Goal: Transaction & Acquisition: Purchase product/service

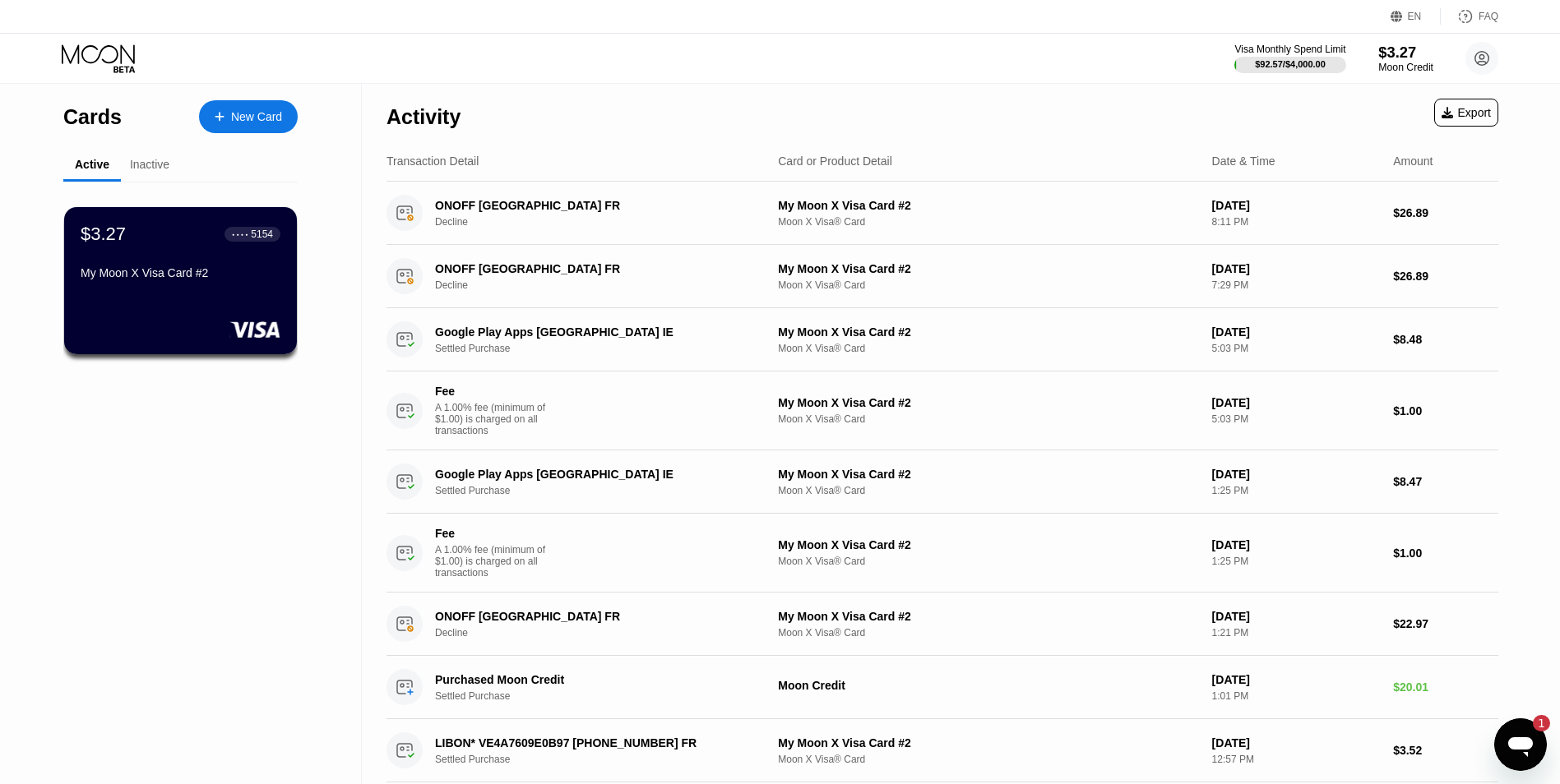
drag, startPoint x: 1388, startPoint y: 57, endPoint x: 1336, endPoint y: 83, distance: 58.1
click at [1388, 58] on div "$3.27" at bounding box center [1406, 52] width 55 height 18
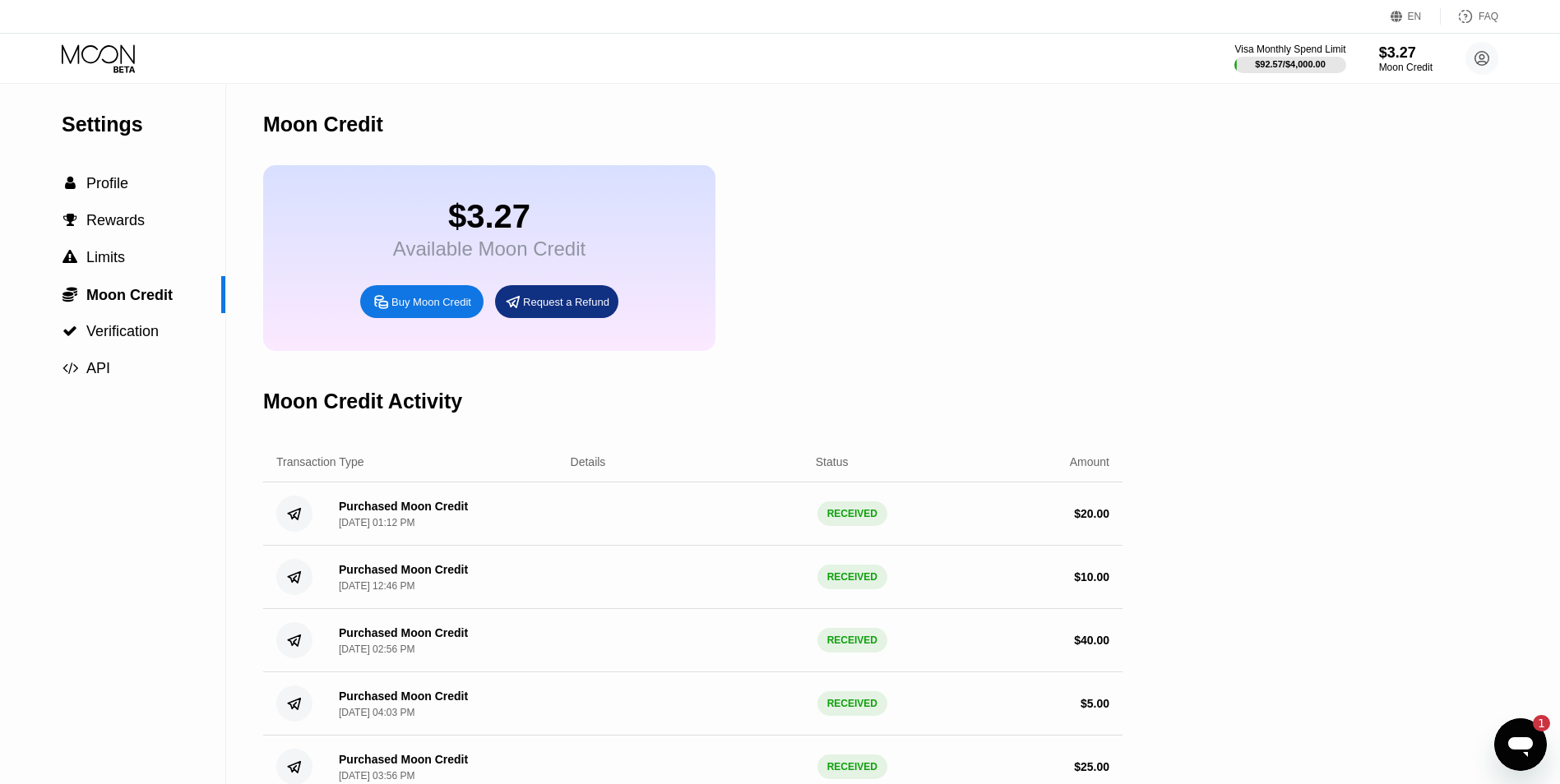
click at [449, 309] on div "Buy Moon Credit" at bounding box center [431, 302] width 80 height 14
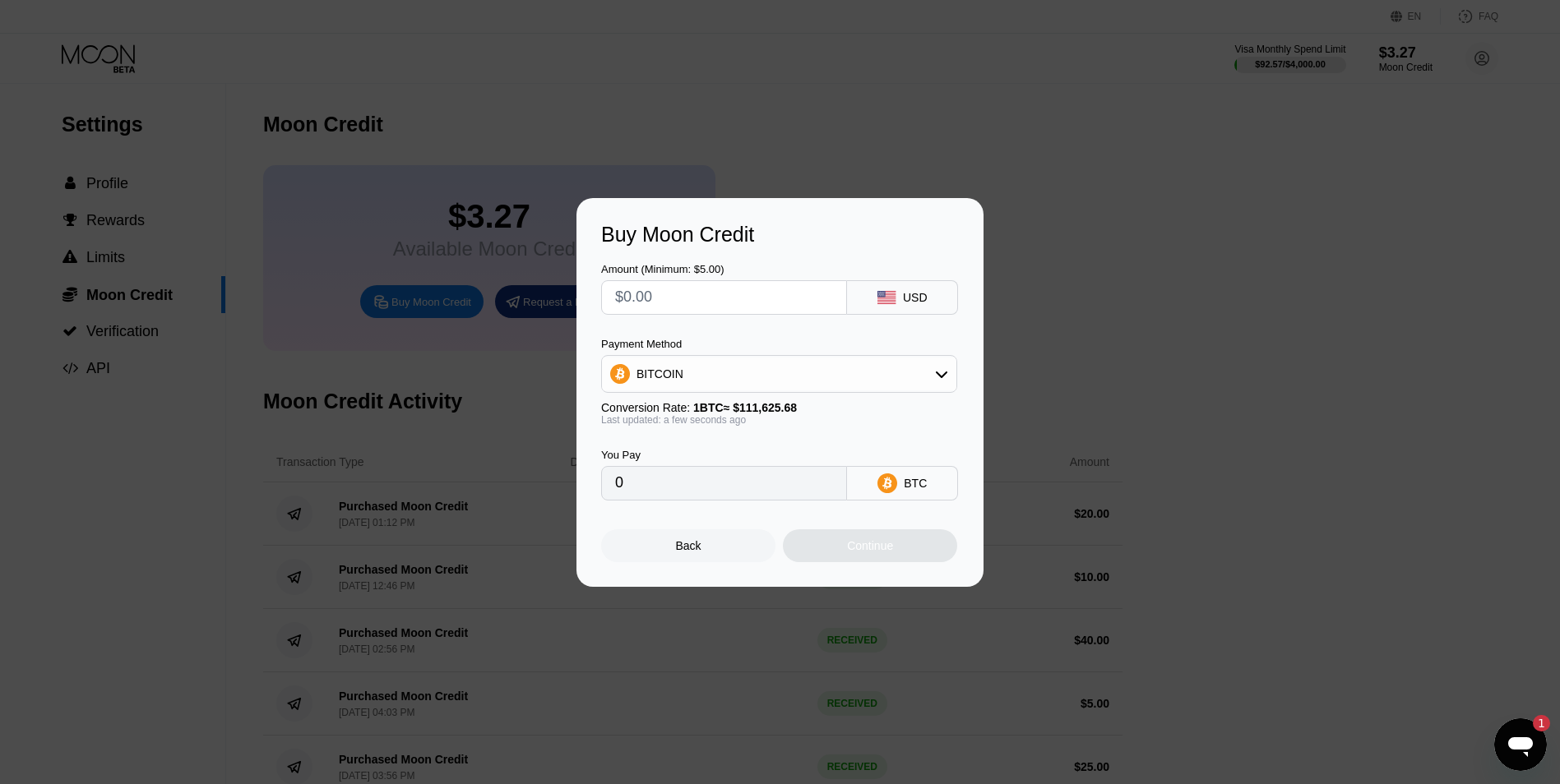
click at [715, 370] on div "BITCOIN" at bounding box center [779, 374] width 355 height 33
click at [696, 449] on span "USDT on TRON" at bounding box center [682, 455] width 83 height 13
type input "0.00"
click at [703, 486] on input "0.00" at bounding box center [723, 483] width 218 height 33
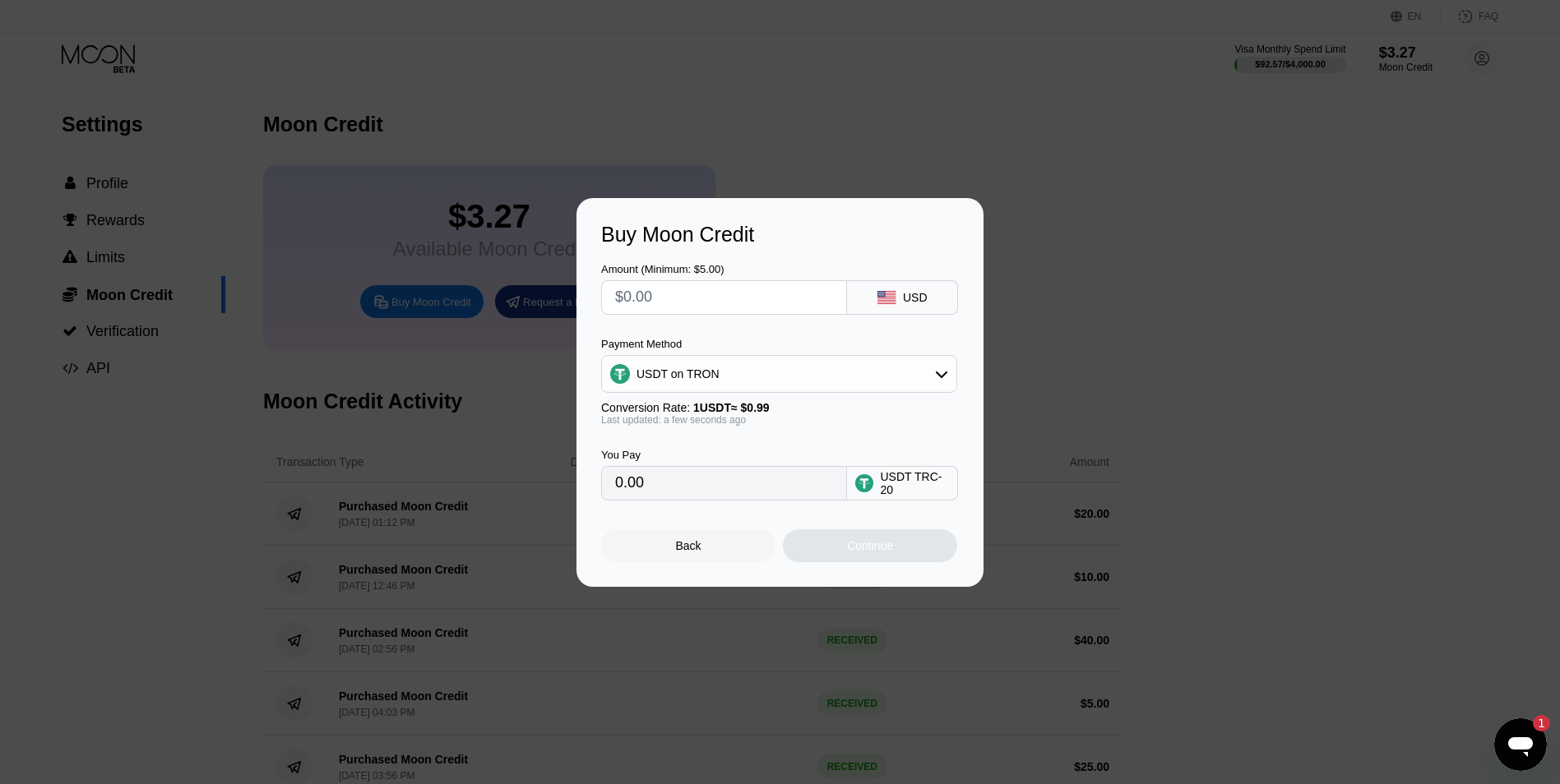
click at [703, 485] on input "0.00" at bounding box center [723, 483] width 218 height 33
drag, startPoint x: 703, startPoint y: 485, endPoint x: 693, endPoint y: 493, distance: 12.8
click at [693, 493] on input "0.00" at bounding box center [723, 483] width 218 height 33
click at [668, 295] on input "text" at bounding box center [723, 297] width 218 height 33
type input "$2"
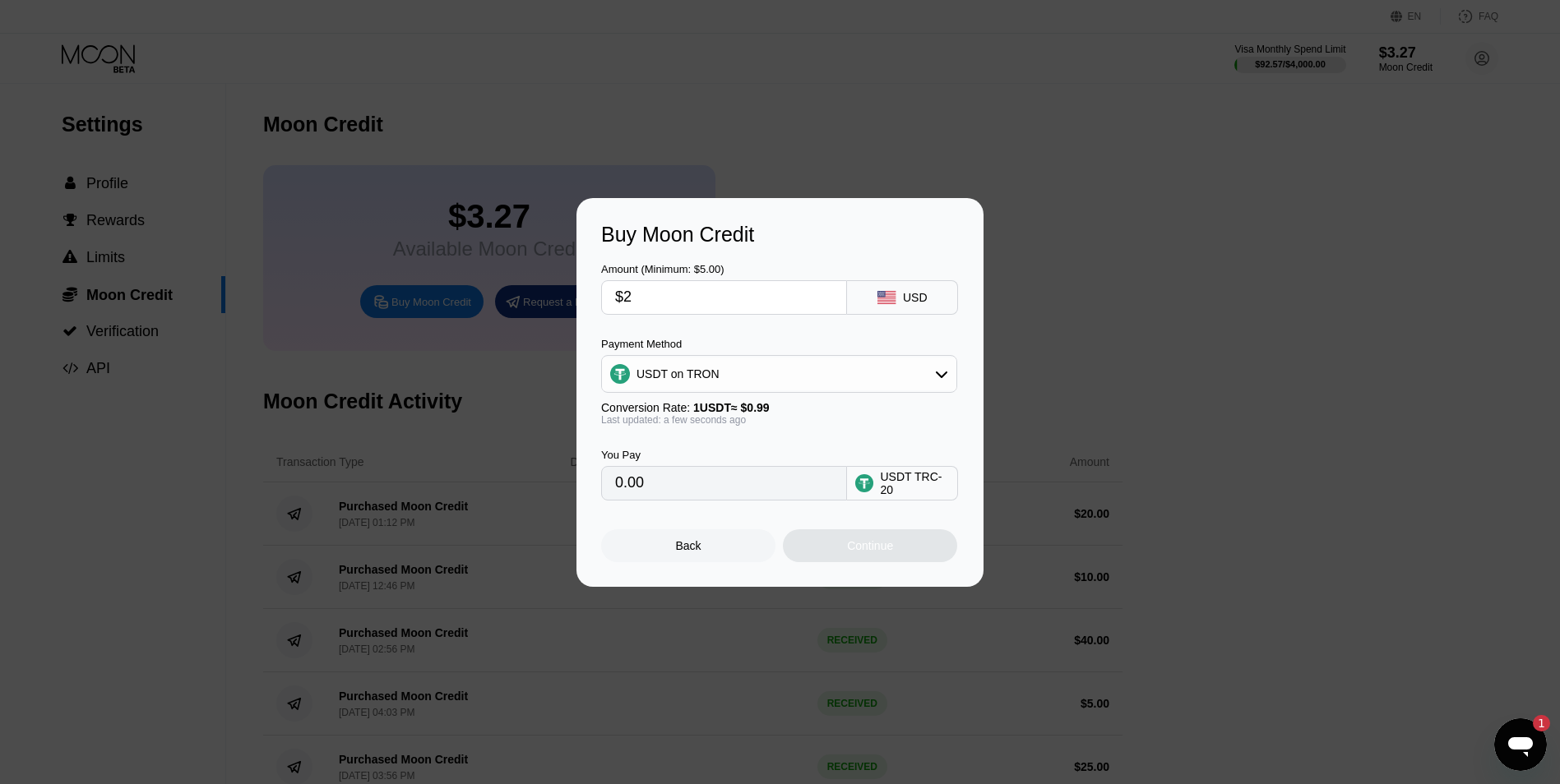
type input "2.02"
type input "$22"
type input "22.22"
type input "$22"
click at [893, 552] on div "Continue" at bounding box center [869, 546] width 46 height 13
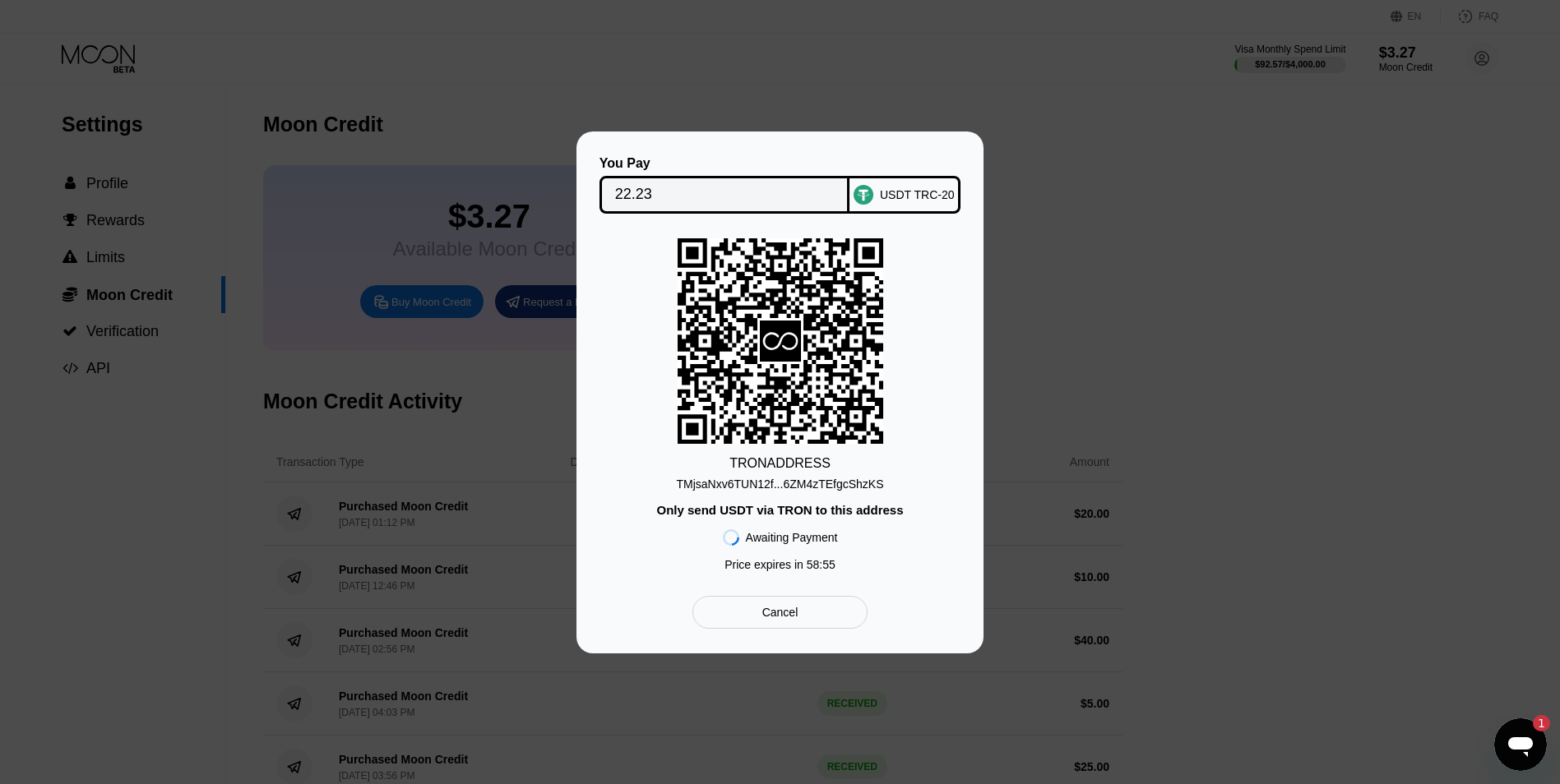
scroll to position [286, 0]
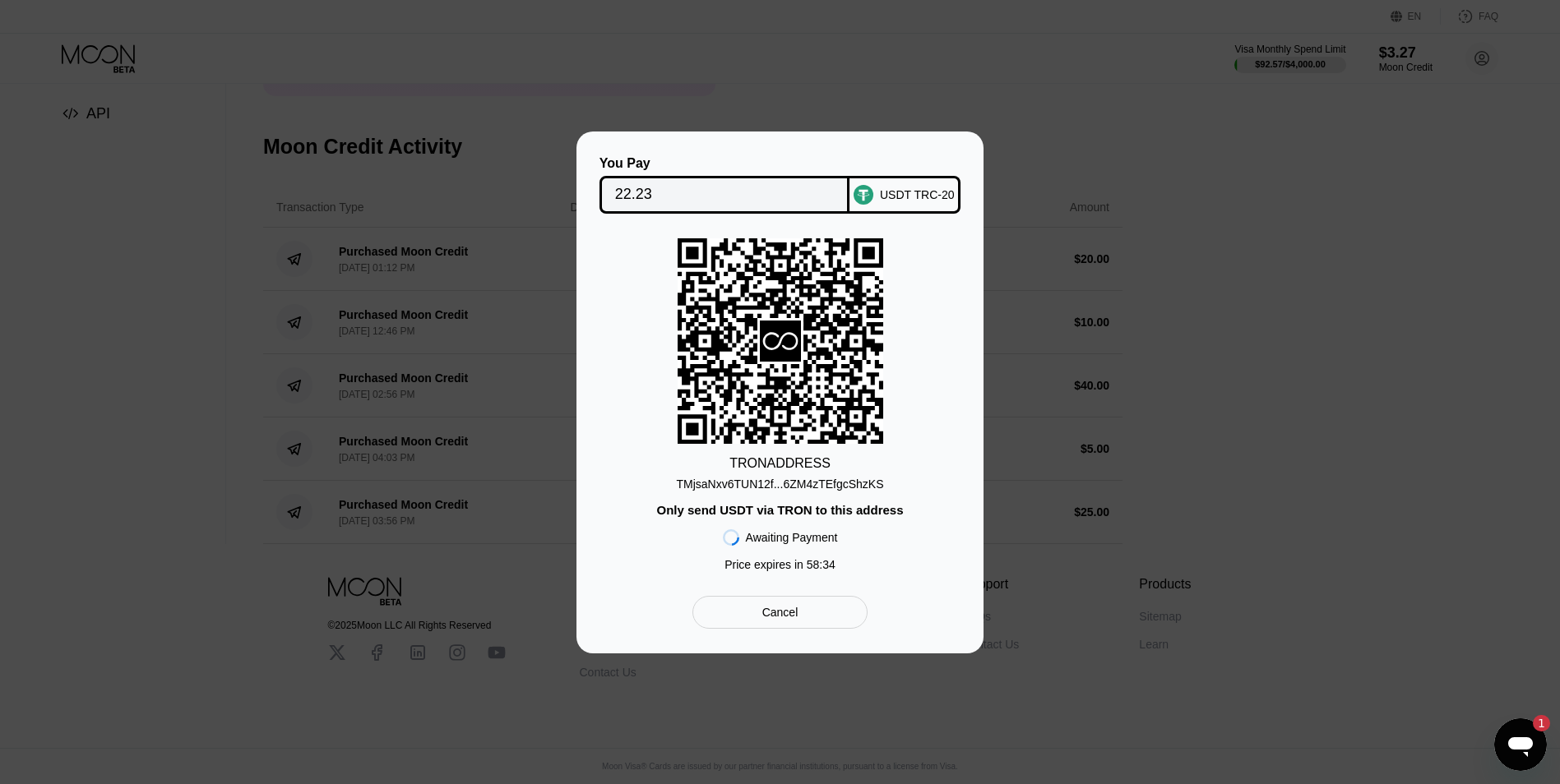
click at [735, 478] on div "TMjsaNxv6TUN12f...6ZM4zTEfgcShzKS" at bounding box center [779, 485] width 207 height 13
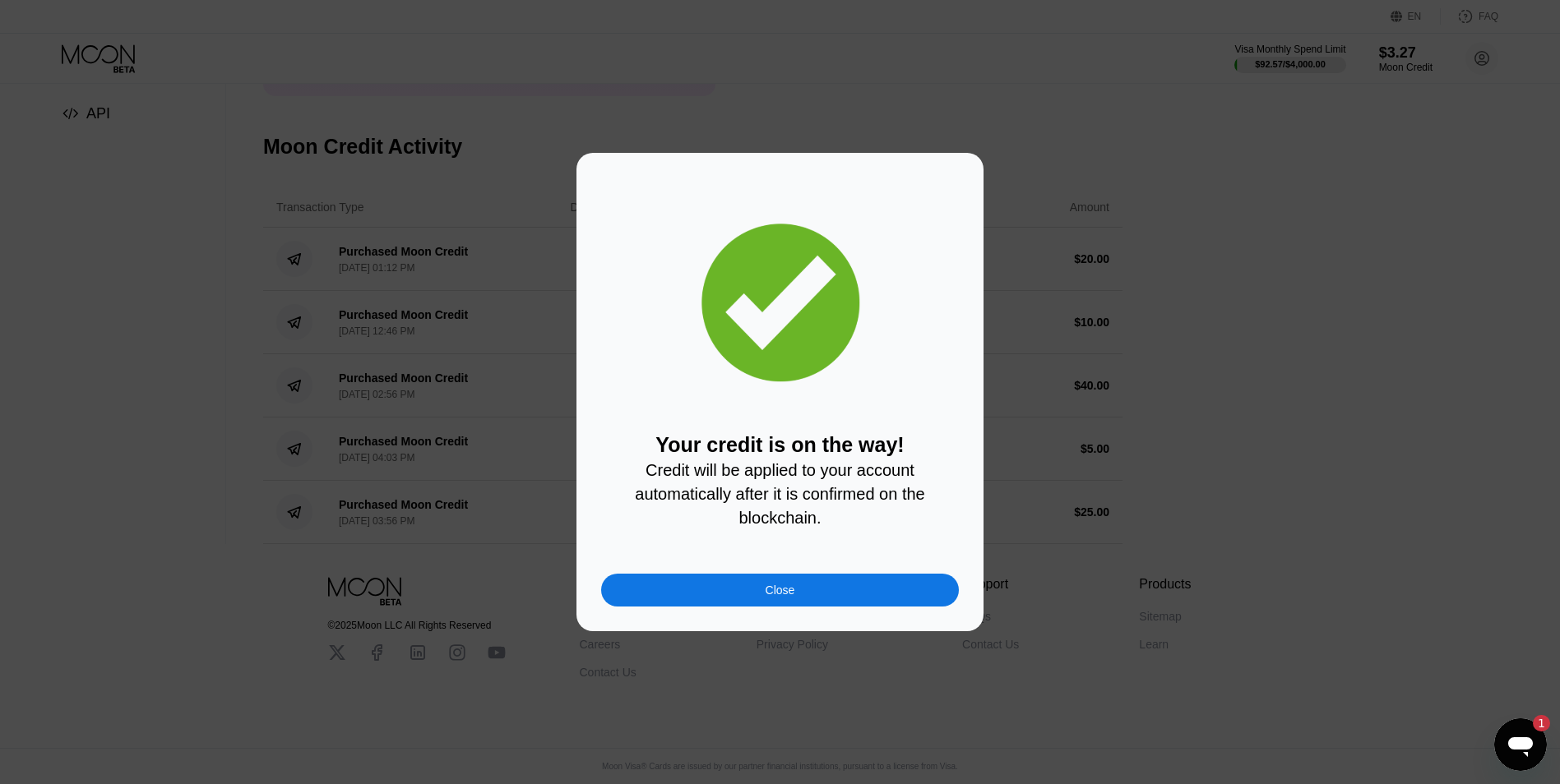
click at [761, 581] on div "Close" at bounding box center [780, 590] width 358 height 33
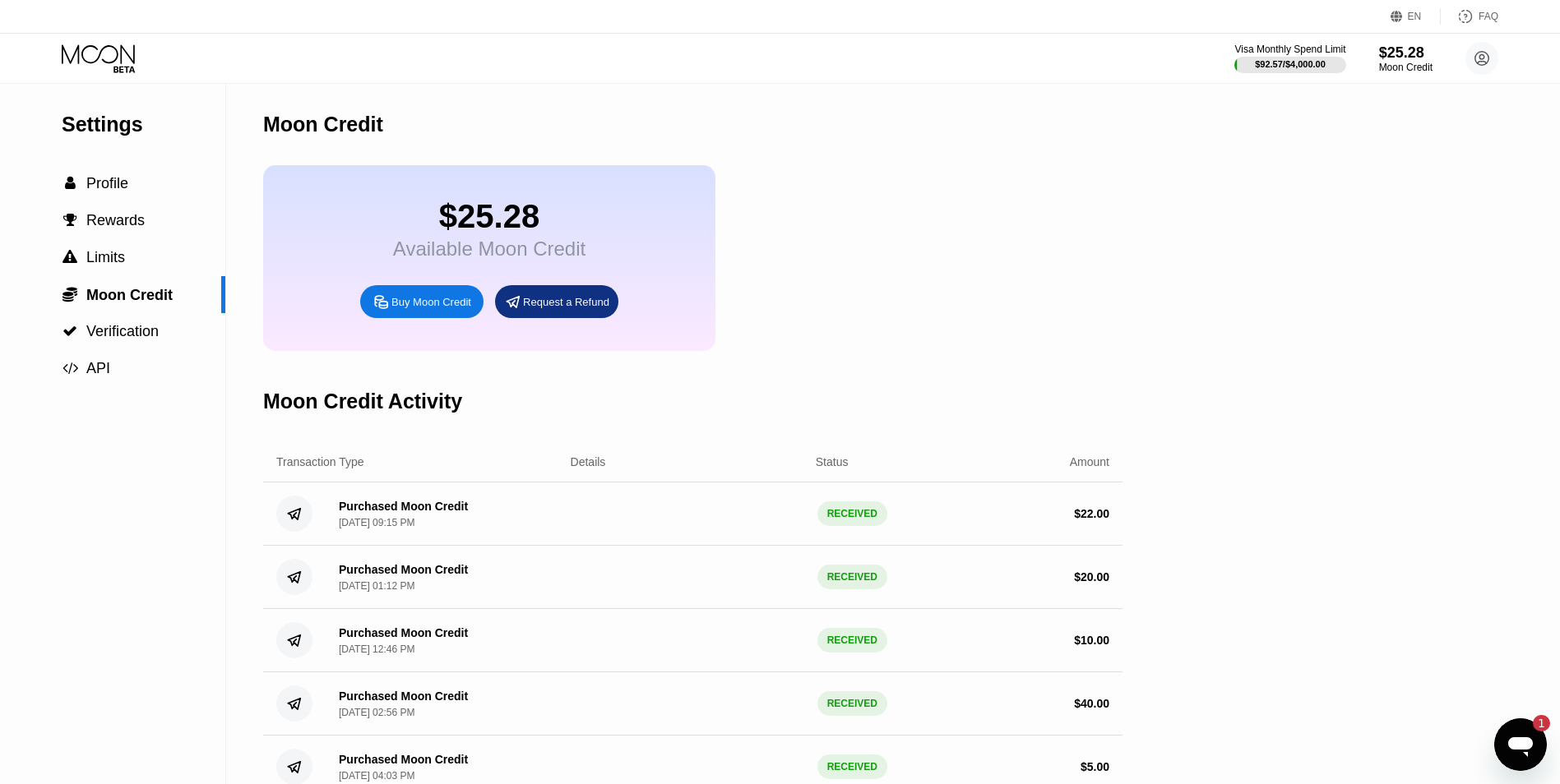
click at [92, 57] on icon at bounding box center [100, 58] width 77 height 29
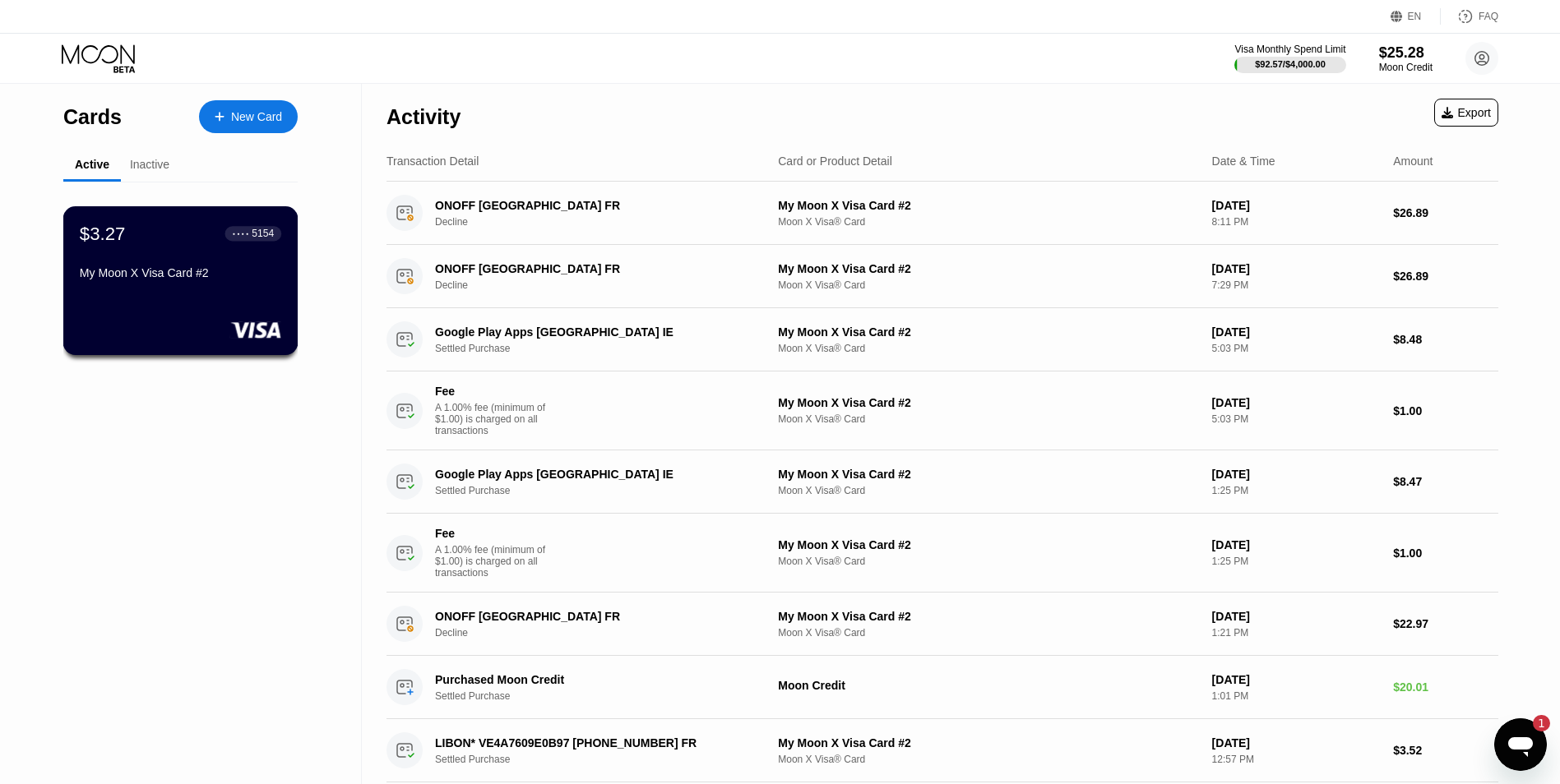
click at [198, 258] on div "$3.27 ● ● ● ● 5154 My Moon X Visa Card #2" at bounding box center [181, 254] width 202 height 63
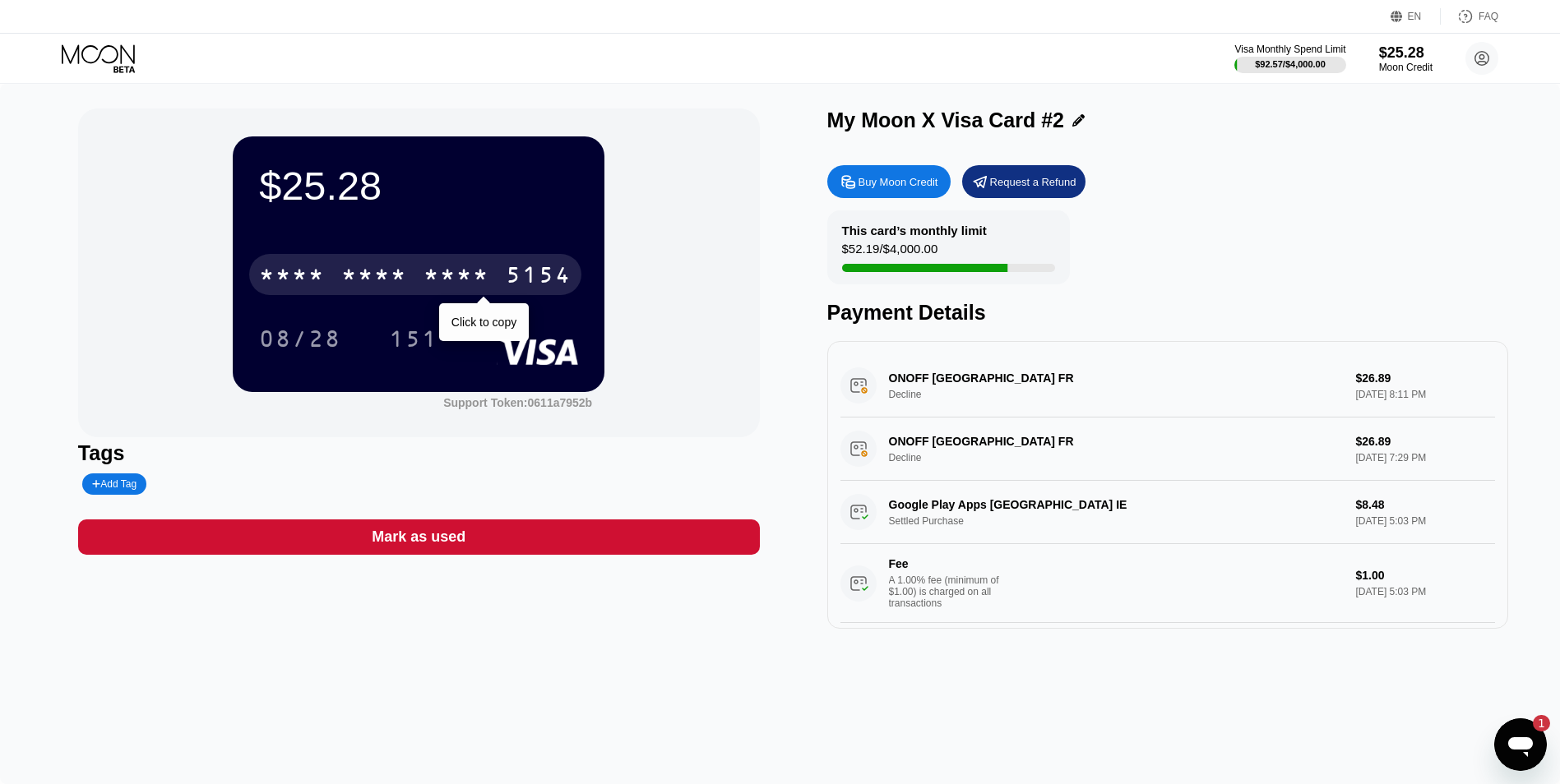
drag, startPoint x: 416, startPoint y: 277, endPoint x: 619, endPoint y: 351, distance: 216.1
click at [415, 277] on div "* * * * * * * * * * * * 5154" at bounding box center [415, 274] width 332 height 41
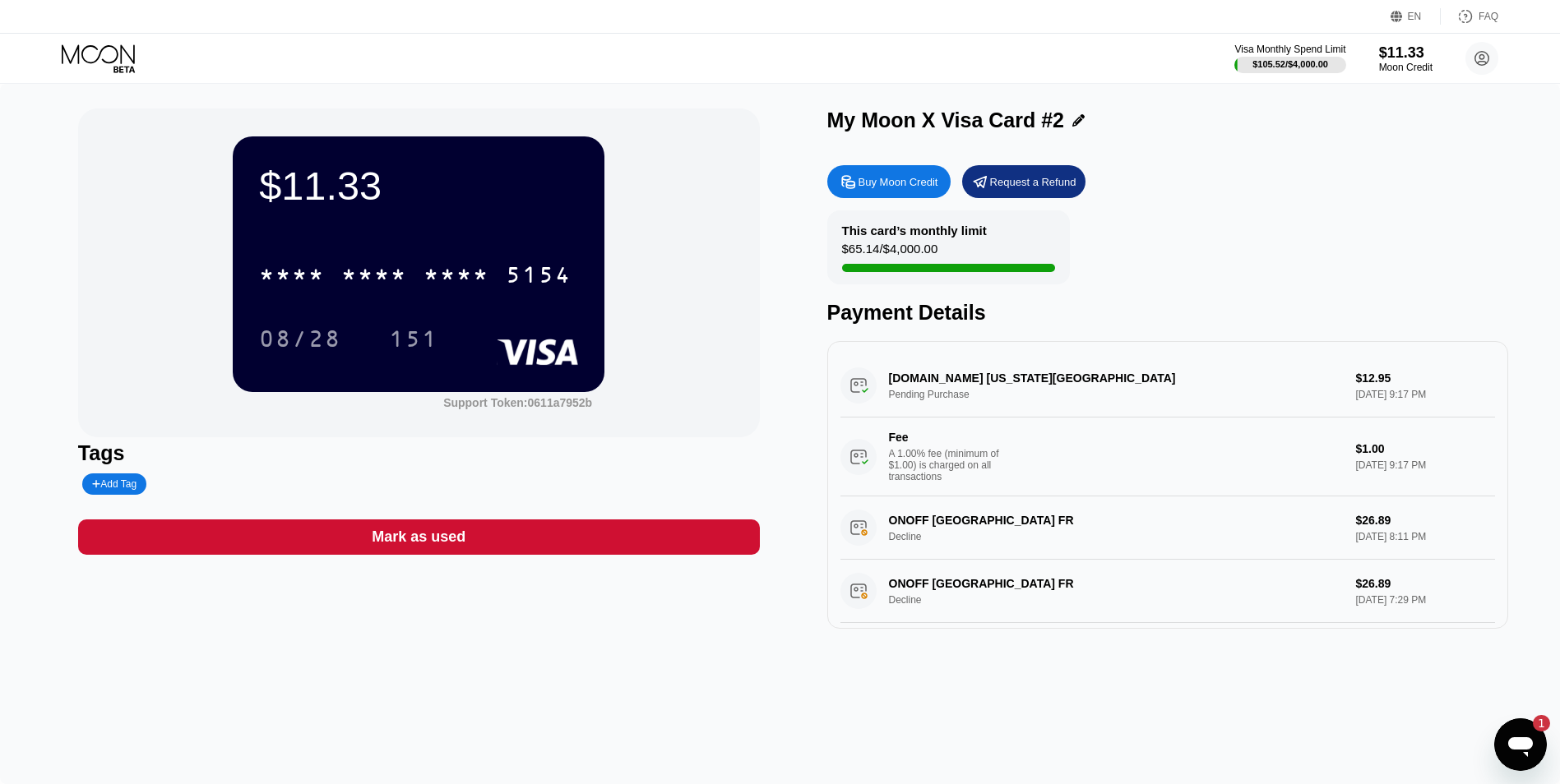
click at [923, 389] on div "[DOMAIN_NAME] [US_STATE] [GEOGRAPHIC_DATA] Pending Purchase $12.95 [DATE] 9:17 …" at bounding box center [1168, 425] width 656 height 143
drag, startPoint x: 1019, startPoint y: 380, endPoint x: 1070, endPoint y: 378, distance: 51.0
click at [1070, 378] on div "FLYNUMBER.COM NEW YORK US Pending Purchase $12.95 Sep 22, 2025 9:17 PM Fee A 1.…" at bounding box center [1168, 425] width 656 height 143
click at [933, 230] on div "This card’s monthly limit" at bounding box center [913, 230] width 144 height 14
click at [933, 230] on div "This card’s monthly limit" at bounding box center [913, 230] width 144 height 14
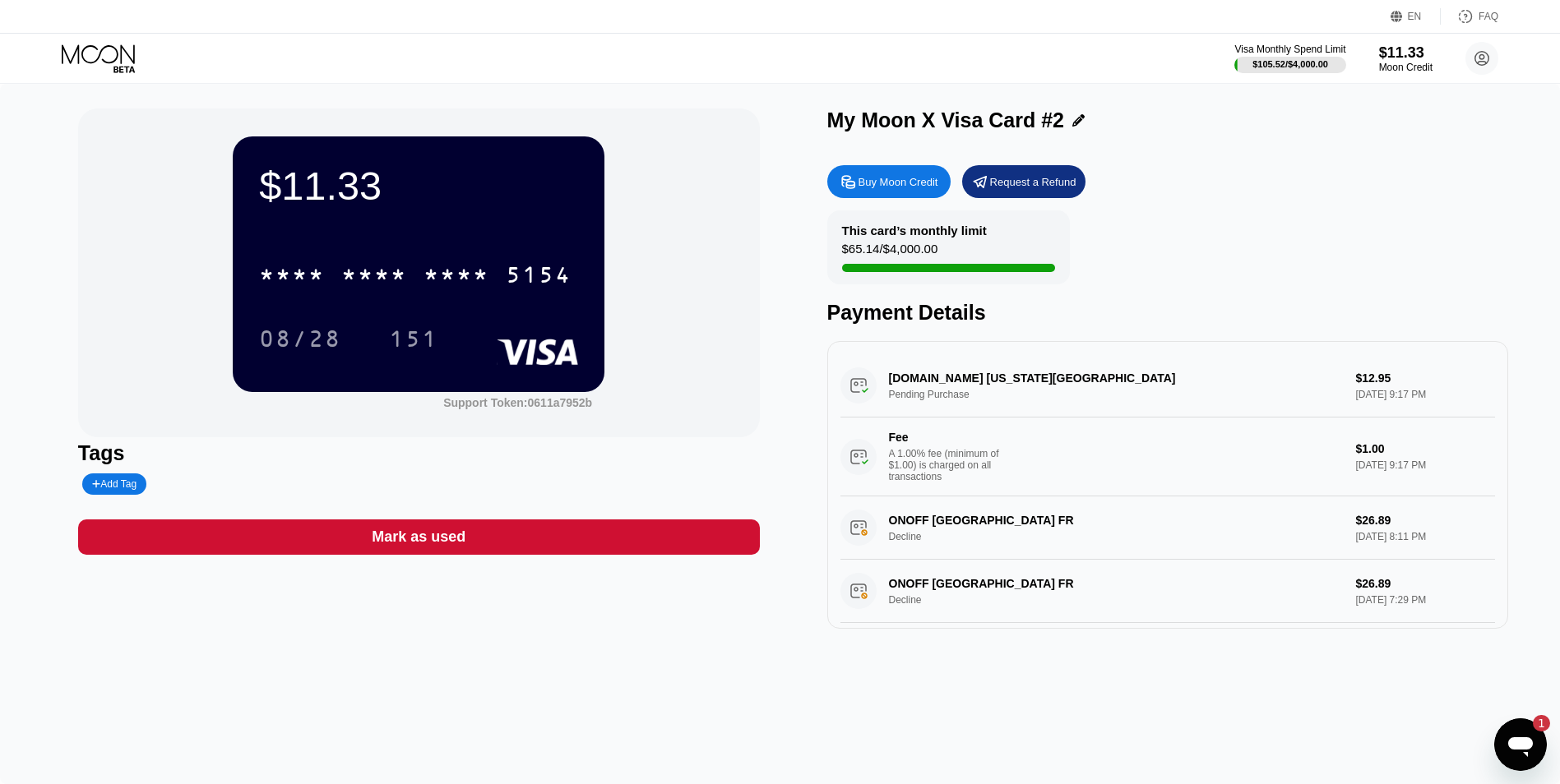
drag, startPoint x: 933, startPoint y: 230, endPoint x: 596, endPoint y: 158, distance: 344.6
click at [932, 230] on div "This card’s monthly limit" at bounding box center [913, 230] width 144 height 14
click at [82, 39] on div "Visa Monthly Spend Limit $105.52 / $4,000.00 $11.33 Moon Credit leandroskrill9@…" at bounding box center [780, 58] width 1560 height 49
click at [91, 44] on icon at bounding box center [100, 58] width 77 height 29
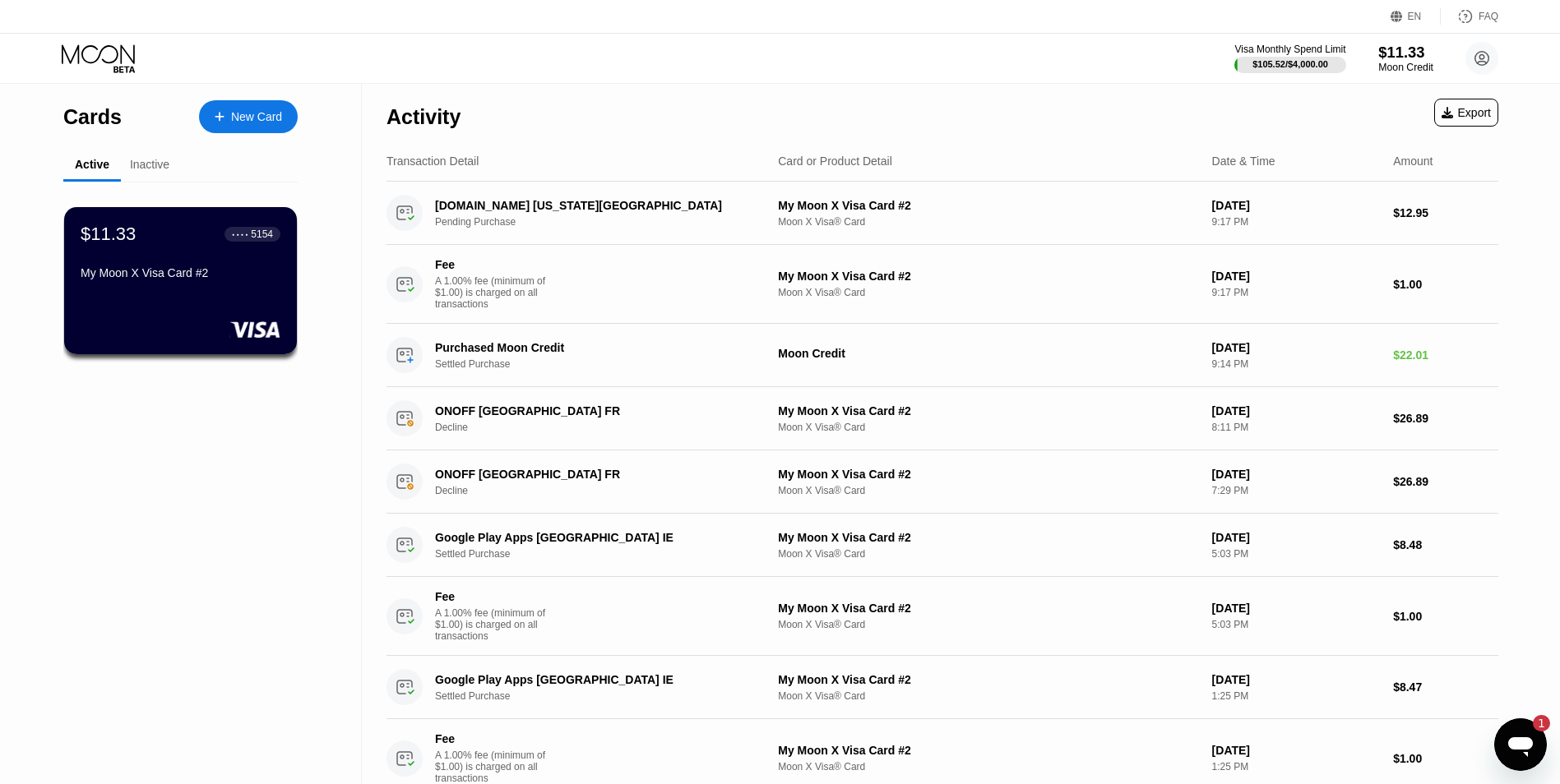
click at [1407, 58] on div "$11.33" at bounding box center [1406, 52] width 55 height 18
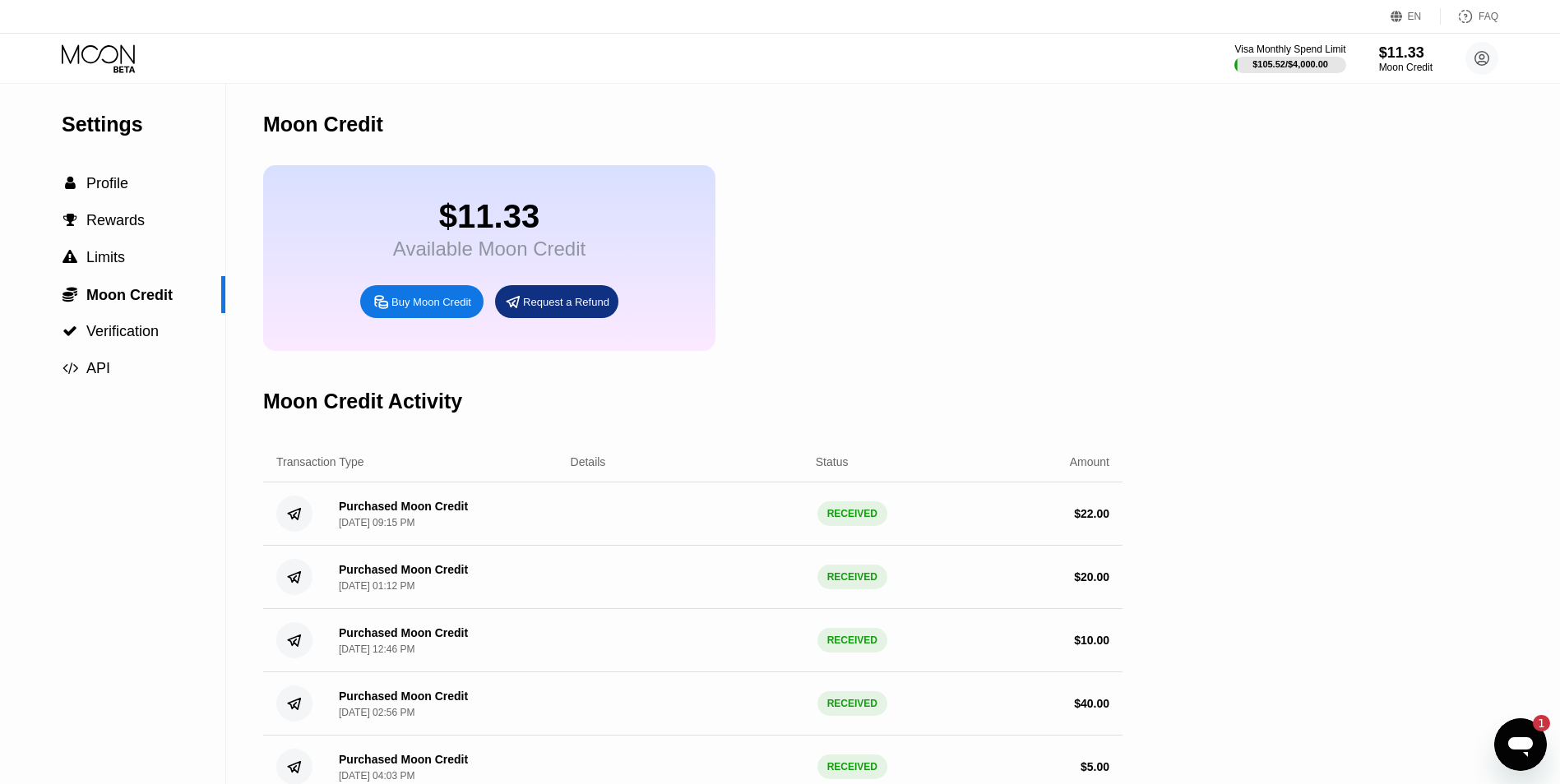
click at [438, 309] on div "Buy Moon Credit" at bounding box center [431, 302] width 80 height 14
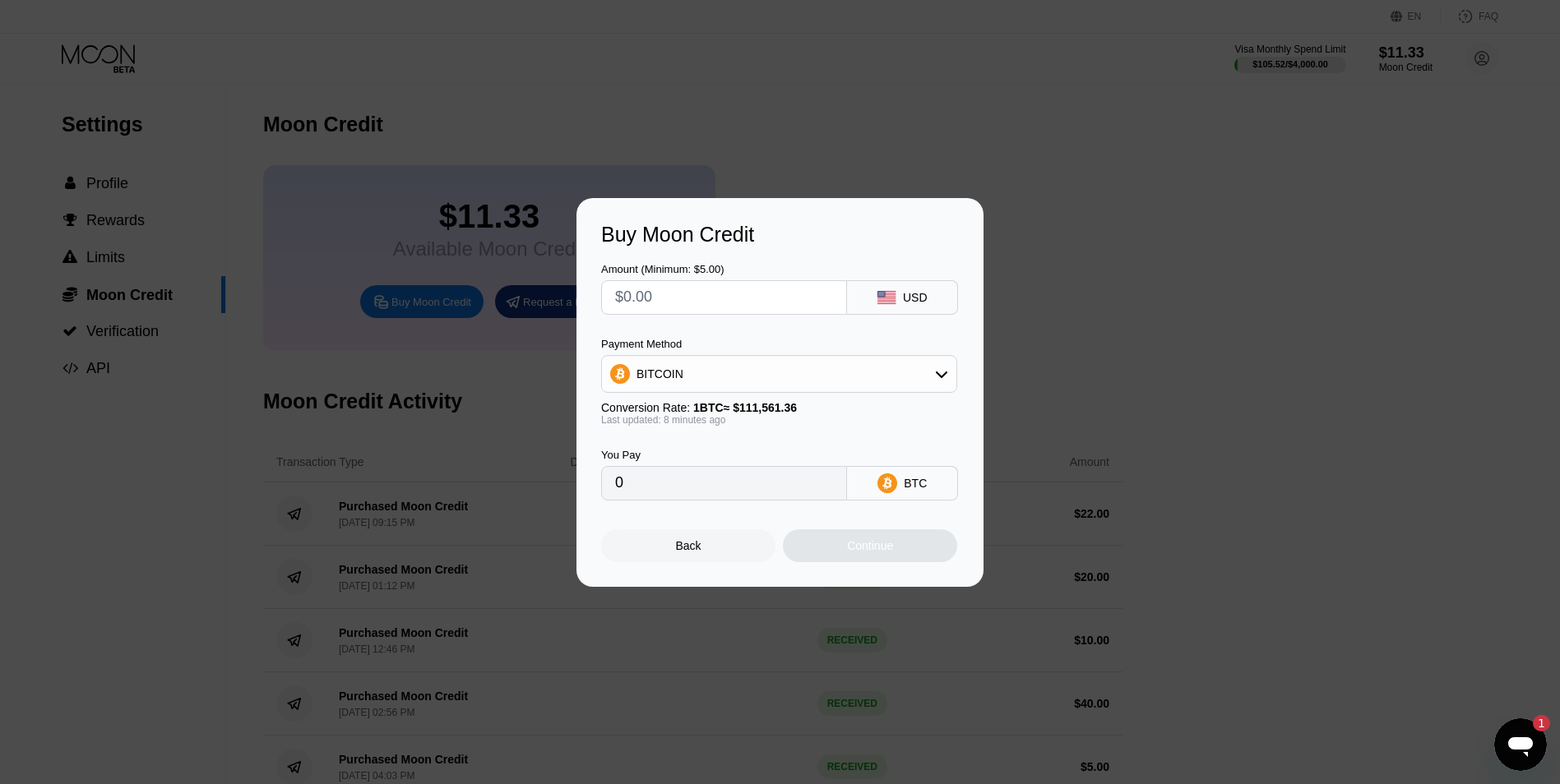
click at [717, 306] on input "text" at bounding box center [723, 297] width 218 height 33
type input "$10"
type input "0.00008974"
type input "$10"
click at [700, 376] on div "BITCOIN" at bounding box center [779, 374] width 355 height 33
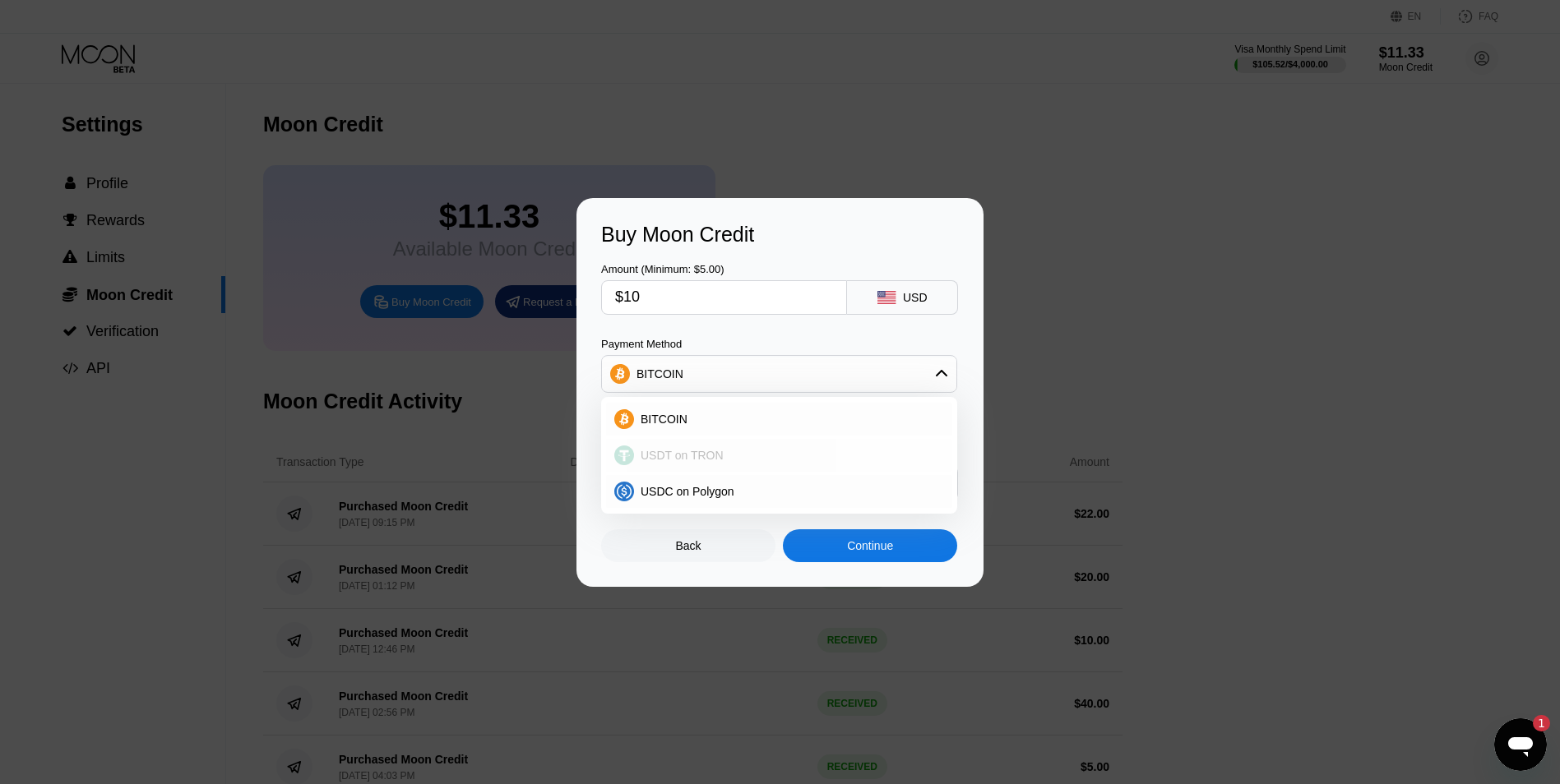
click at [653, 443] on div "USDT on TRON" at bounding box center [779, 455] width 346 height 33
type input "10.10"
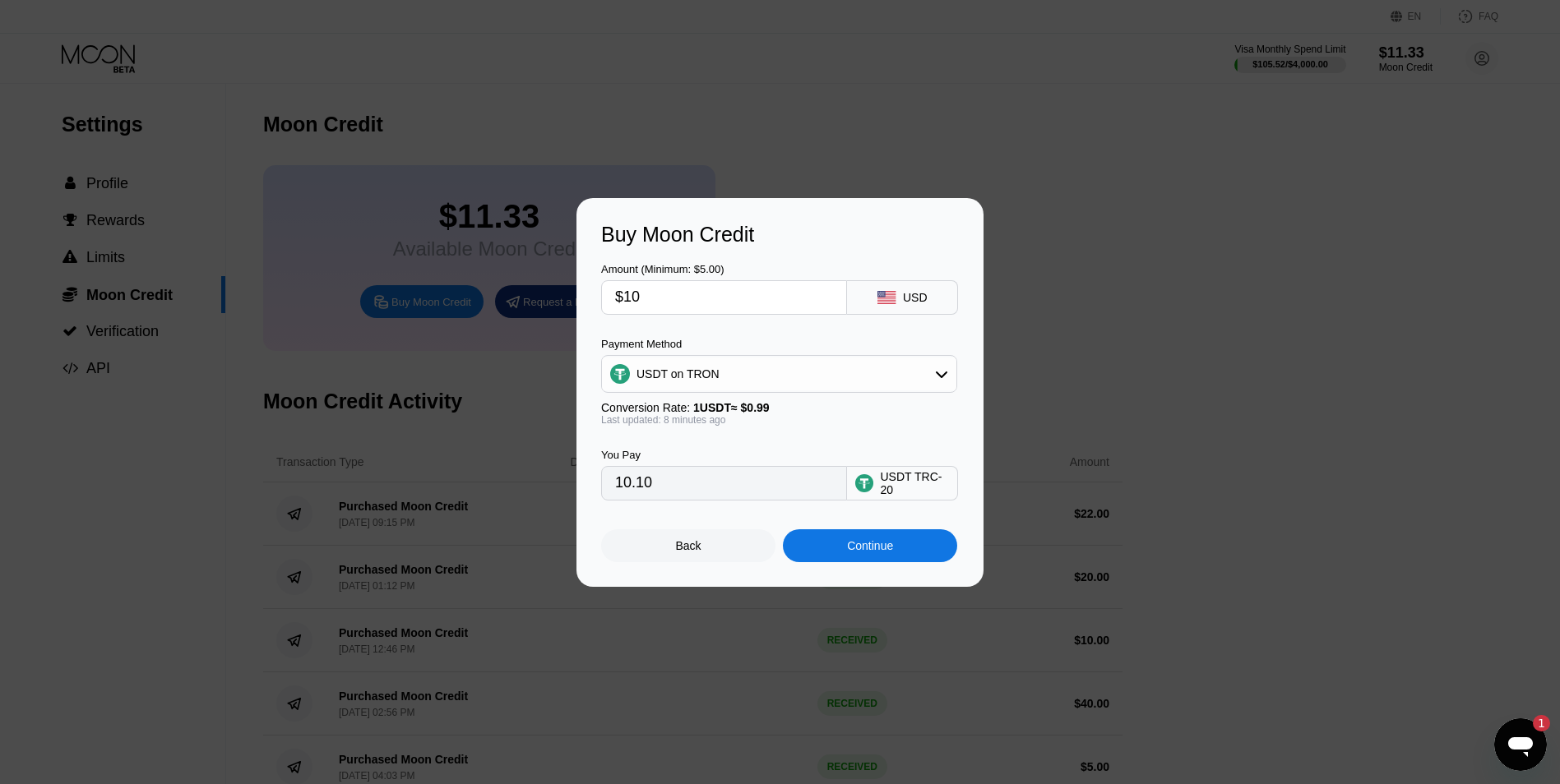
drag, startPoint x: 667, startPoint y: 298, endPoint x: 565, endPoint y: 305, distance: 102.2
click at [564, 286] on div "Buy Moon Credit Amount (Minimum: $5.00) $10 USD Payment Method USDT on TRON Con…" at bounding box center [780, 393] width 1560 height 389
type input "$1"
type input "1.01"
type input "$11"
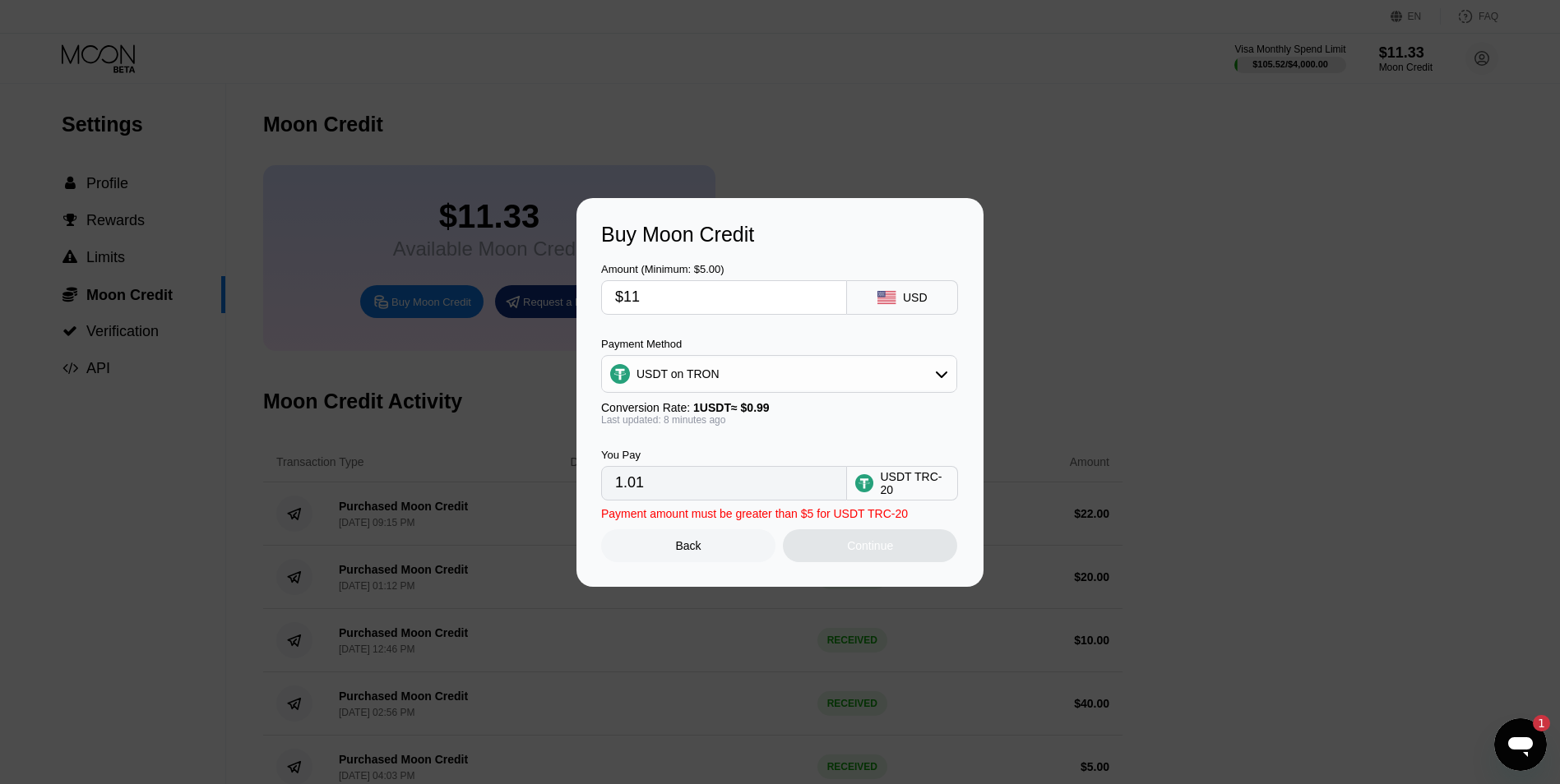
type input "11.11"
type input "$11"
click at [863, 549] on div "Continue" at bounding box center [869, 546] width 46 height 13
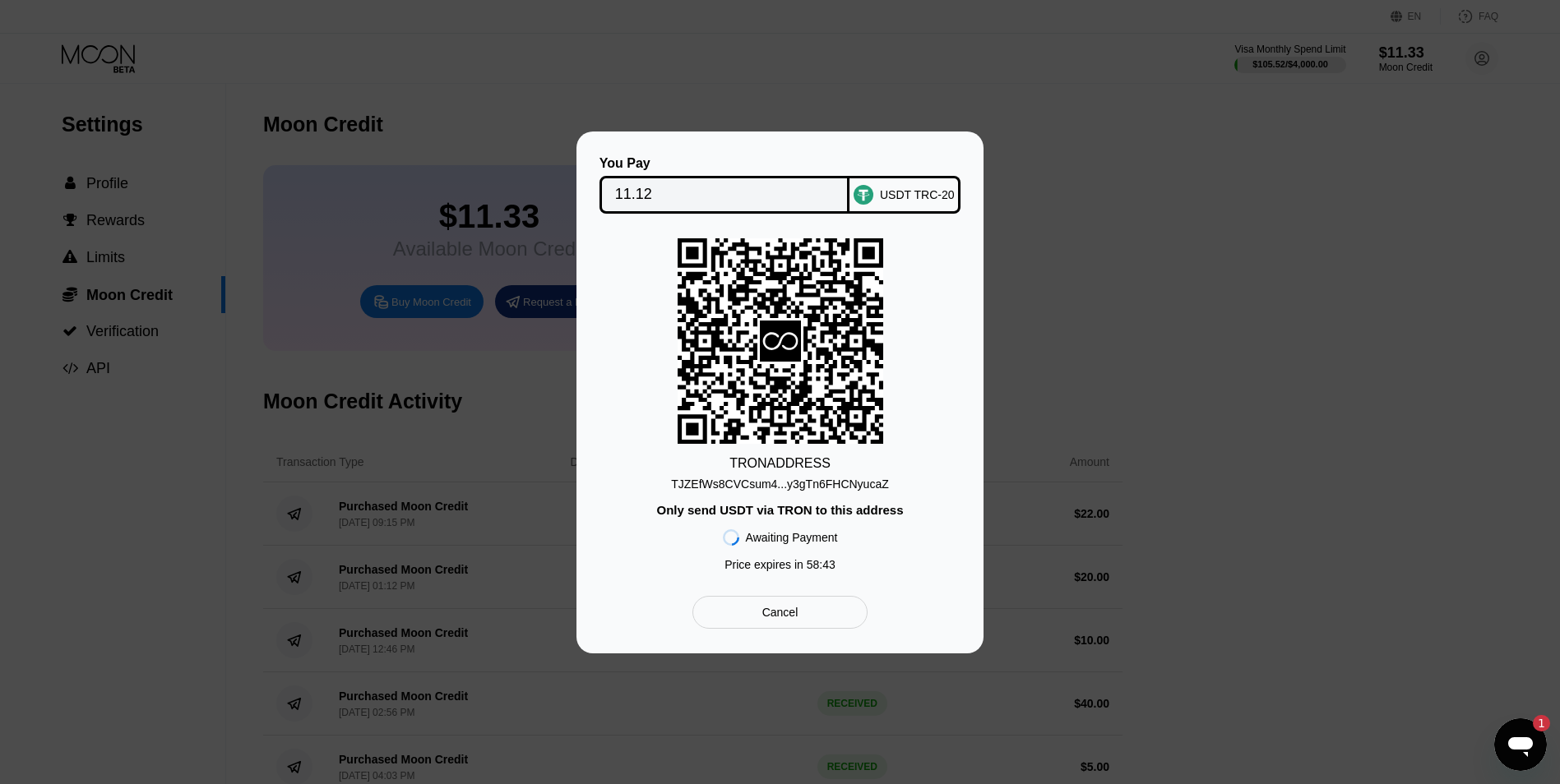
click at [803, 478] on div "TJZEfWs8CVCsum4...y3gTn6FHCNyucaZ" at bounding box center [779, 485] width 218 height 13
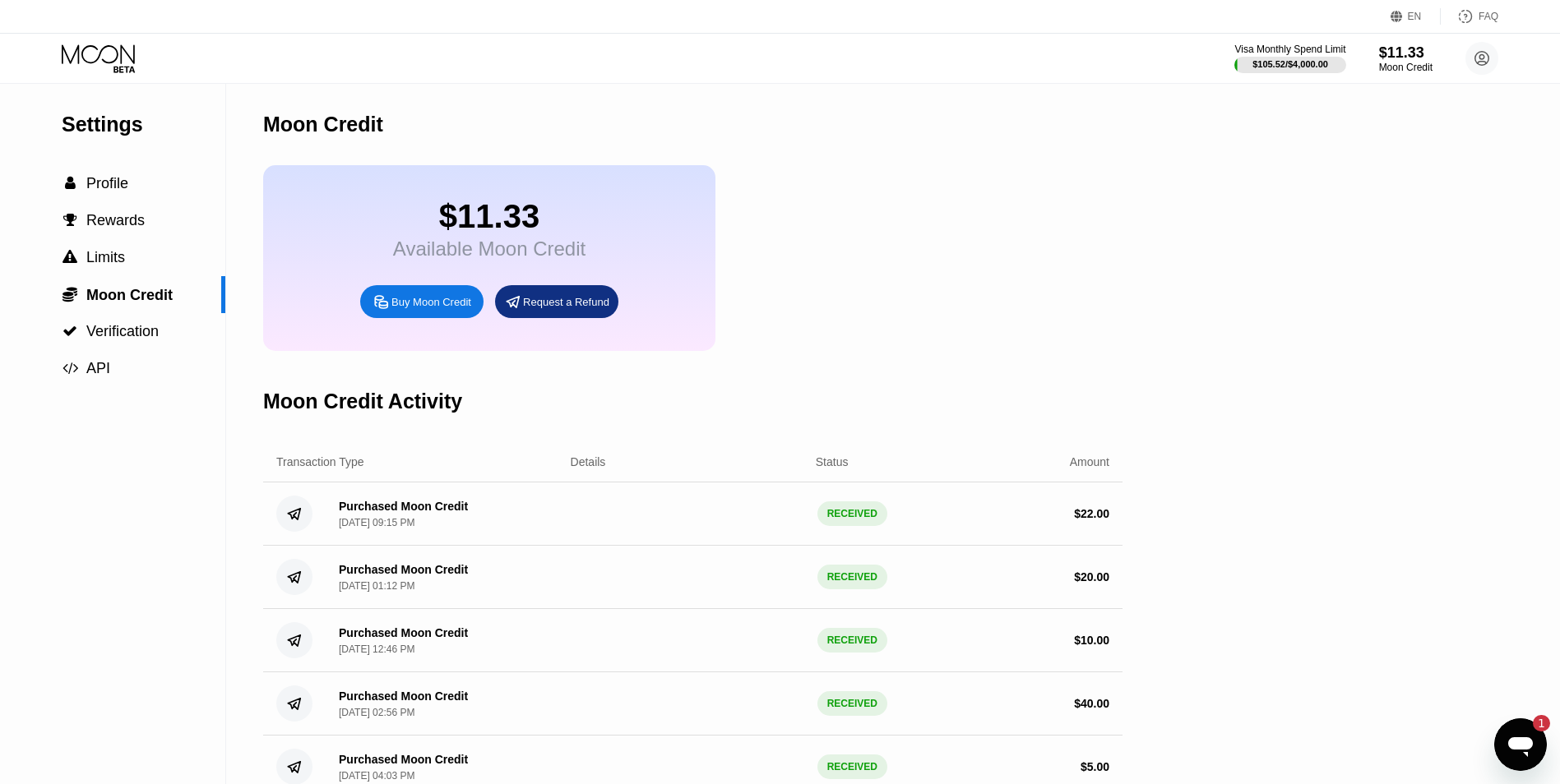
click at [951, 202] on div "$11.33 Available Moon Credit Buy Moon Credit Request a Refund" at bounding box center [692, 258] width 859 height 186
click at [807, 319] on div "$11.33 Available Moon Credit Buy Moon Credit Request a Refund" at bounding box center [692, 258] width 859 height 186
click at [425, 309] on div "Buy Moon Credit" at bounding box center [431, 302] width 80 height 14
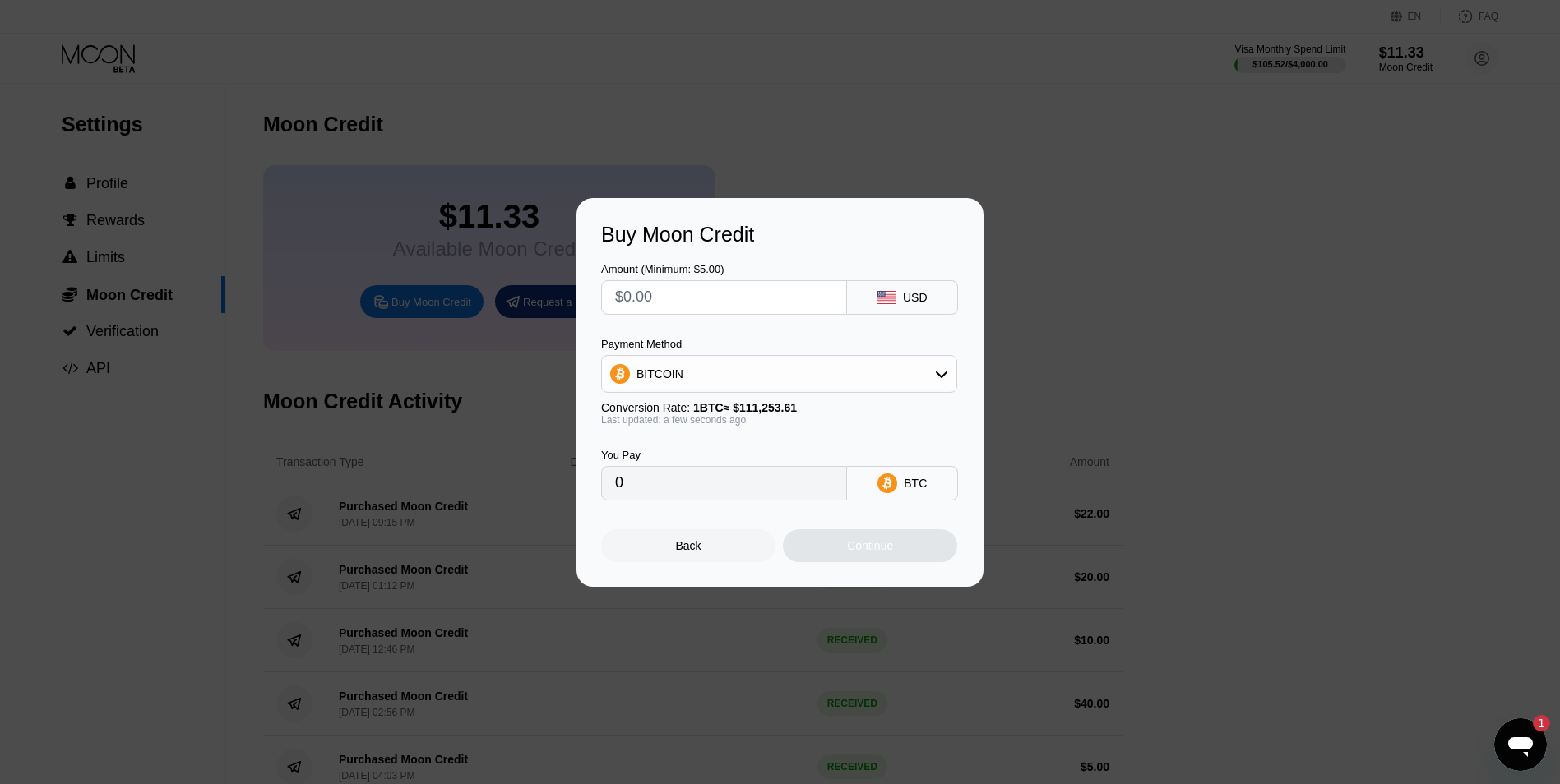
click at [674, 292] on input "text" at bounding box center [723, 297] width 218 height 33
type input "$1"
type input "0.00000899"
type input "$11"
type input "0.00009888"
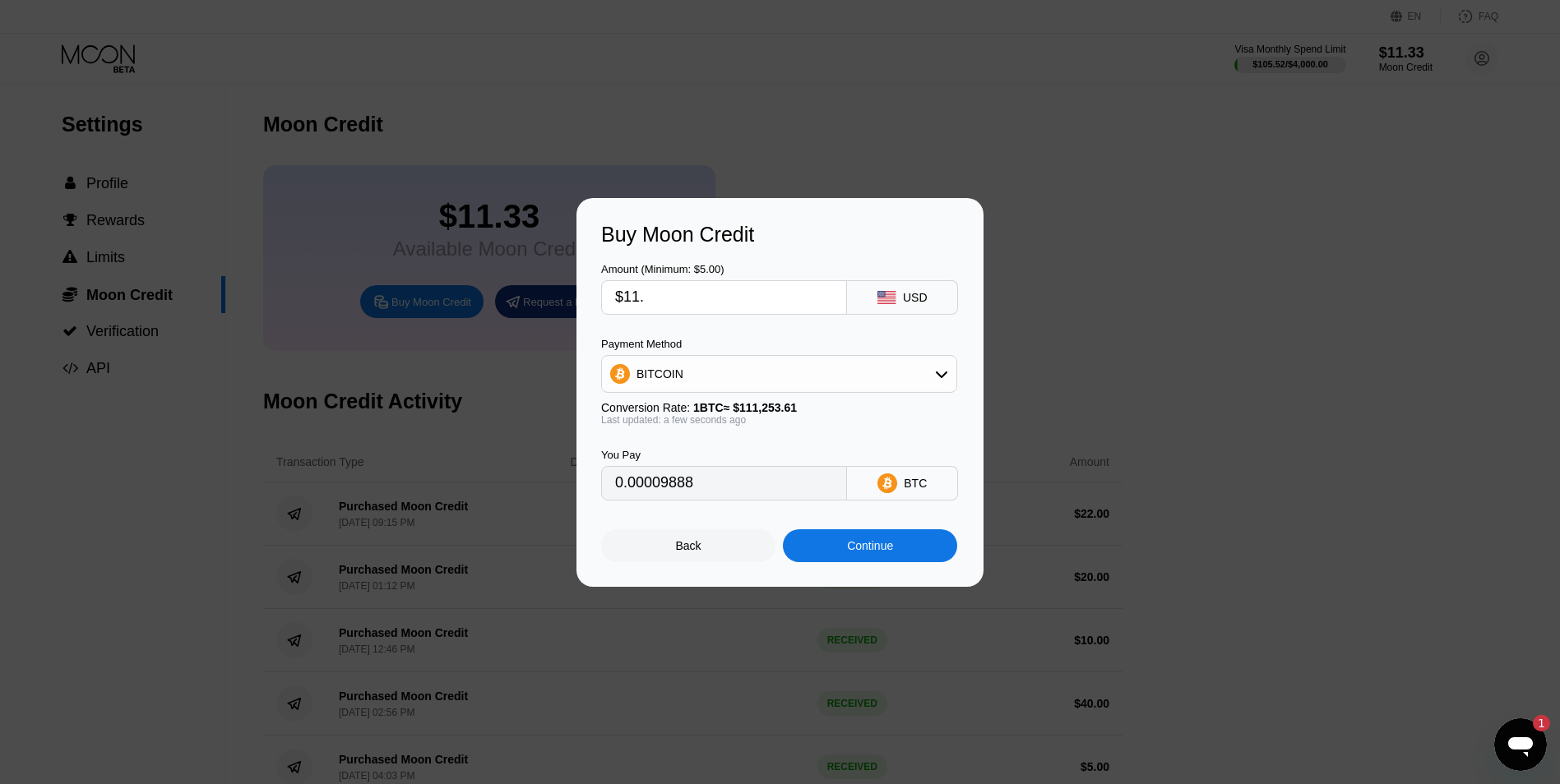
type input "$11.1"
type input "0.00009978"
type input "$11.12"
type input "0.00009996"
type input "$11.12"
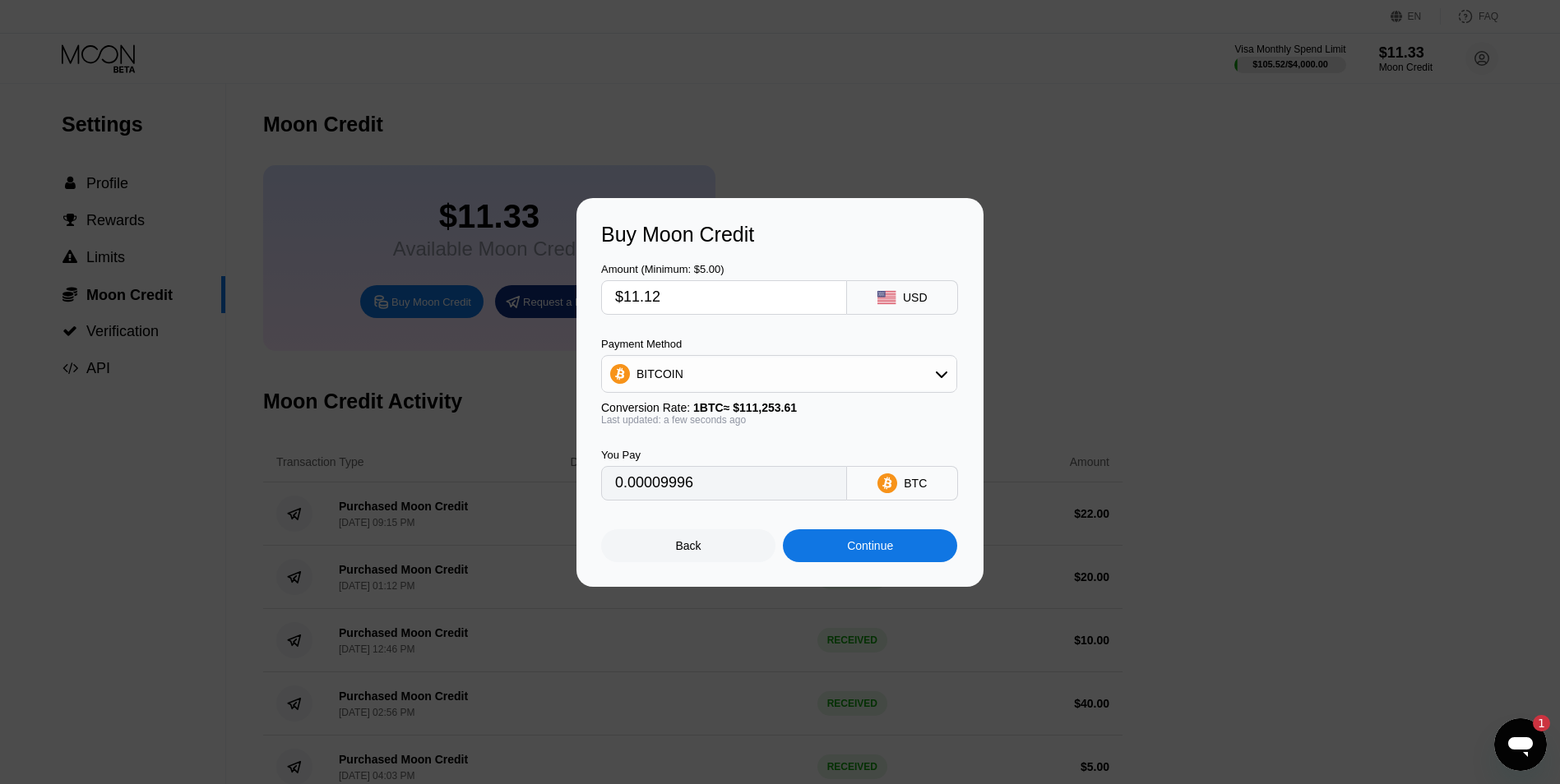
click at [703, 373] on div "BITCOIN" at bounding box center [779, 374] width 355 height 33
click at [698, 455] on span "USDT on TRON" at bounding box center [682, 455] width 83 height 13
type input "11.23"
click at [888, 549] on div "Continue" at bounding box center [869, 546] width 46 height 13
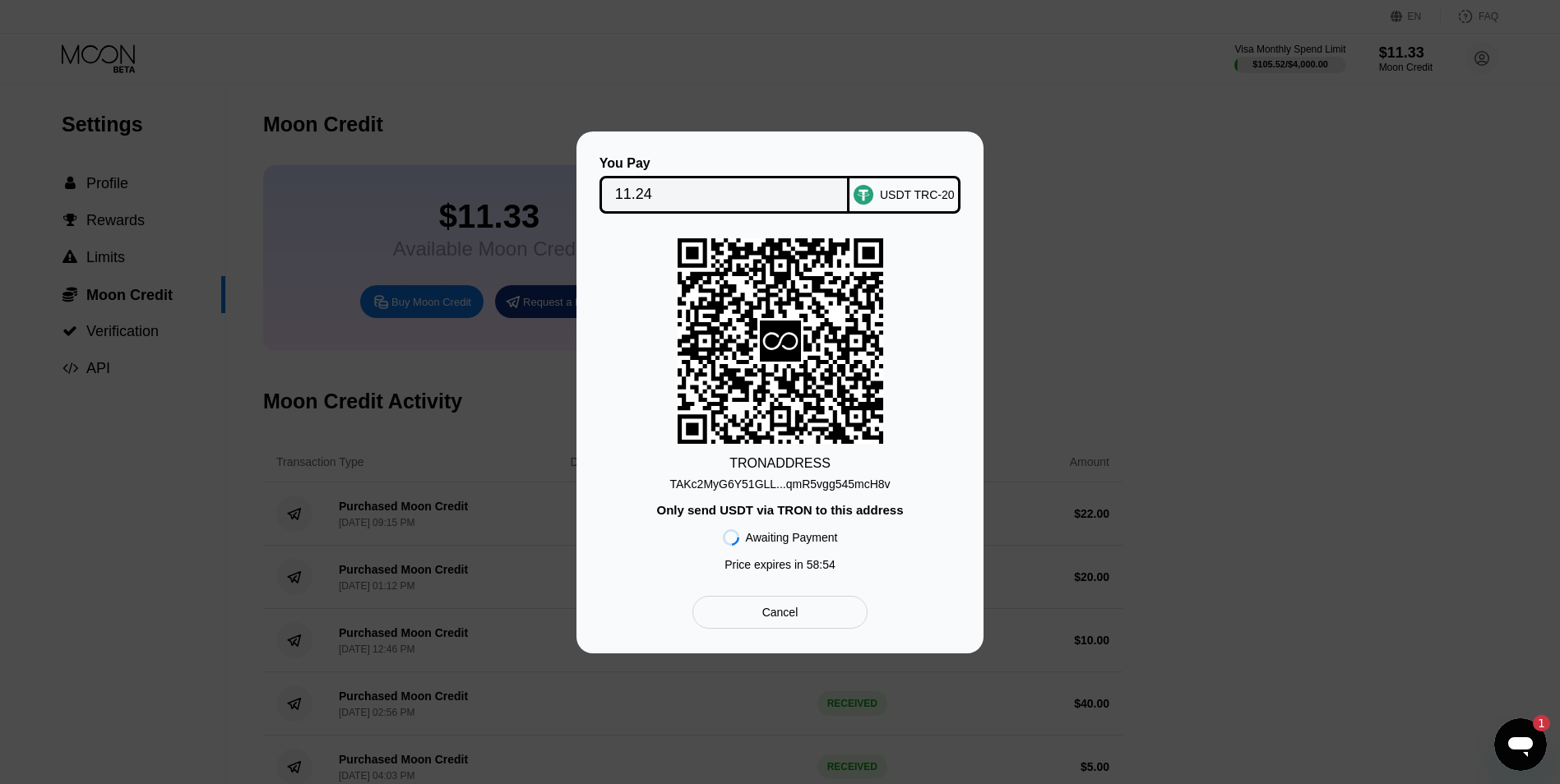
click at [1078, 507] on div "You Pay 11.24 USDT TRC-20 TRON ADDRESS TAKc2MyG6Y51GLL...qmR5vgg545mcH8v Only s…" at bounding box center [780, 393] width 1560 height 522
click at [842, 617] on div "Cancel" at bounding box center [780, 612] width 175 height 33
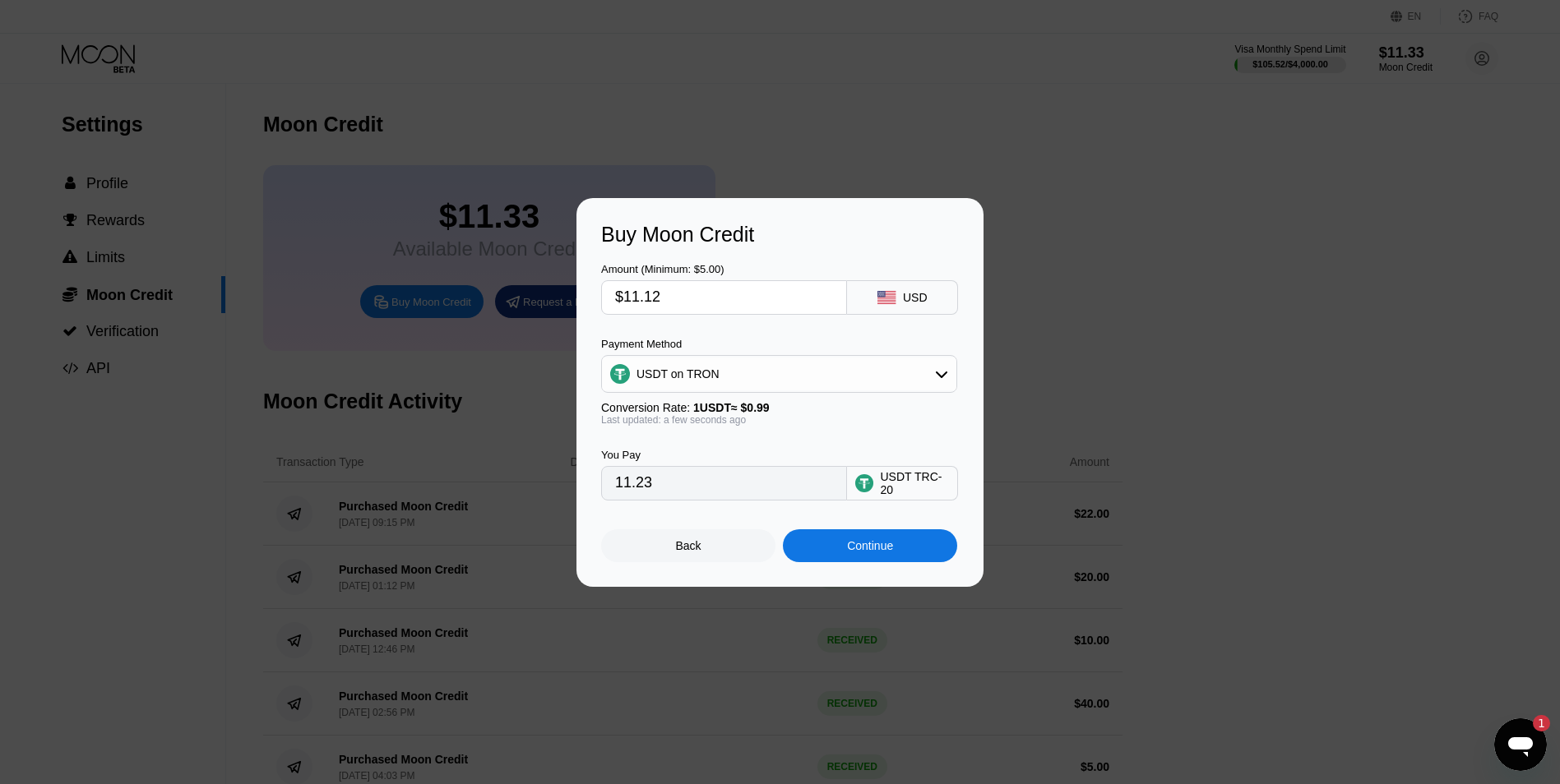
click at [700, 549] on div "Back" at bounding box center [688, 546] width 26 height 13
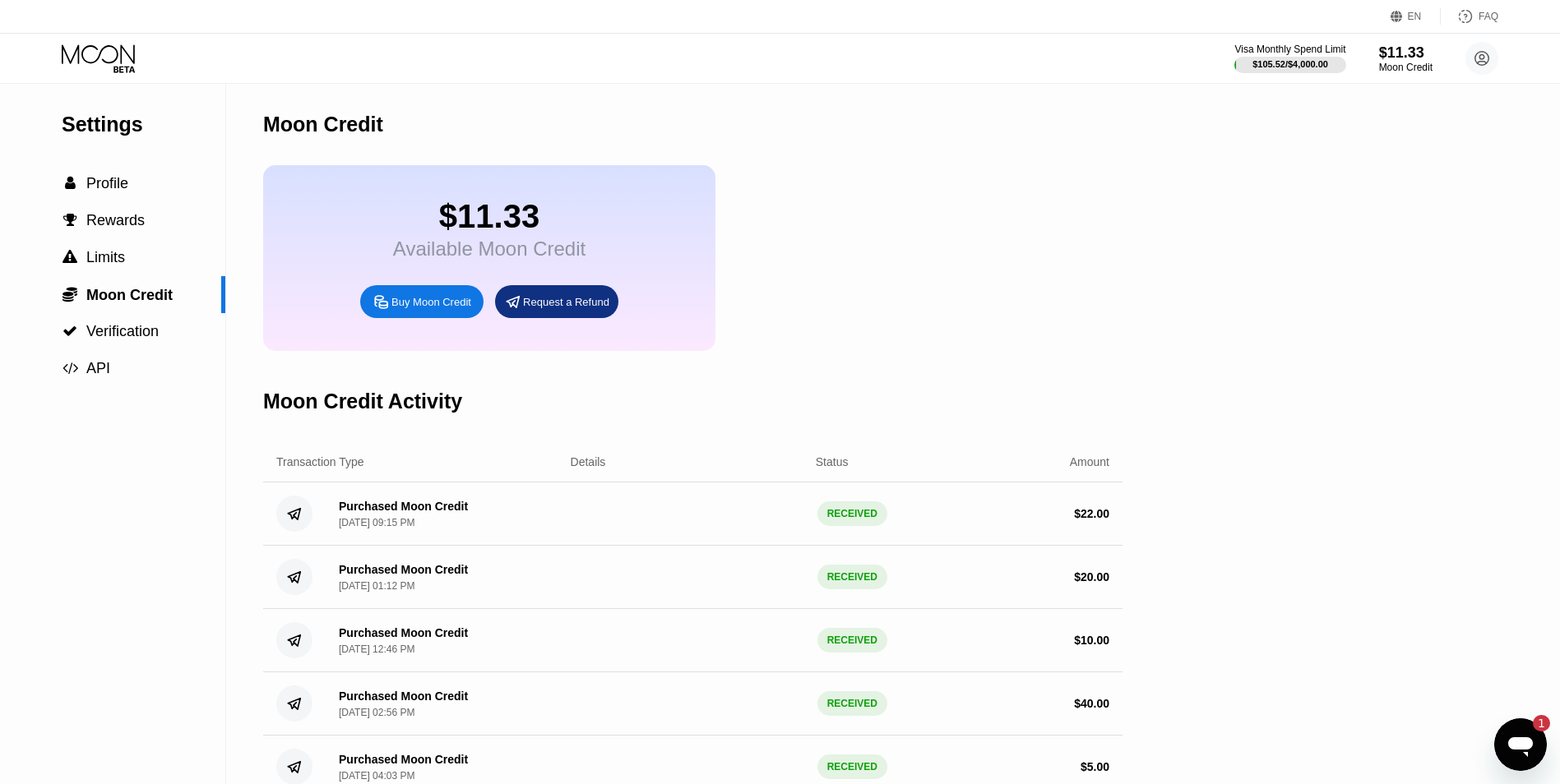
click at [1527, 762] on div "Ouvrir la fenêtre de messagerie, 1 message non lu" at bounding box center [1520, 745] width 49 height 49
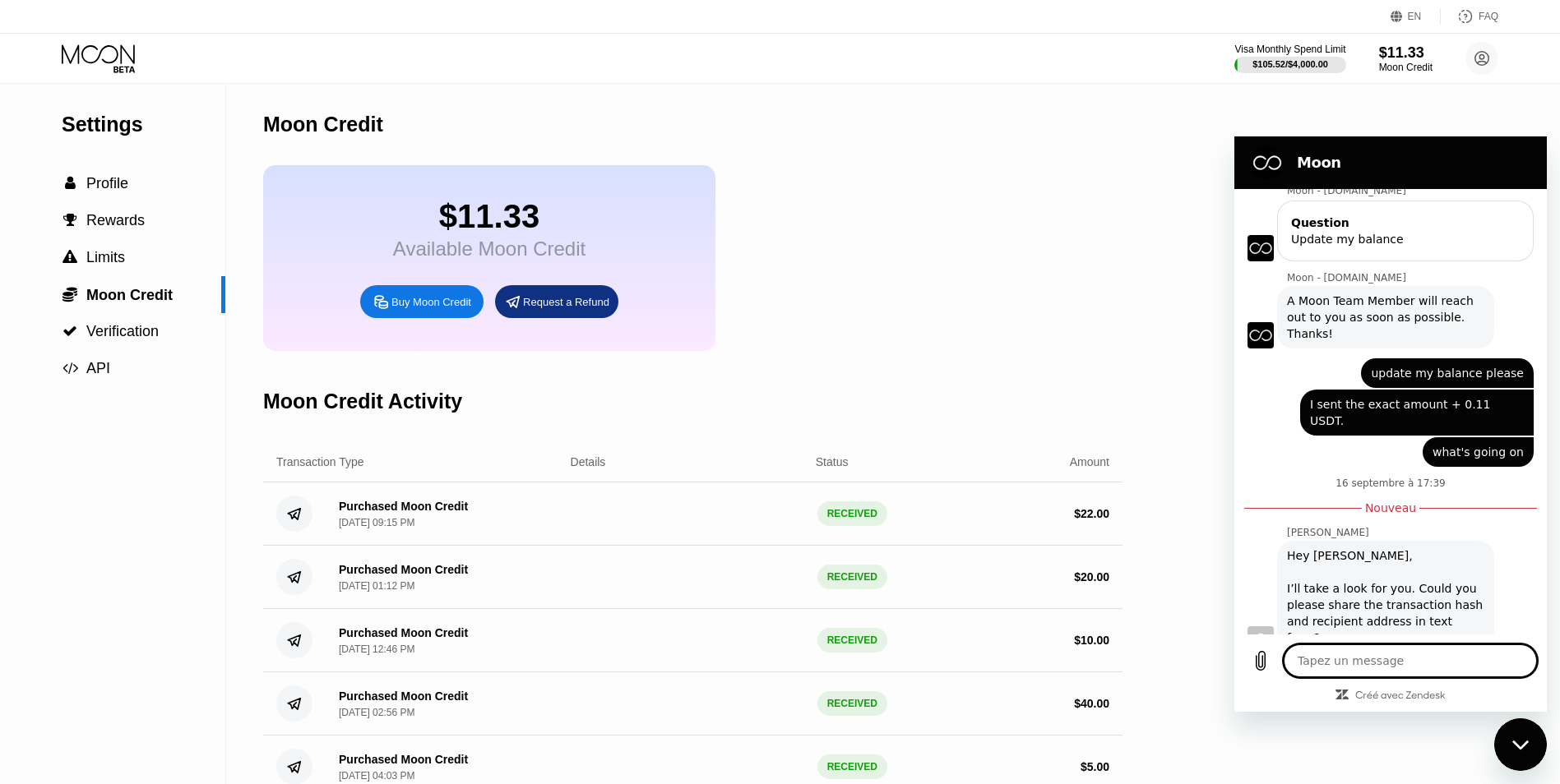
scroll to position [162, 0]
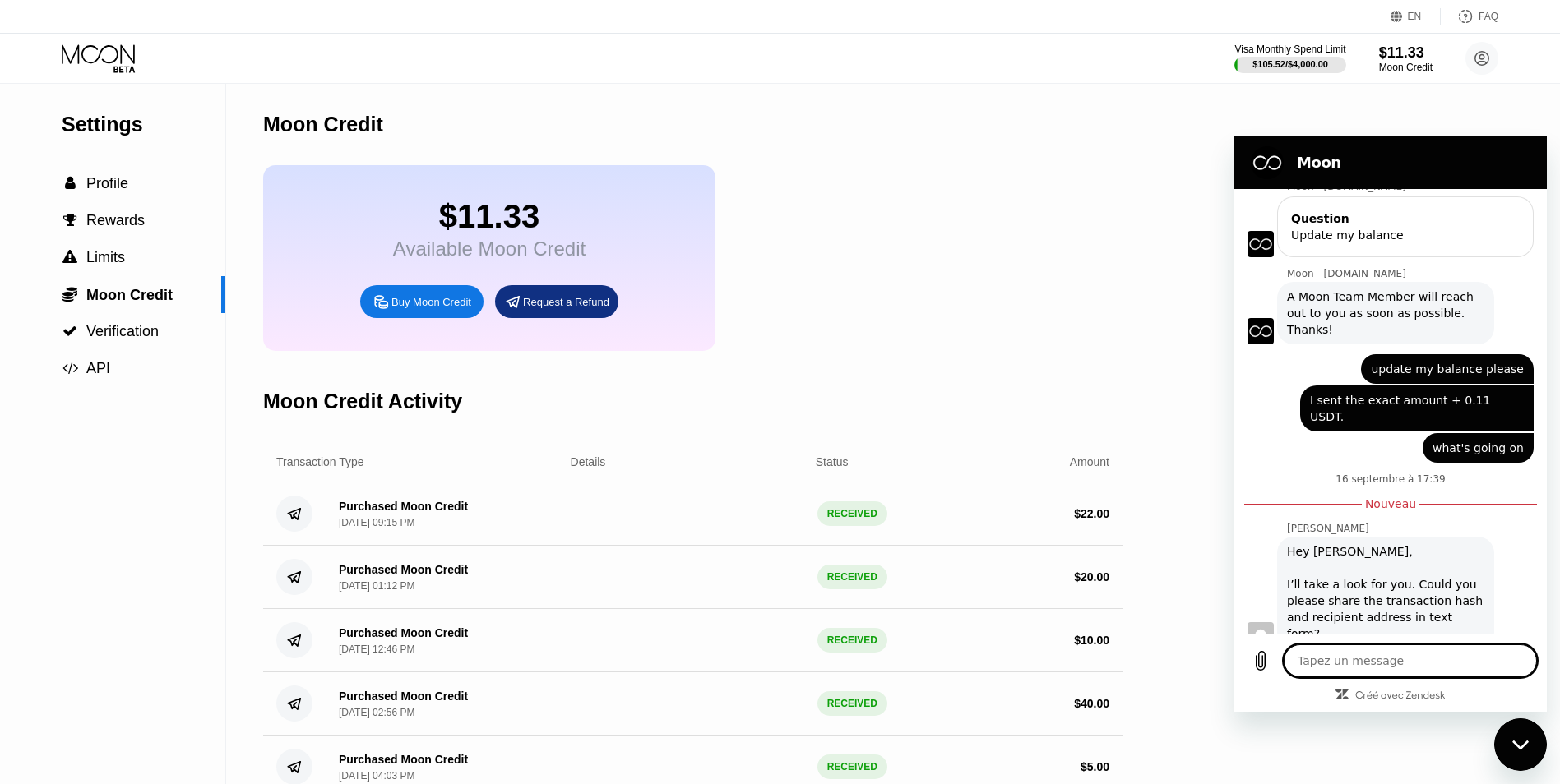
type textarea "H"
type textarea "x"
type textarea "He"
type textarea "x"
type textarea "Hey"
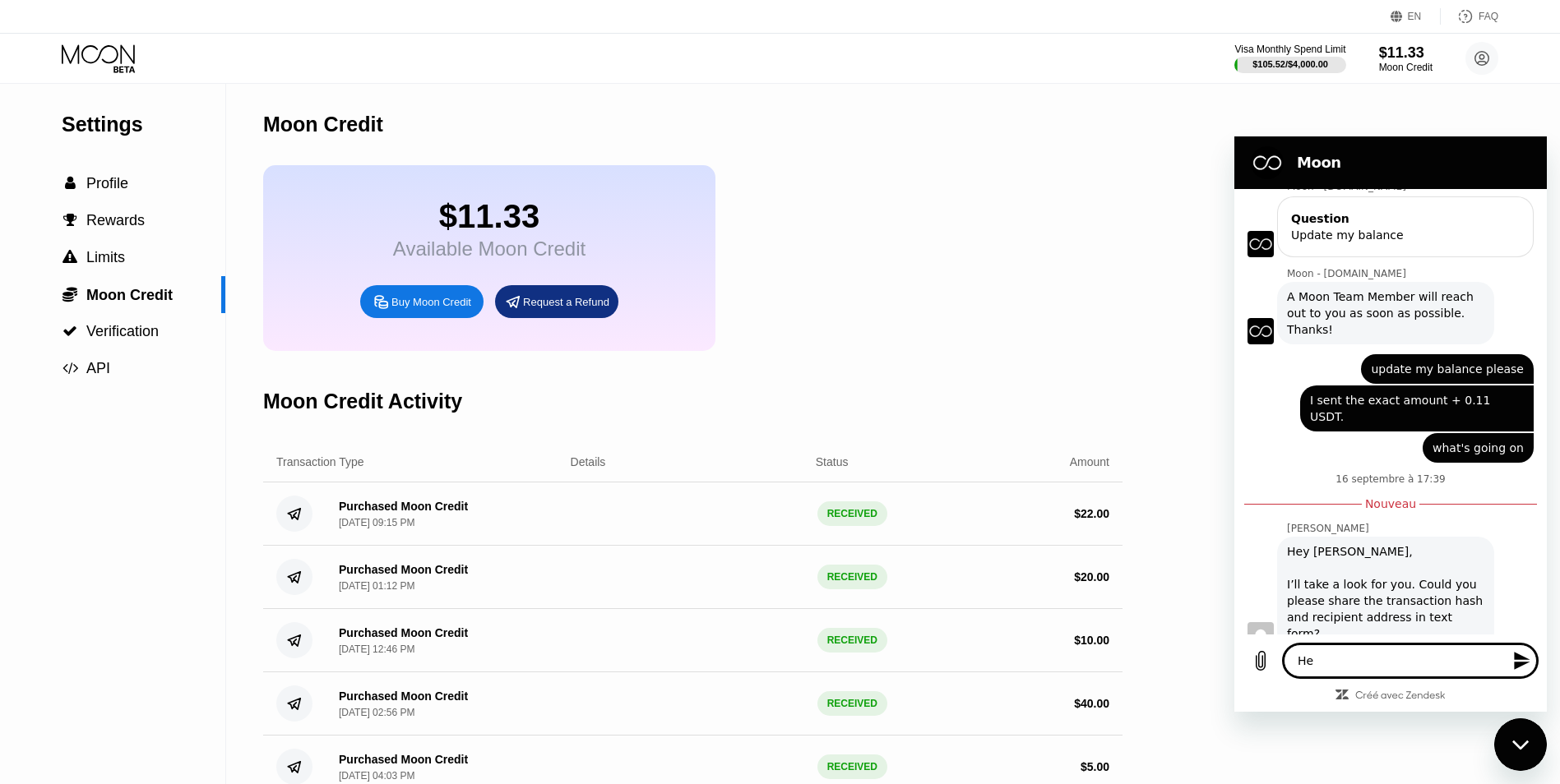
type textarea "x"
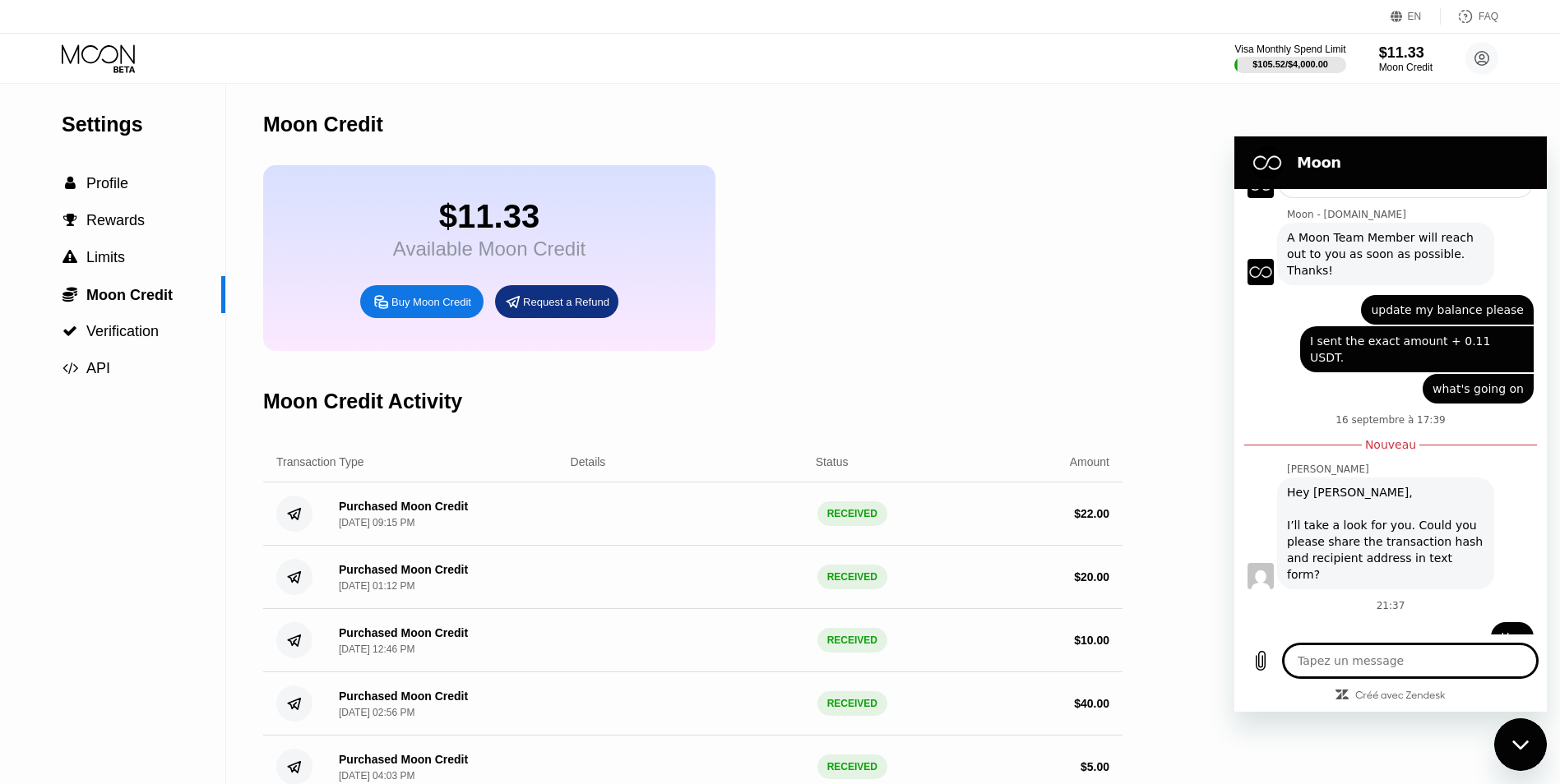
scroll to position [224, 0]
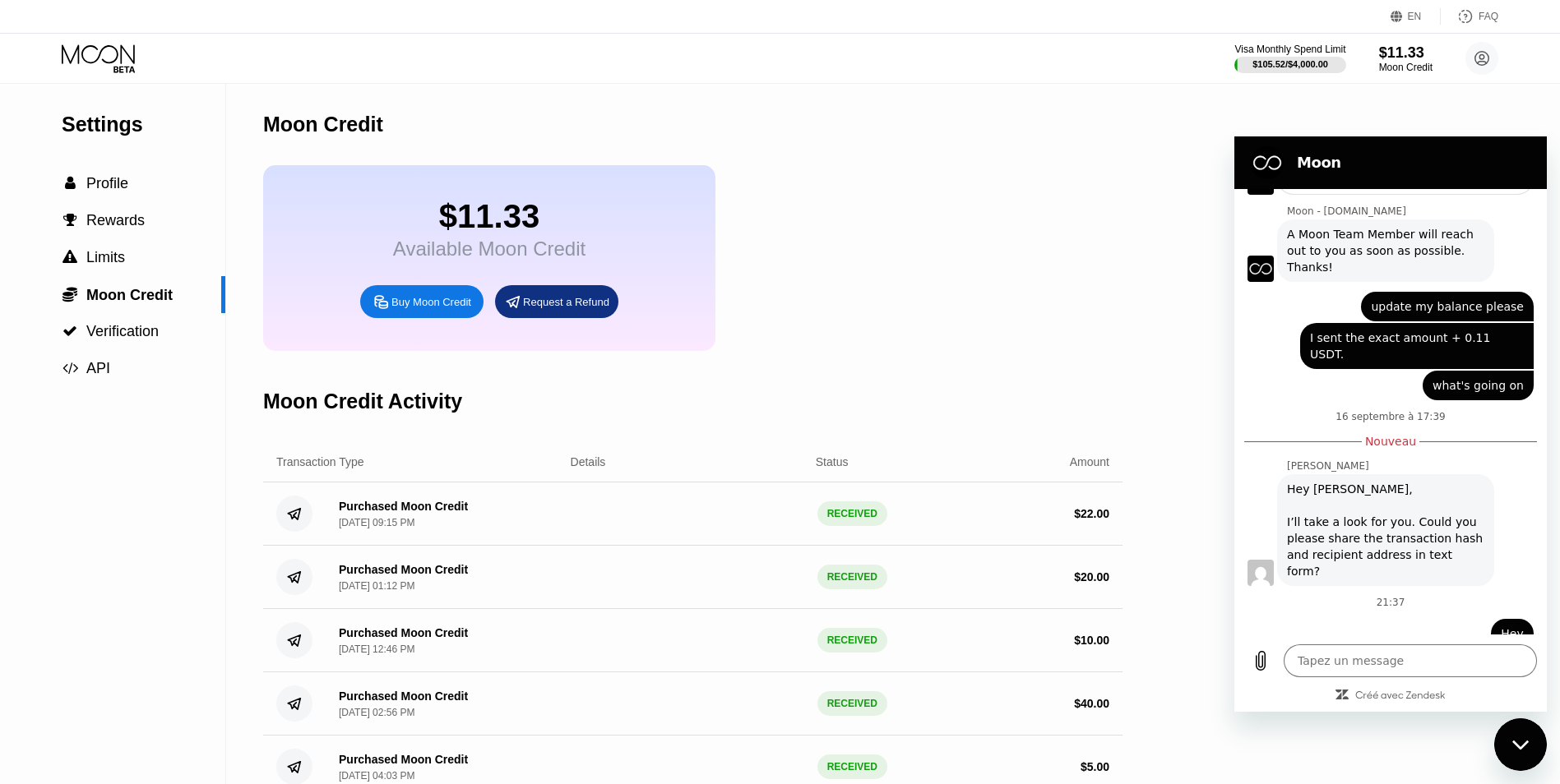
type textarea "x"
paste textarea "I reloaded the page after making a deposit. Will it be credited?"
type textarea "I reloaded the page after making a deposit. Will it be credited?"
type textarea "x"
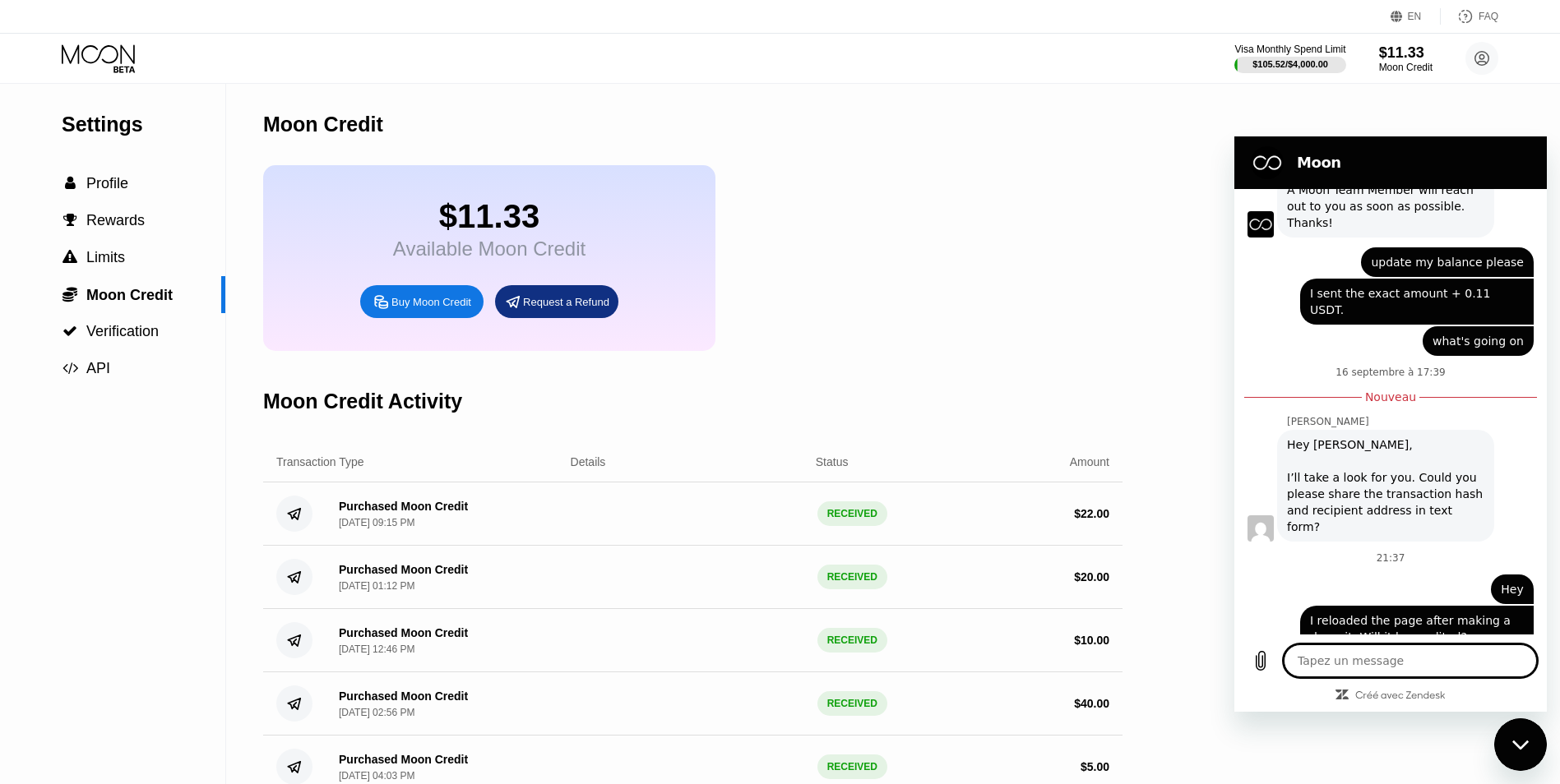
scroll to position [272, 0]
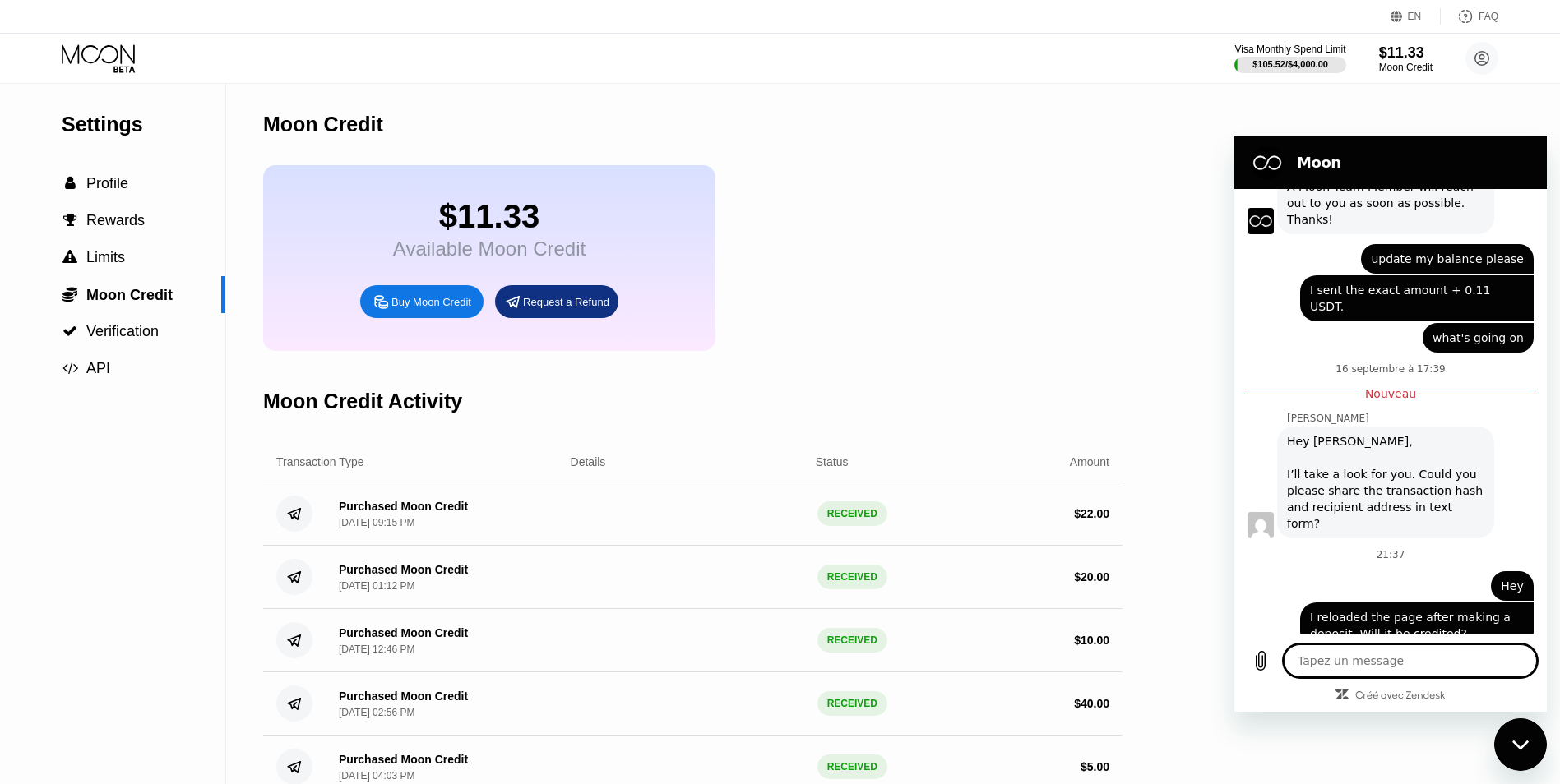
type textarea "x"
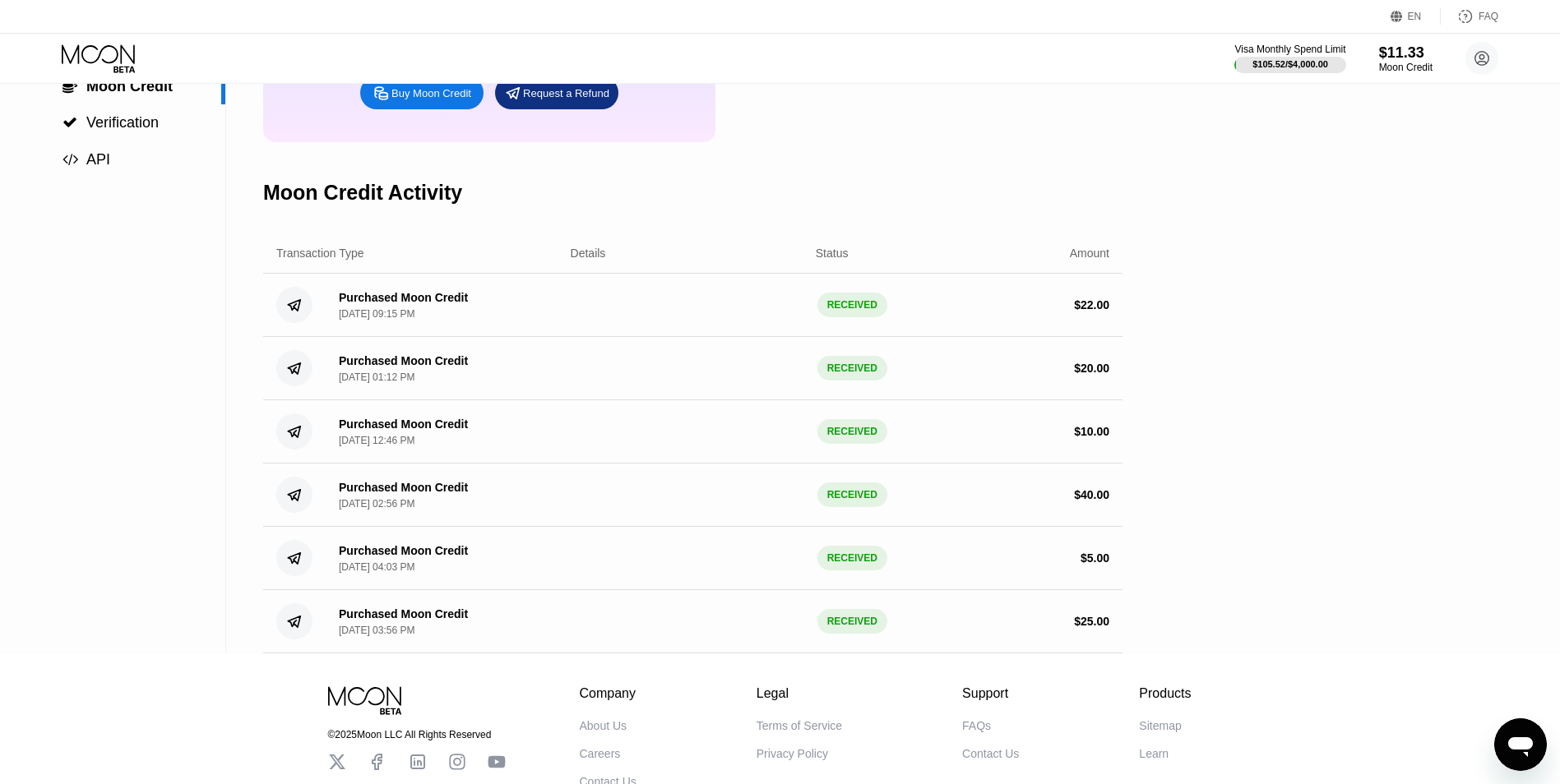
scroll to position [247, 0]
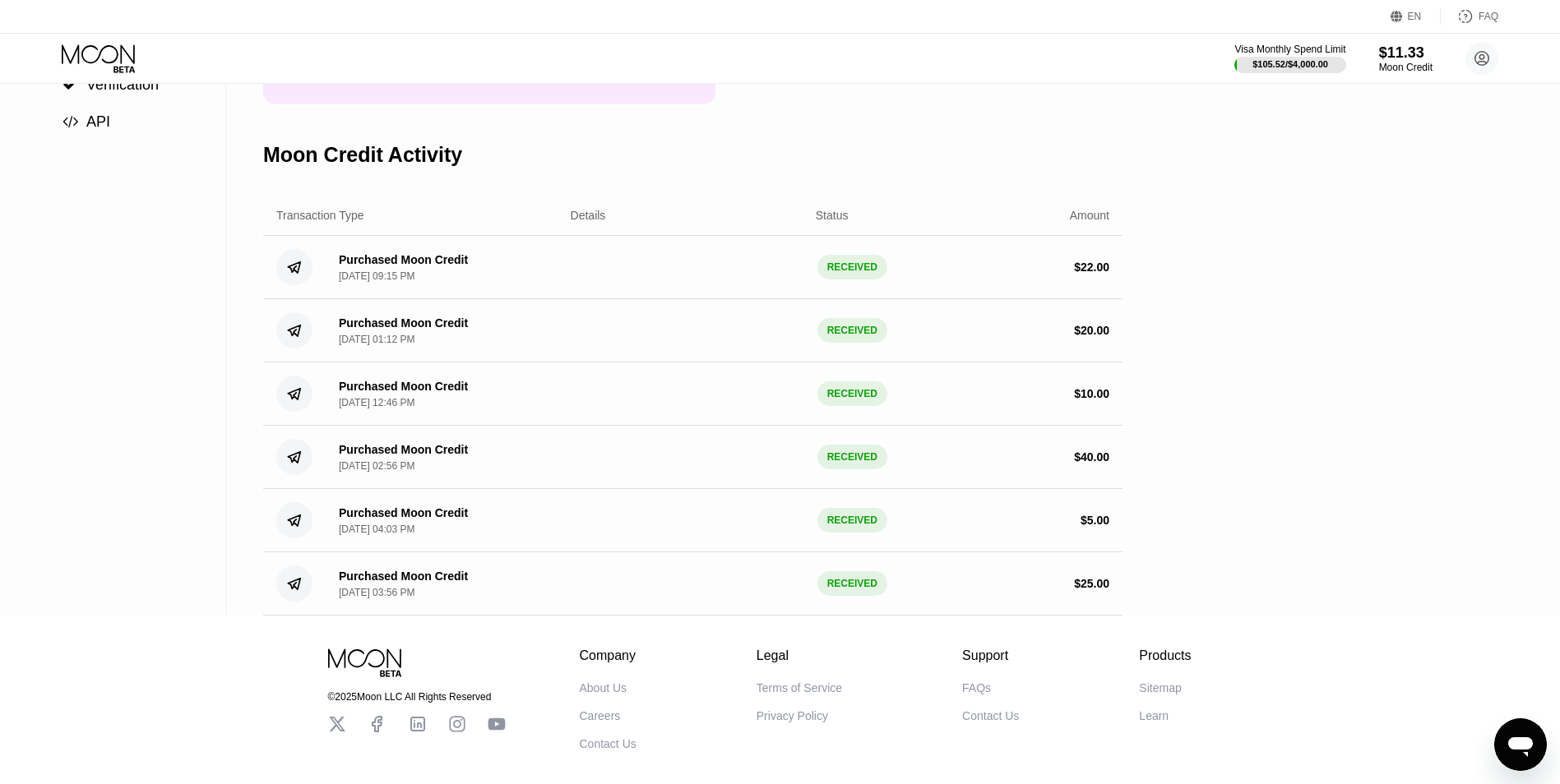
click at [863, 277] on div "RECEIVED" at bounding box center [853, 268] width 70 height 25
click at [855, 279] on div "RECEIVED" at bounding box center [853, 268] width 70 height 25
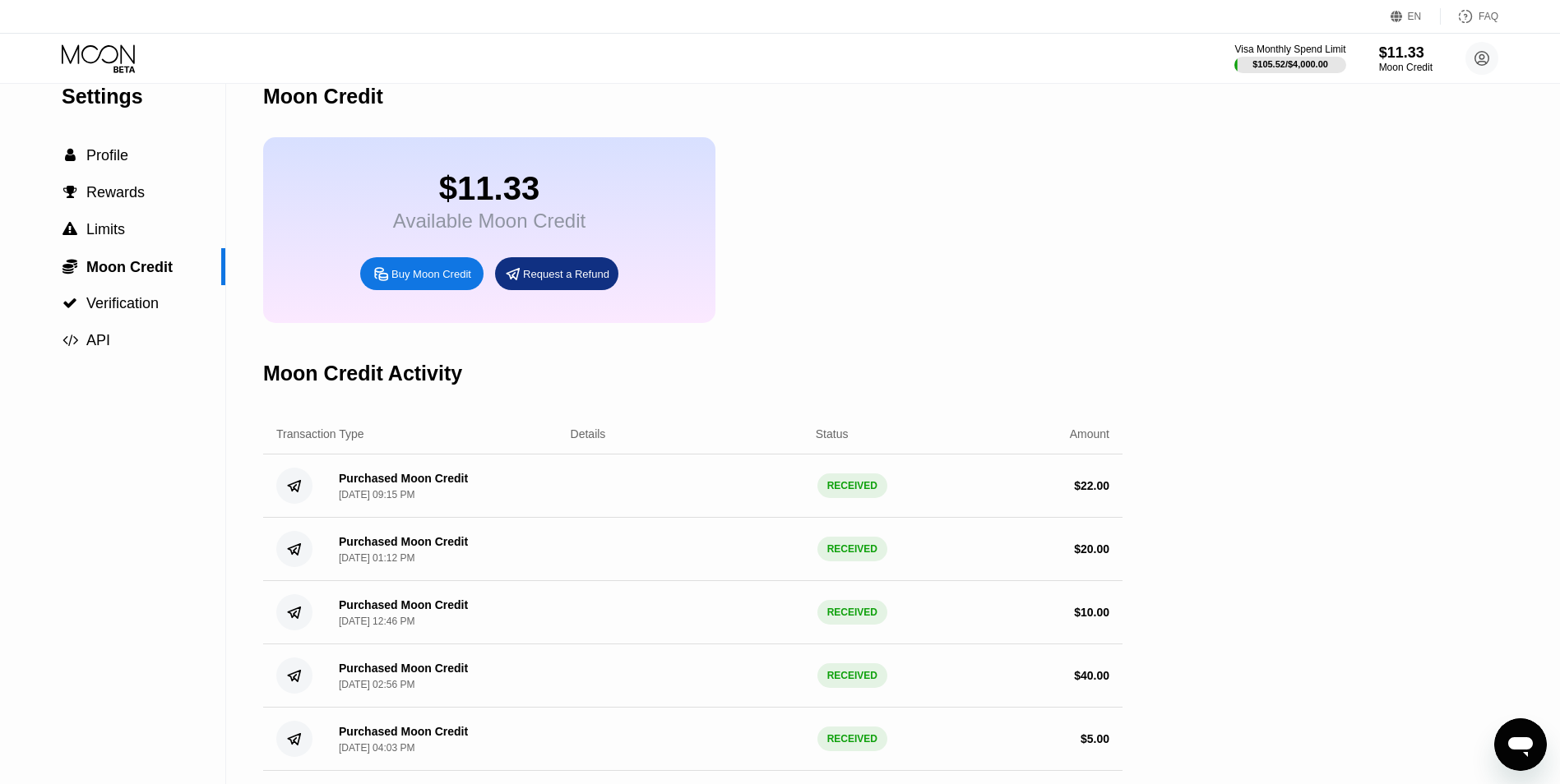
scroll to position [0, 0]
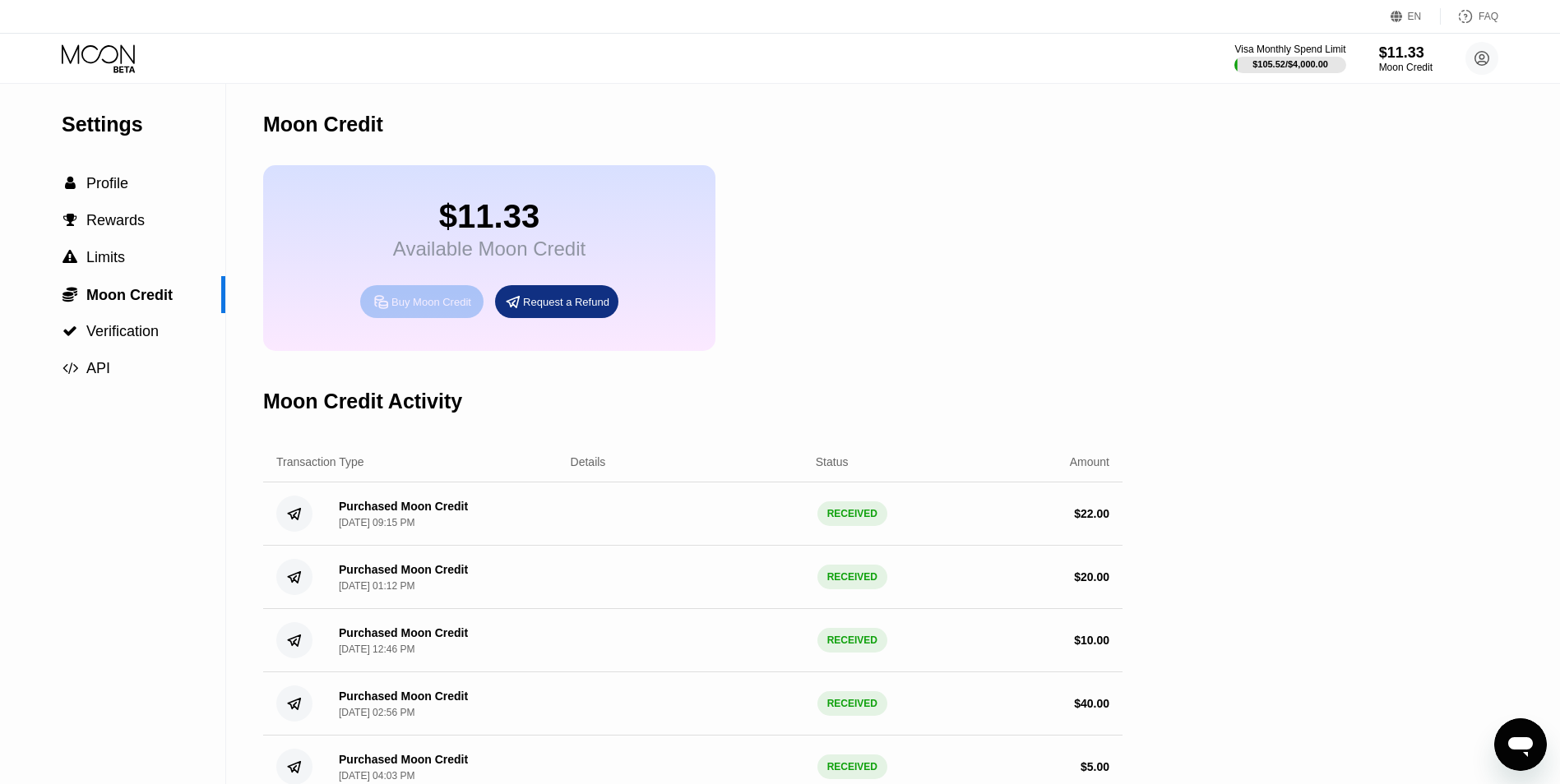
click at [423, 309] on div "Buy Moon Credit" at bounding box center [431, 302] width 80 height 14
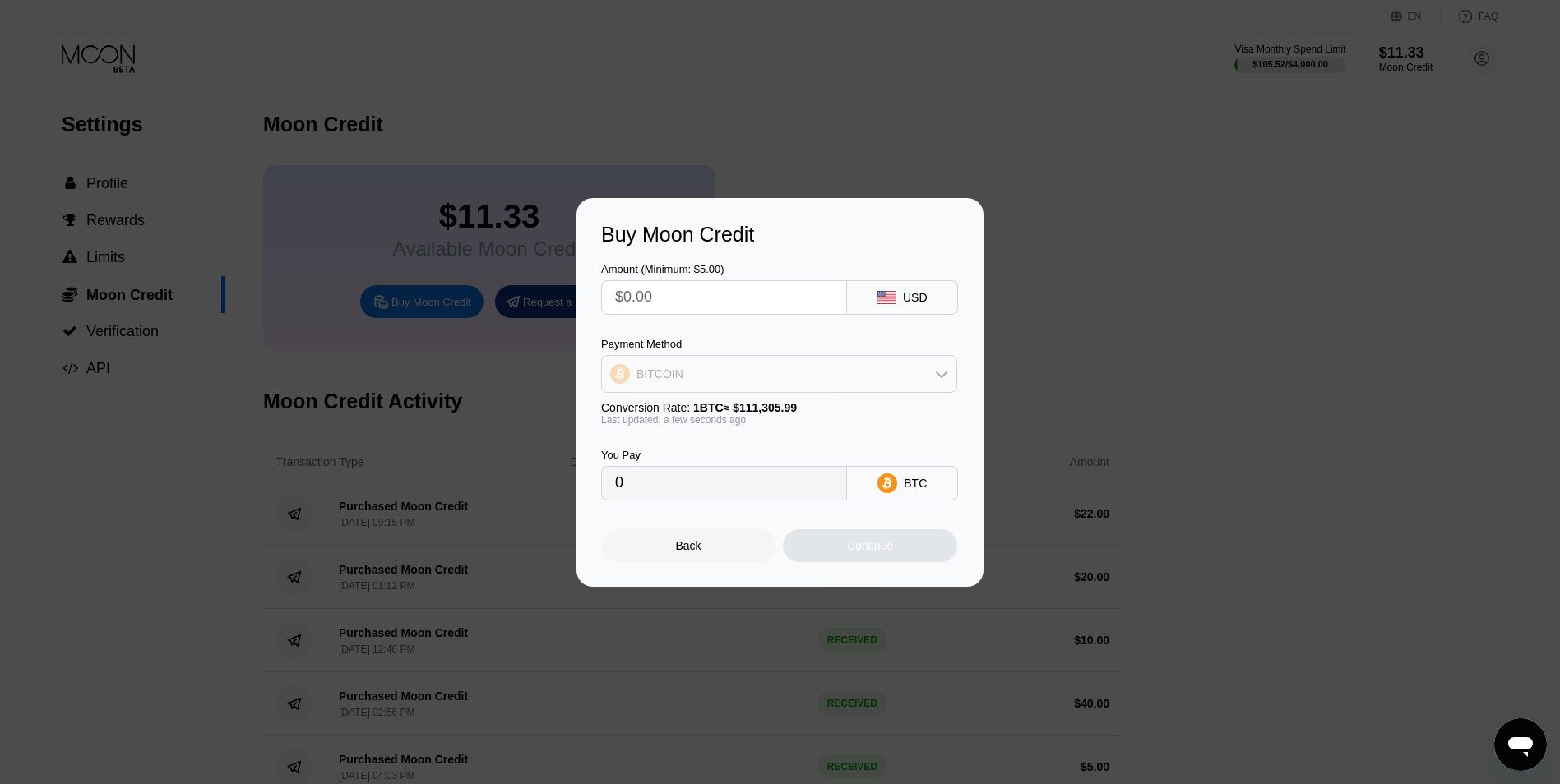
click at [689, 383] on div "BITCOIN" at bounding box center [779, 374] width 355 height 33
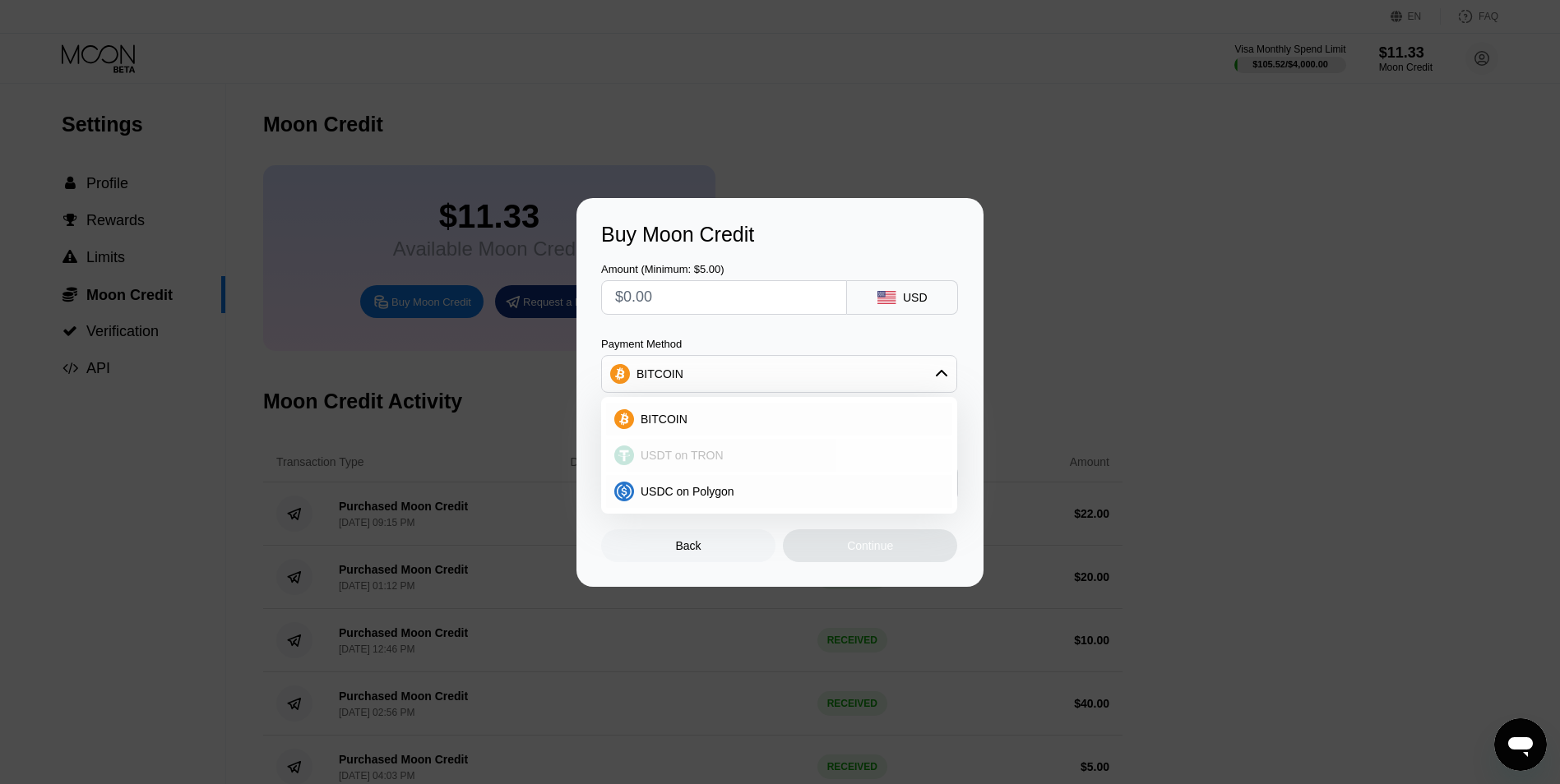
click at [687, 446] on div "USDT on TRON" at bounding box center [779, 455] width 346 height 33
type input "0.00"
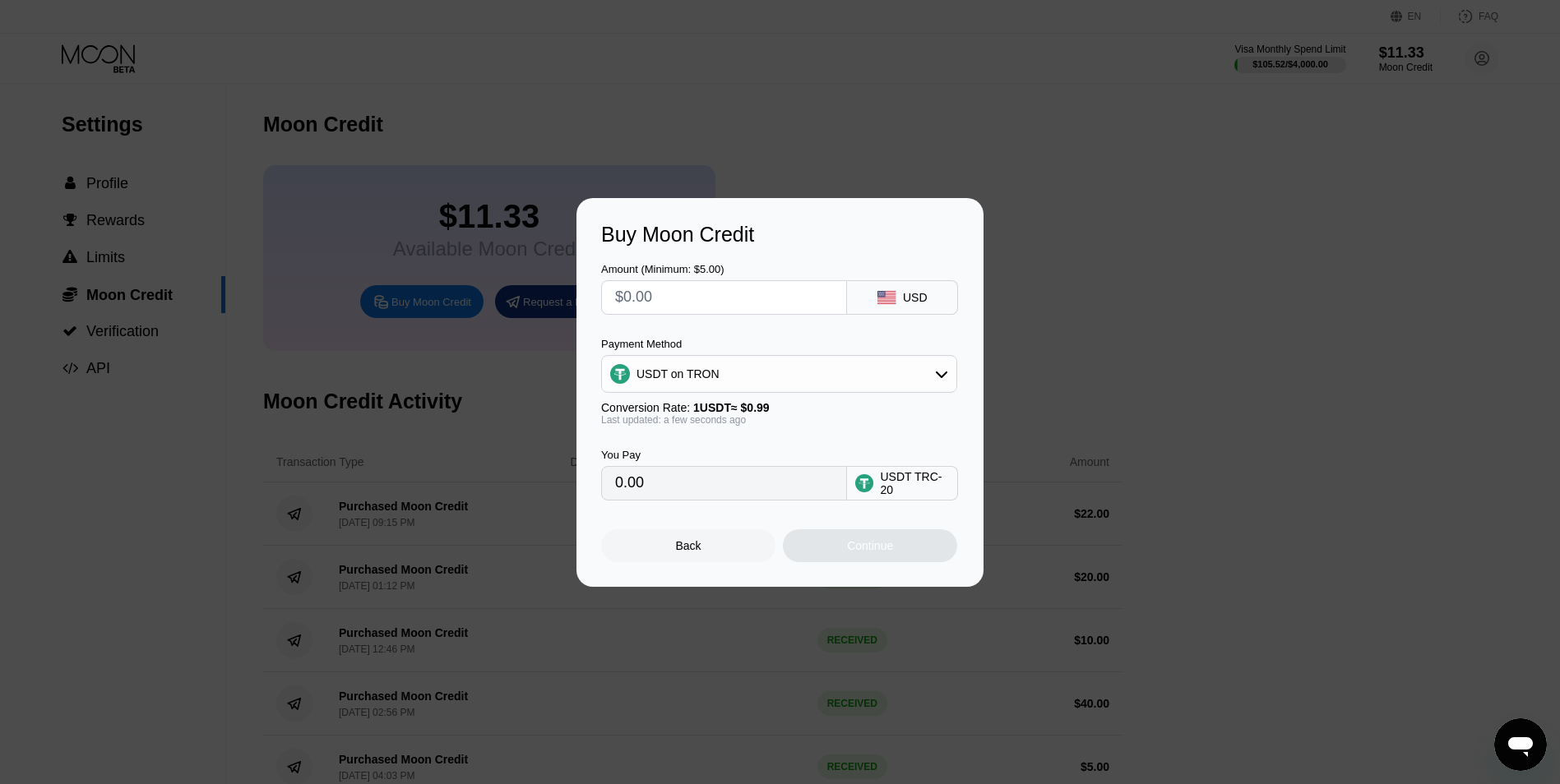
click at [667, 286] on input "text" at bounding box center [723, 297] width 218 height 33
type input "$1"
type input "1.01"
type input "$15"
type input "15.15"
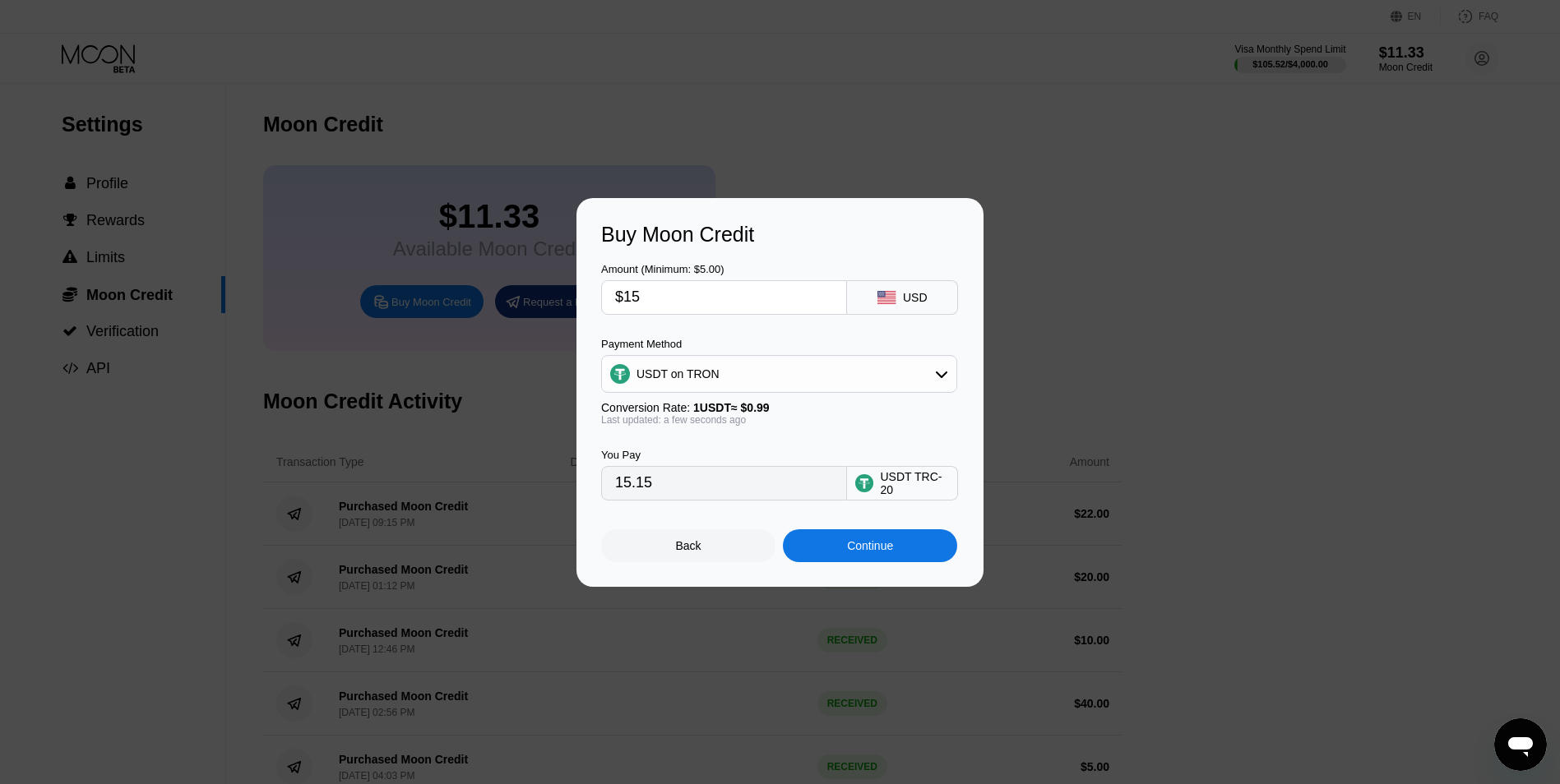
type input "$15"
click at [848, 562] on div "Continue" at bounding box center [869, 545] width 174 height 33
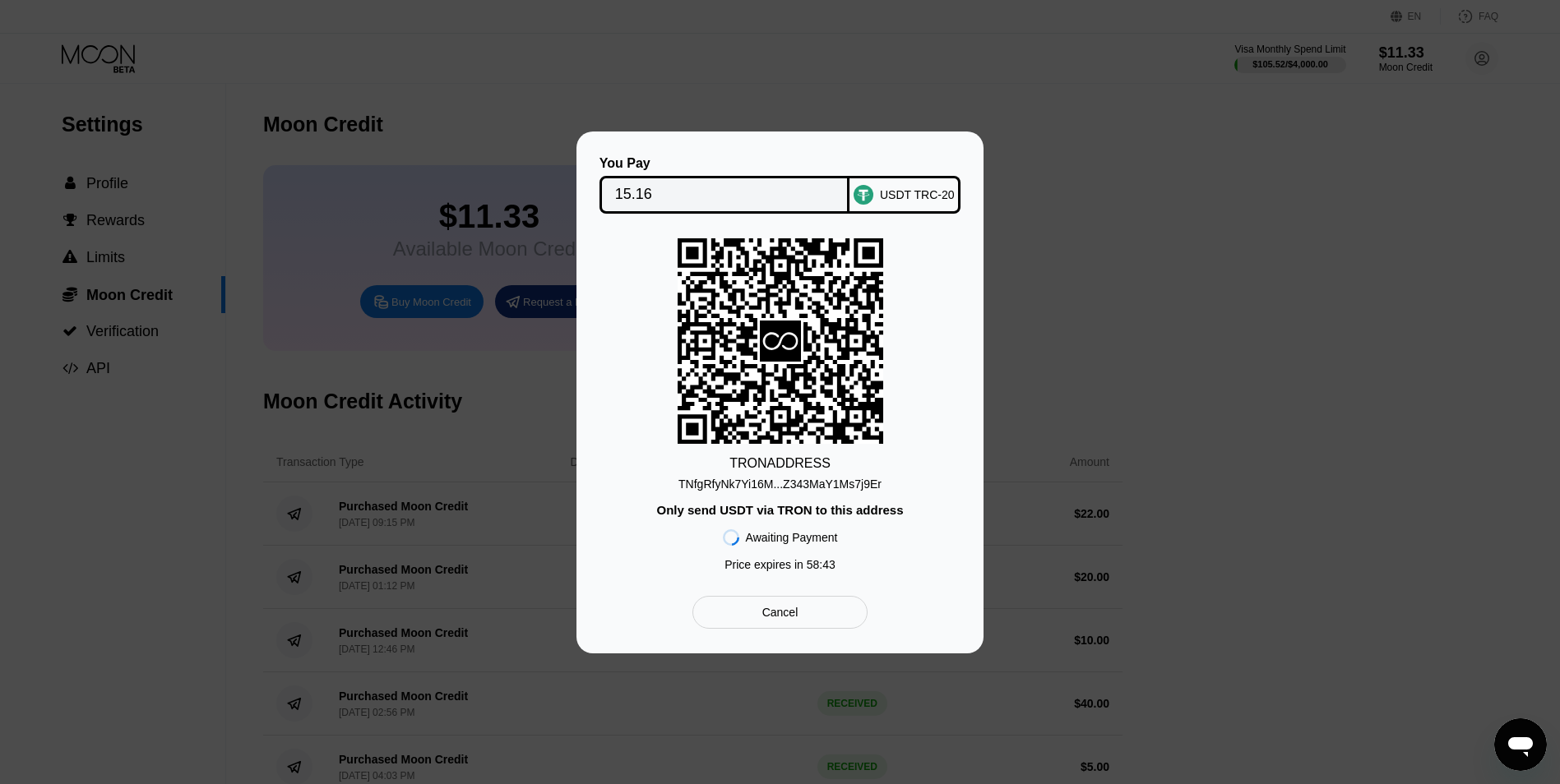
click at [757, 486] on div "TNfgRfyNk7Yi16M...Z343MaY1Ms7j9Er" at bounding box center [779, 485] width 203 height 13
click at [1506, 729] on div "Ouvrir la fenêtre de messagerie" at bounding box center [1520, 745] width 49 height 49
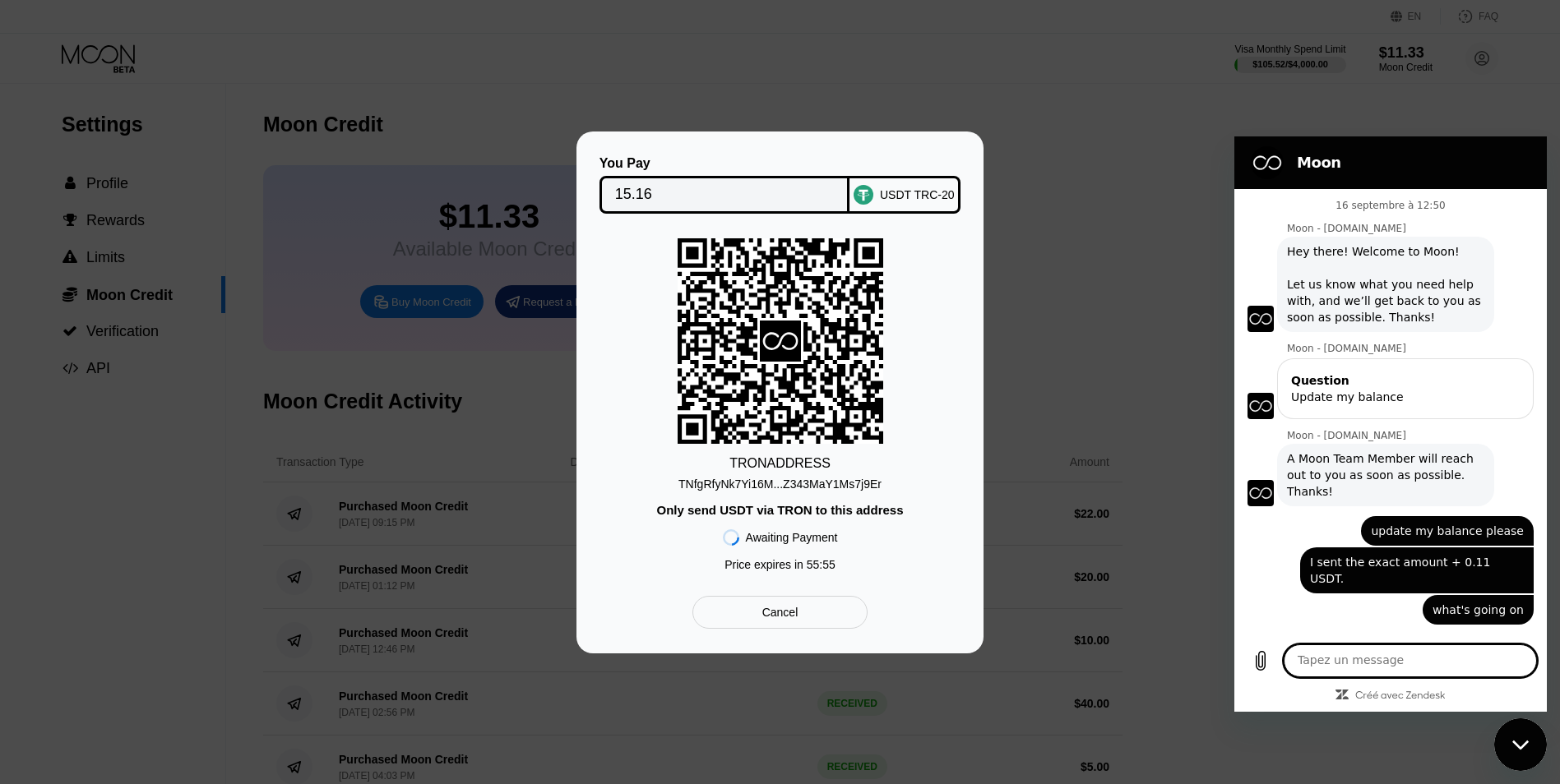
scroll to position [246, 0]
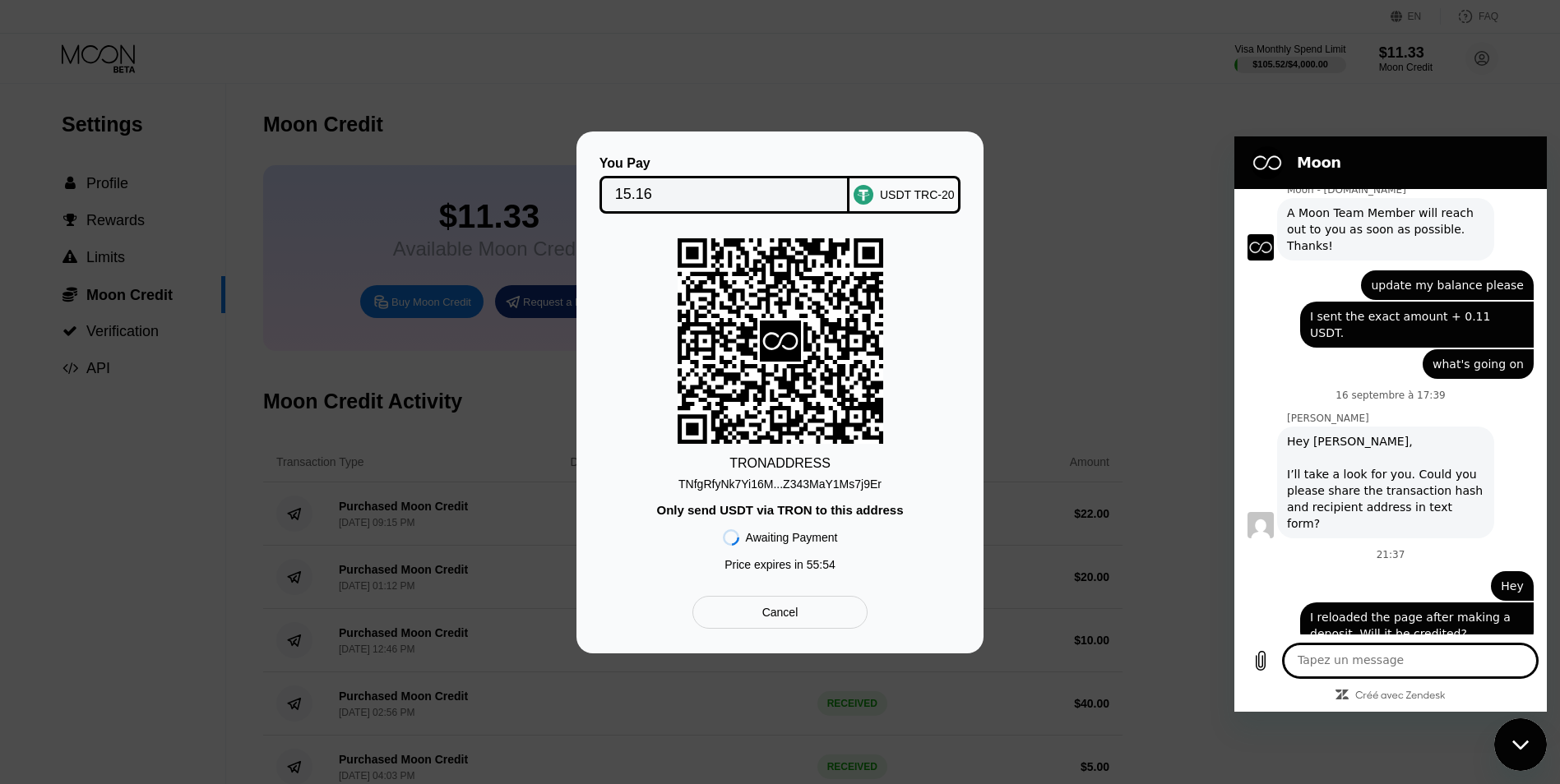
click at [1396, 671] on textarea at bounding box center [1411, 661] width 254 height 33
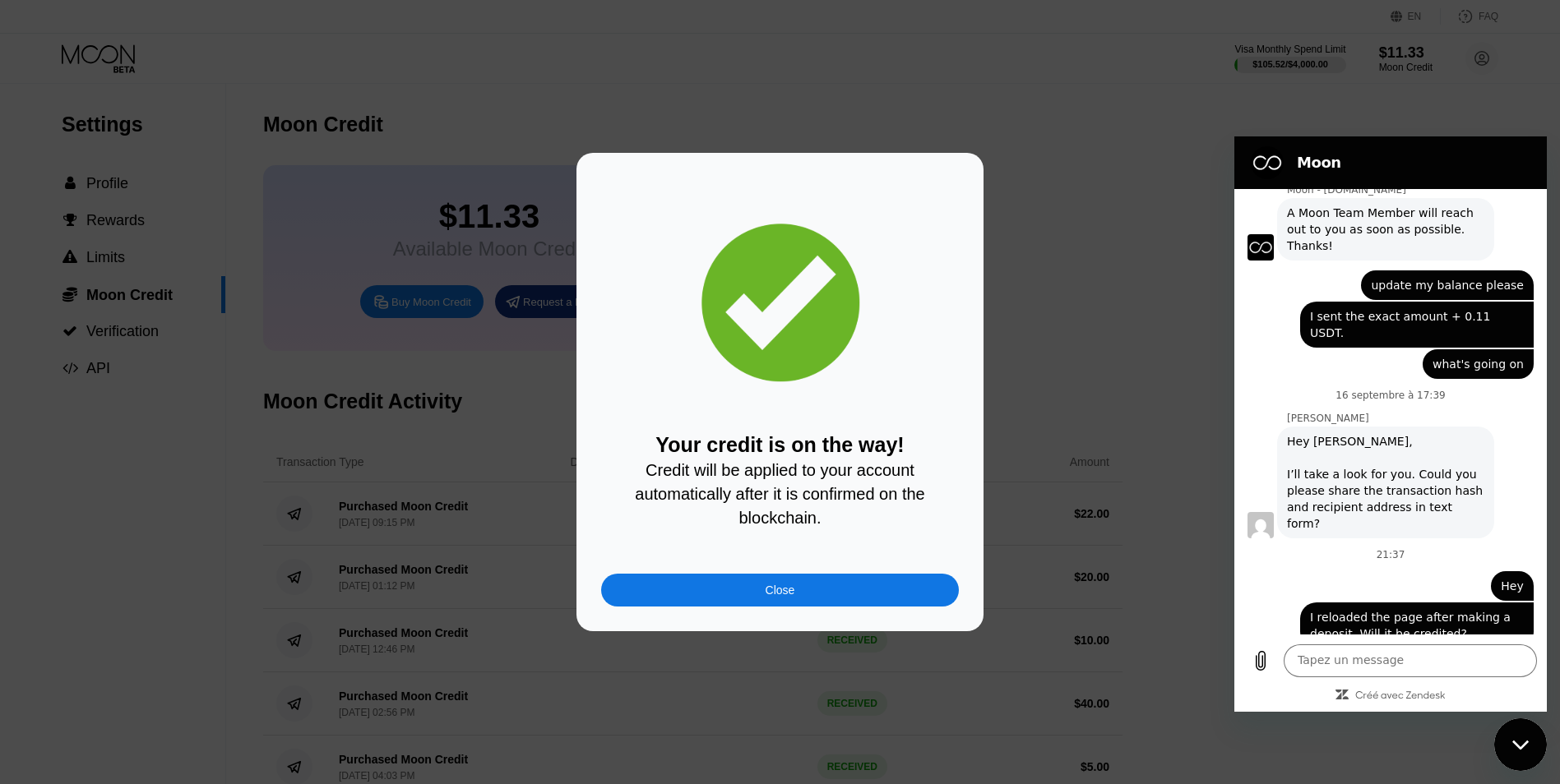
click at [762, 594] on div "Close" at bounding box center [780, 590] width 358 height 33
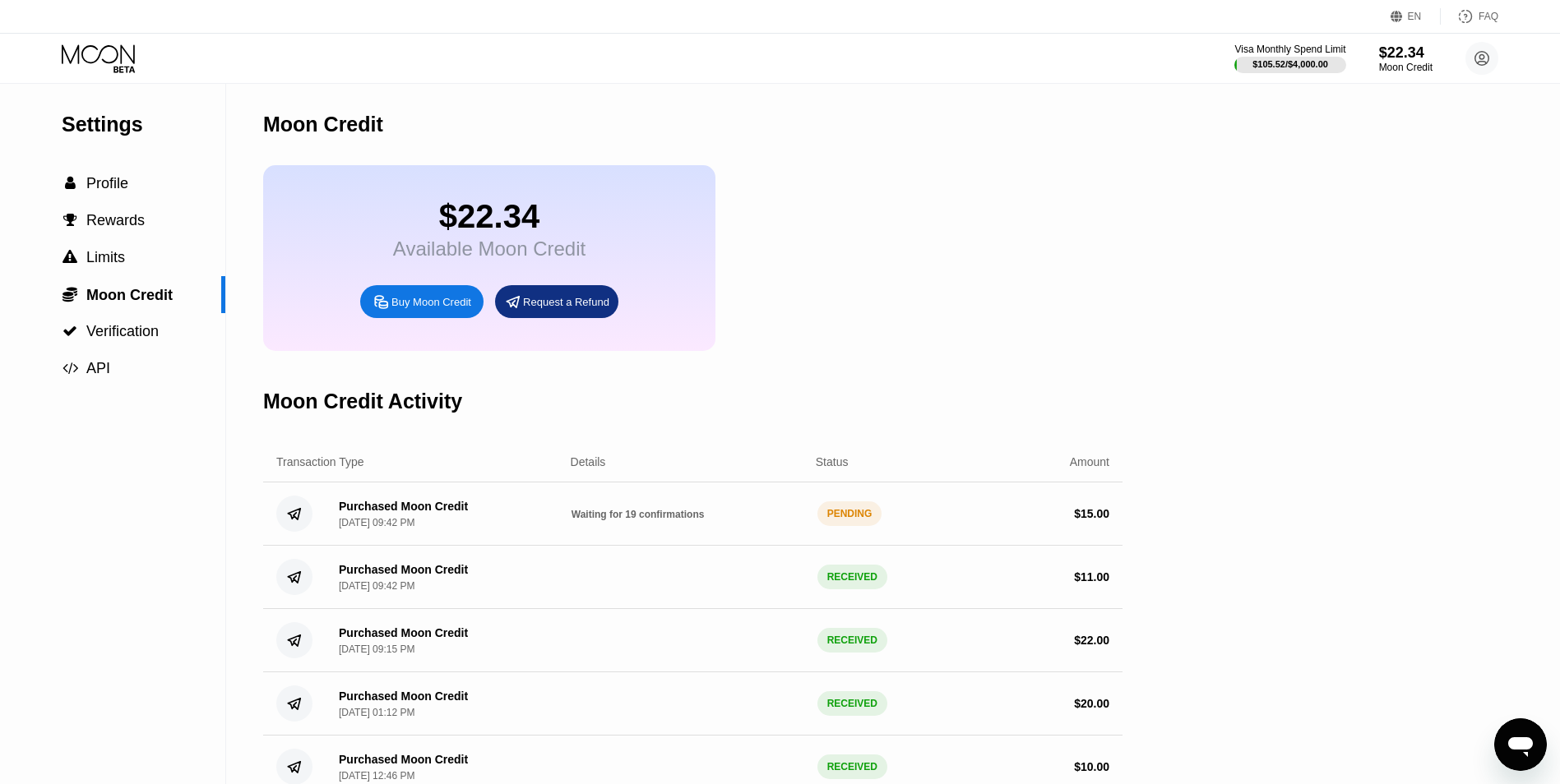
click at [133, 48] on icon at bounding box center [100, 58] width 77 height 29
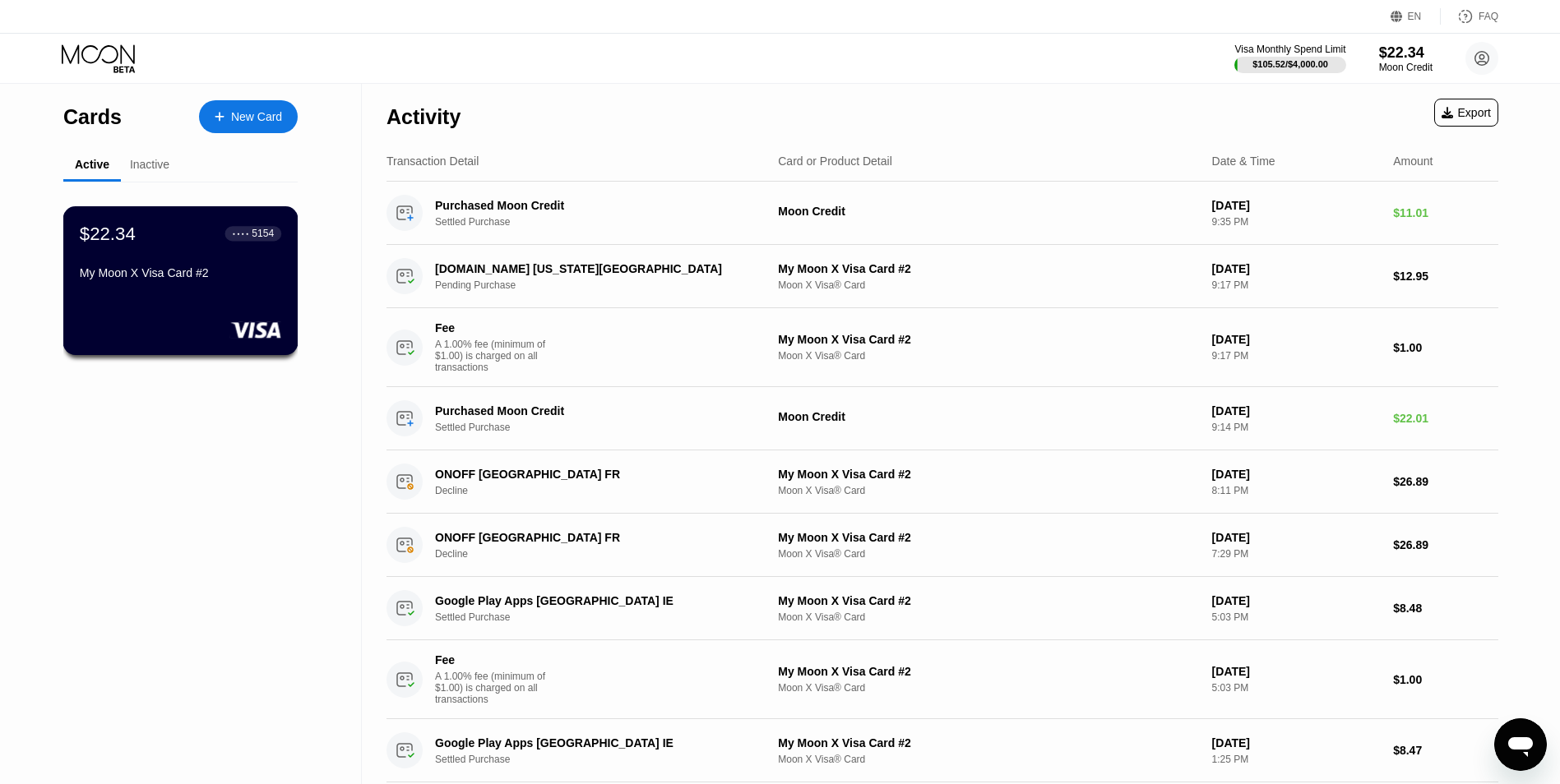
click at [194, 244] on div "$22.34 ● ● ● ● 5154" at bounding box center [181, 234] width 202 height 22
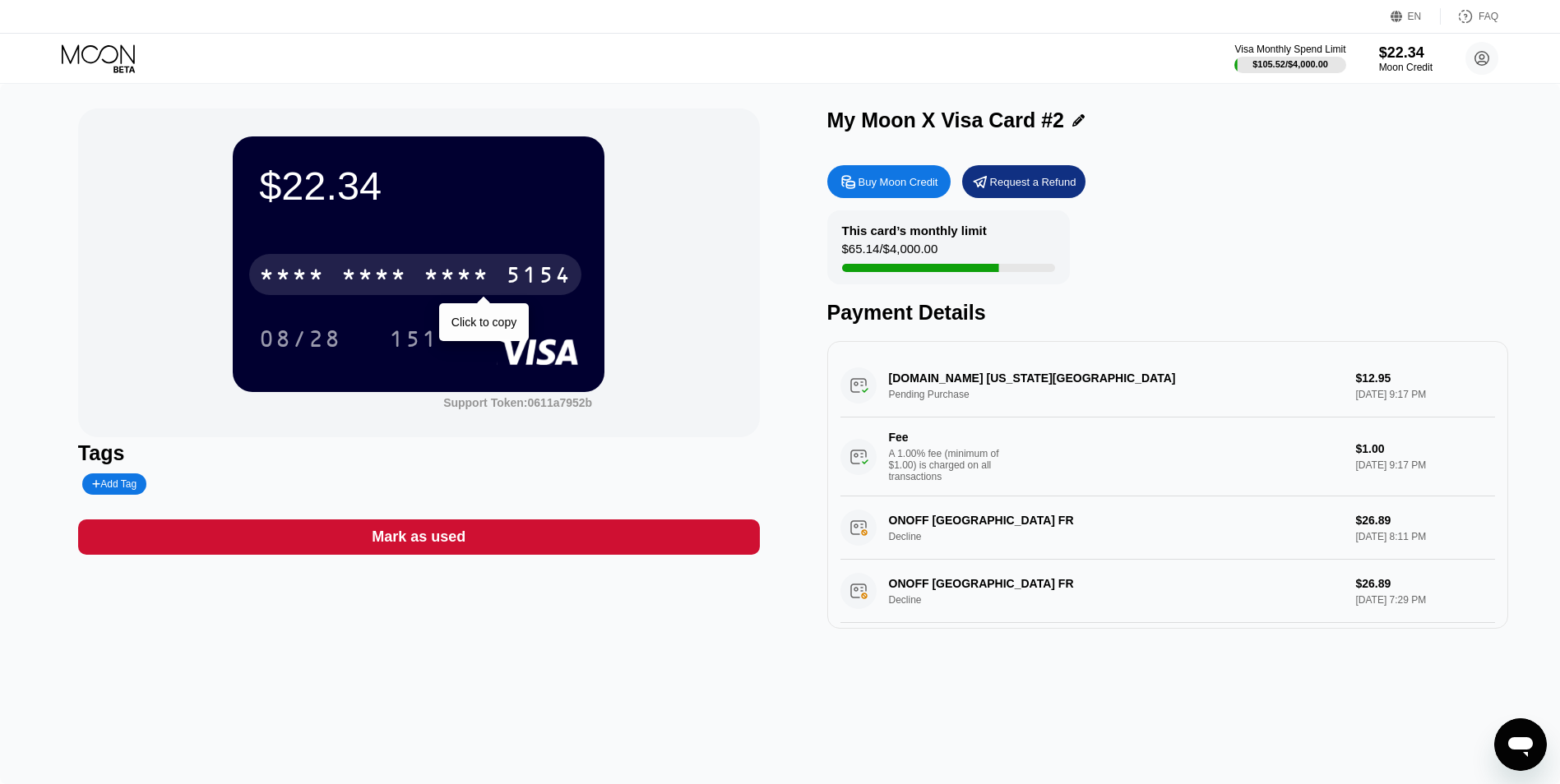
click at [436, 272] on div "* * * *" at bounding box center [456, 277] width 66 height 27
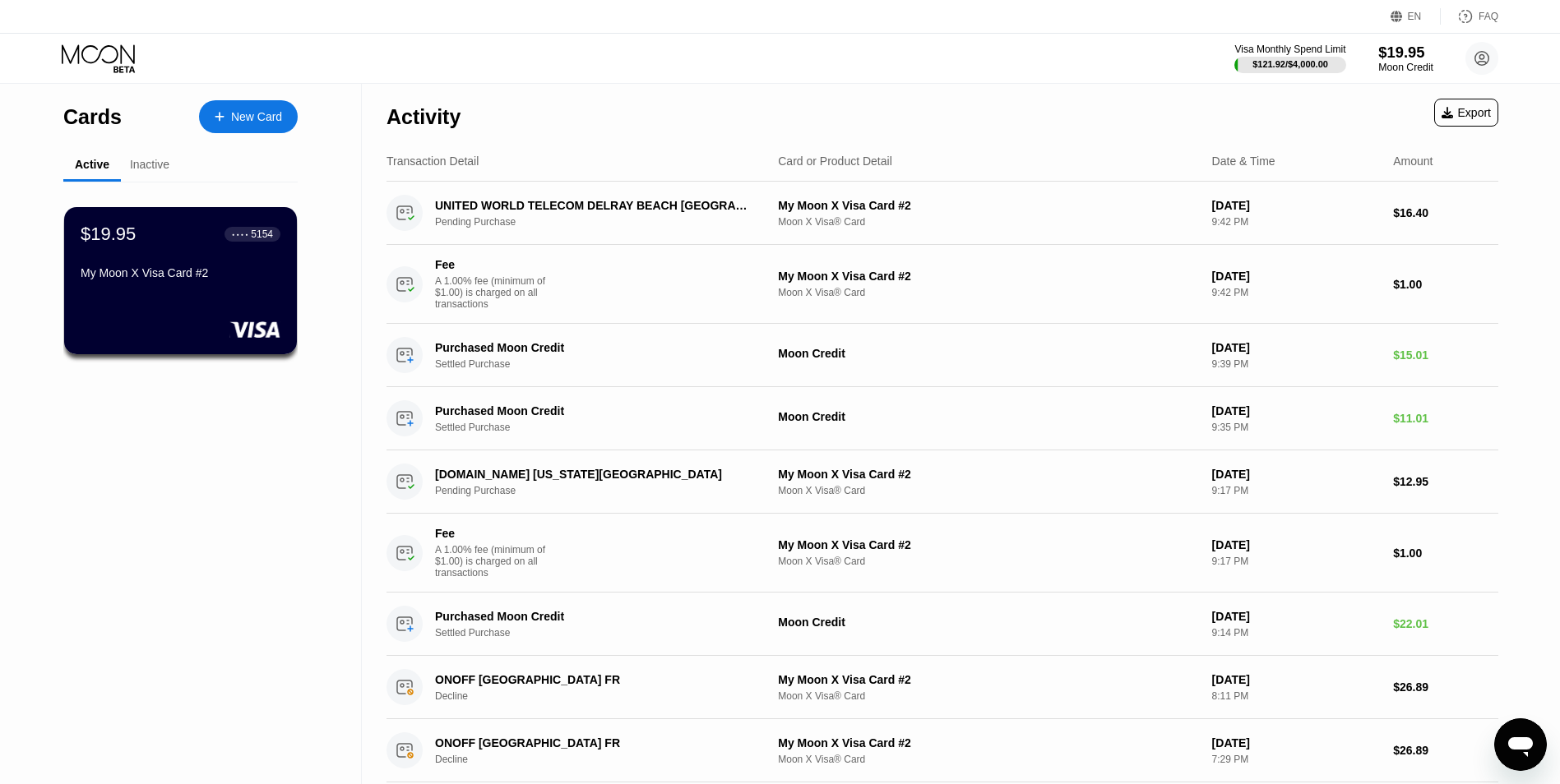
click at [1391, 51] on div "$19.95" at bounding box center [1406, 52] width 55 height 18
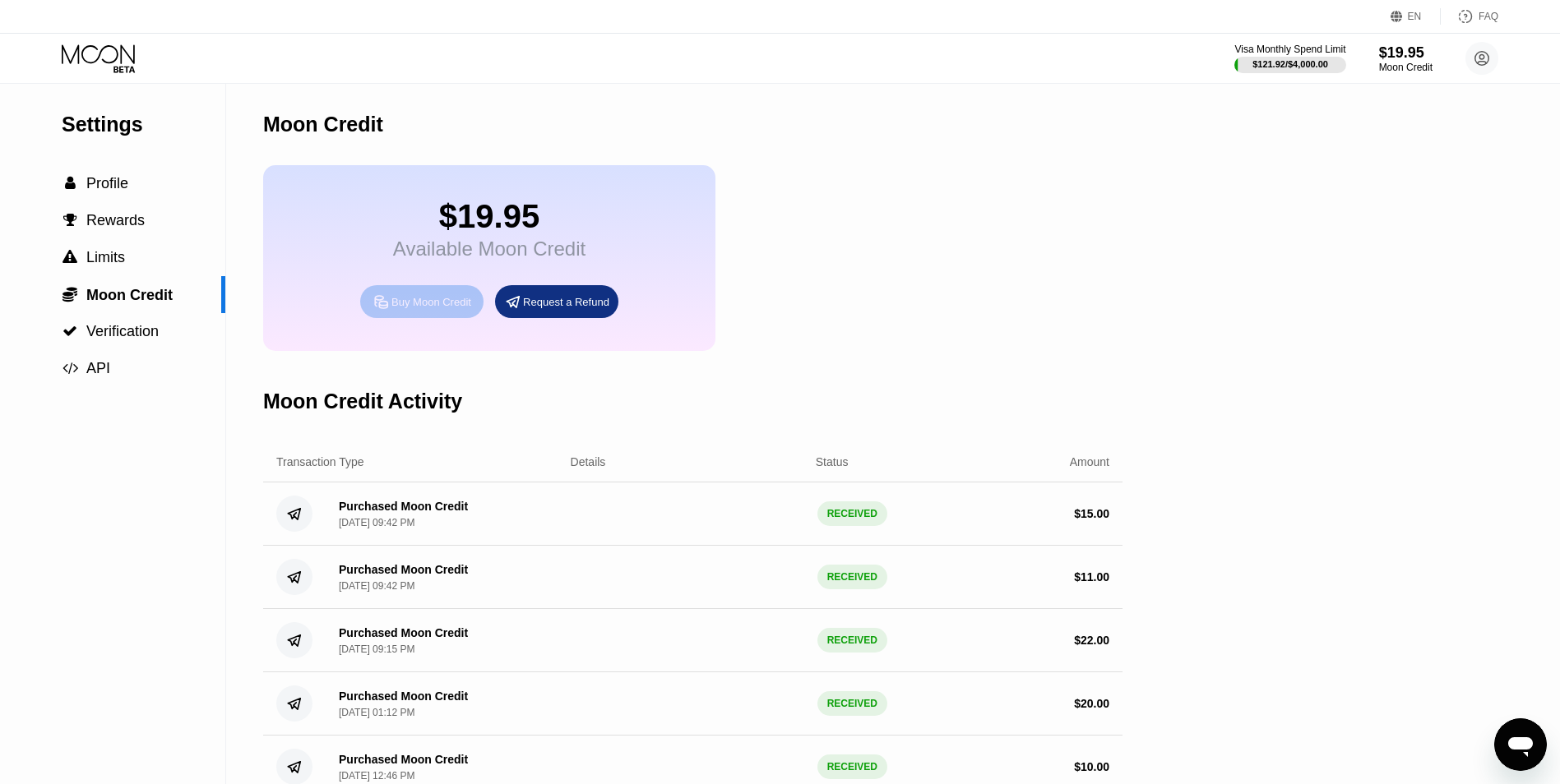
click at [428, 308] on div "Buy Moon Credit" at bounding box center [431, 302] width 80 height 14
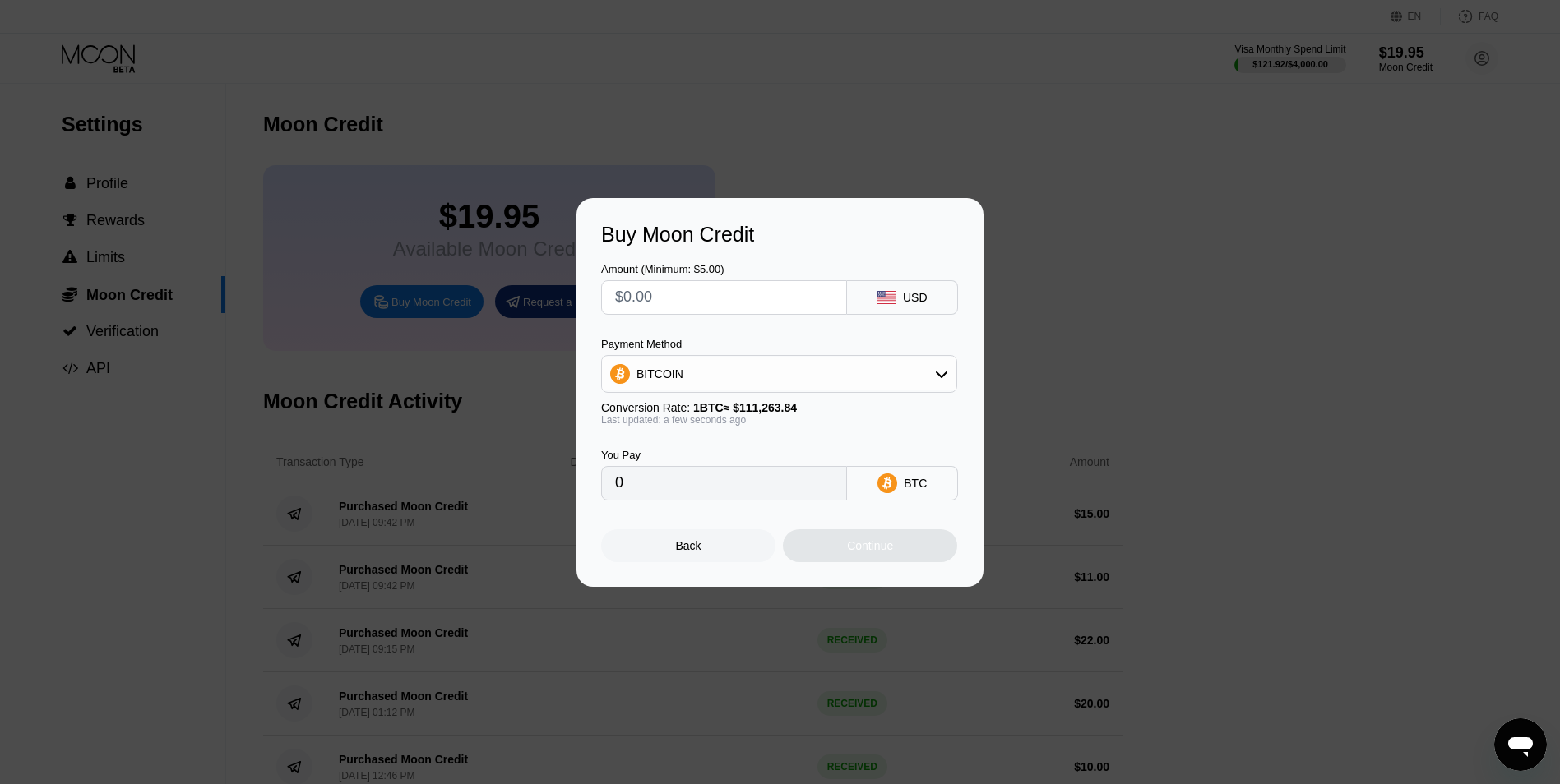
click at [687, 367] on div "BITCOIN" at bounding box center [779, 374] width 355 height 33
click at [695, 454] on span "USDT on TRON" at bounding box center [682, 455] width 83 height 13
type input "0.00"
click at [654, 293] on input "text" at bounding box center [723, 297] width 218 height 33
type input "$1"
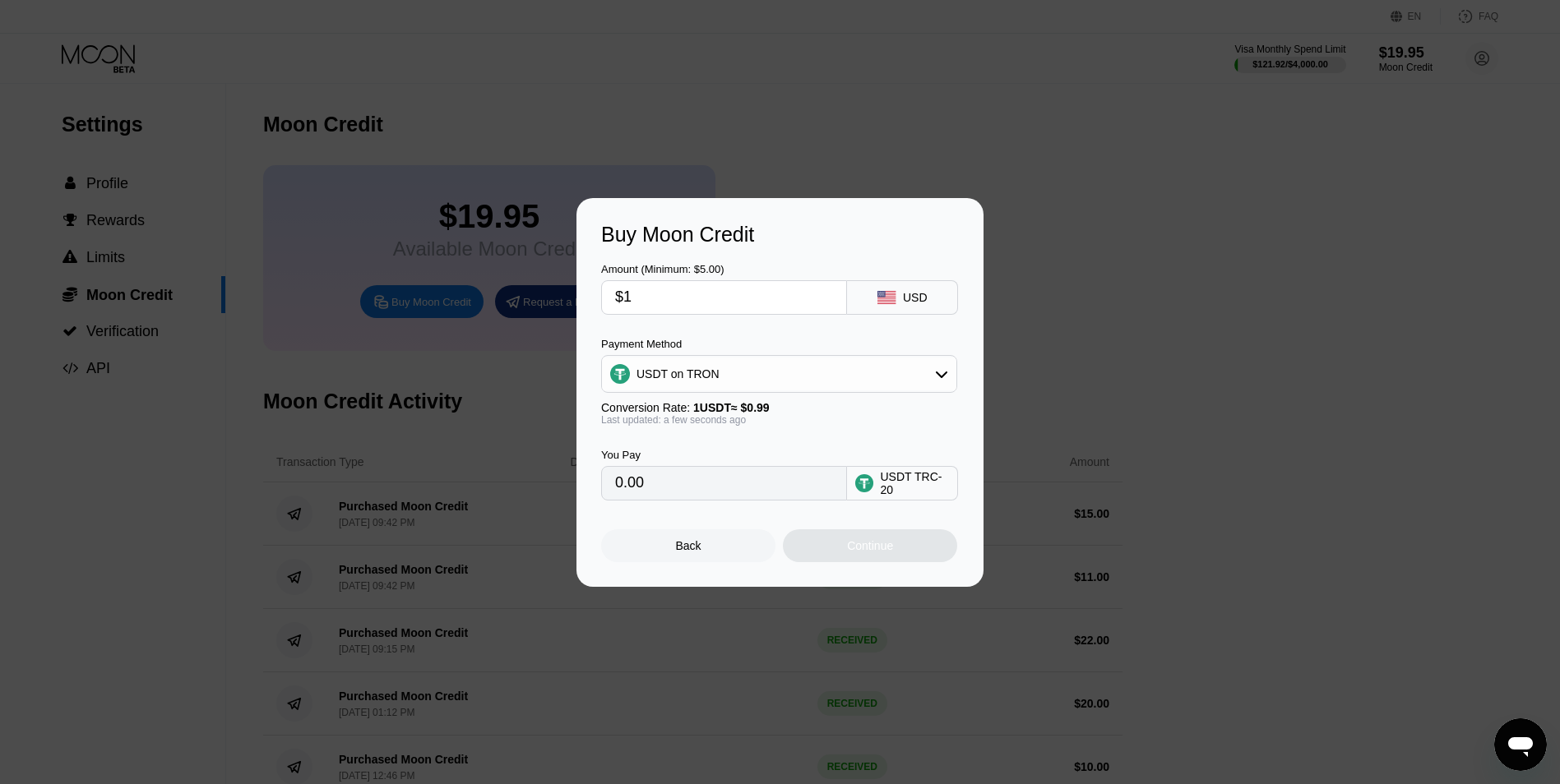
type input "1.01"
type input "$12"
type input "12.12"
type input "$12"
click at [867, 545] on div "Continue" at bounding box center [869, 546] width 46 height 13
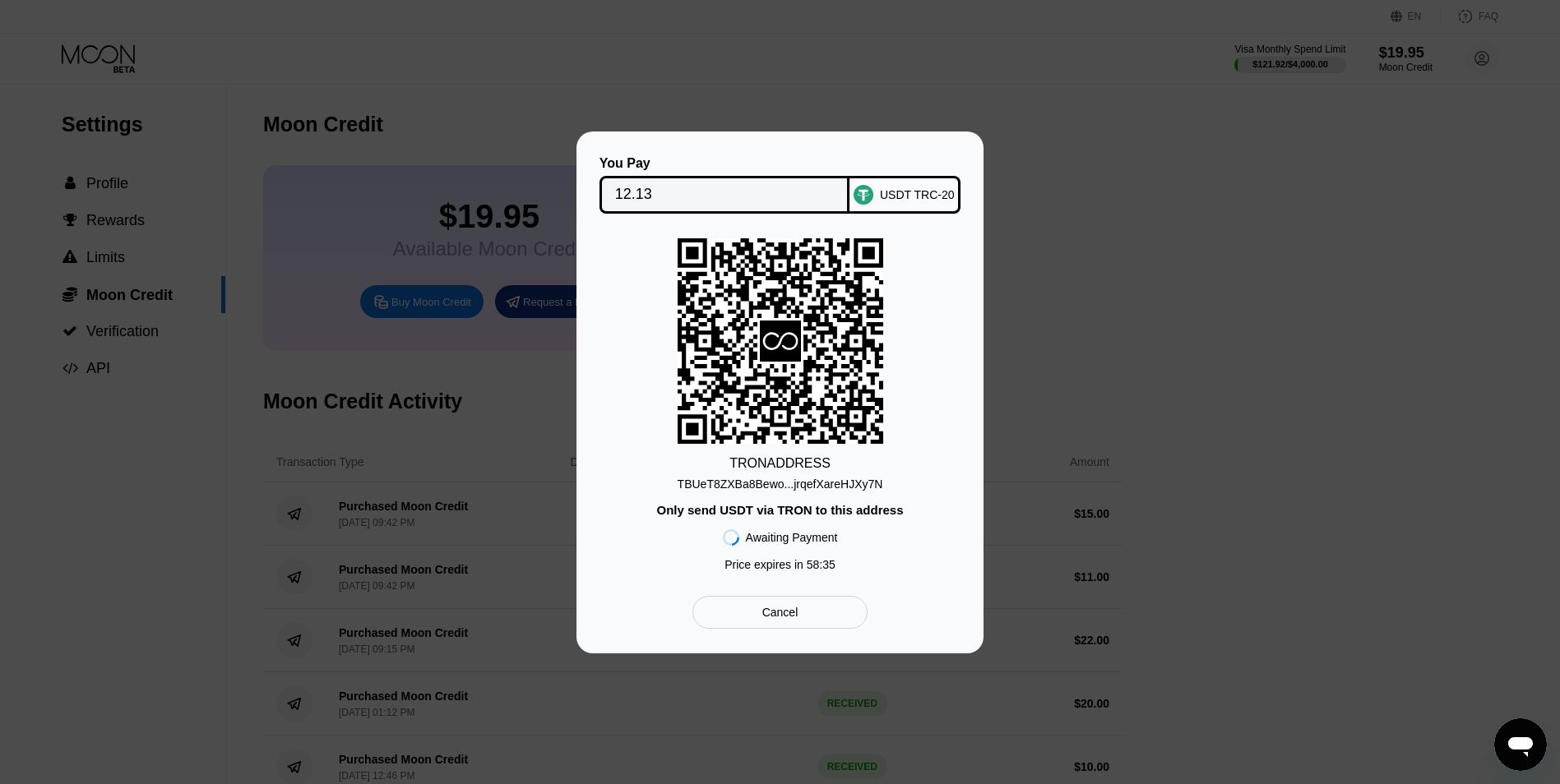
click at [788, 478] on div "TBUeT8ZXBa8Bewo...jrqefXareHJXy7N" at bounding box center [780, 485] width 205 height 13
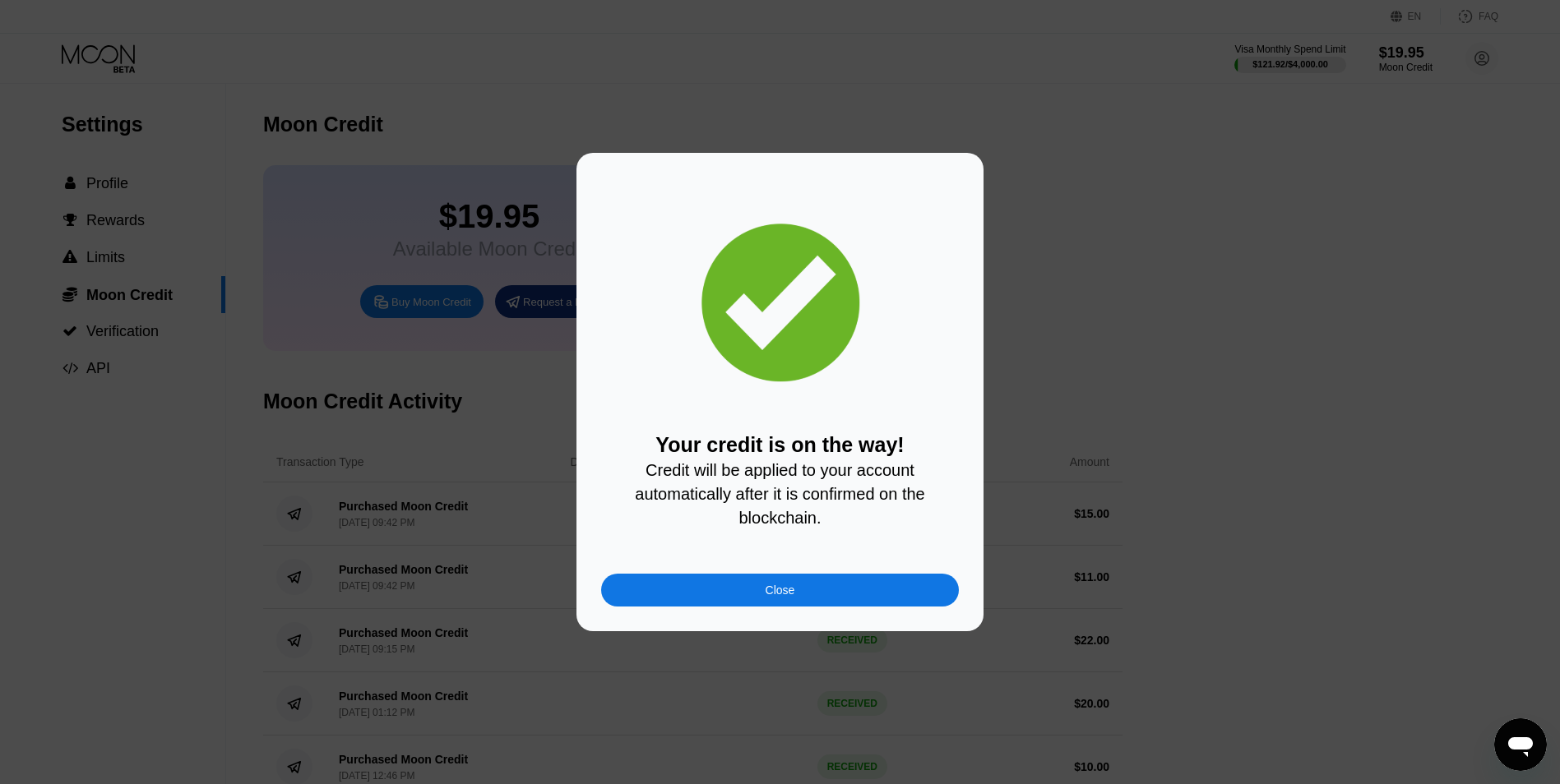
click at [774, 596] on div "Close" at bounding box center [780, 591] width 29 height 13
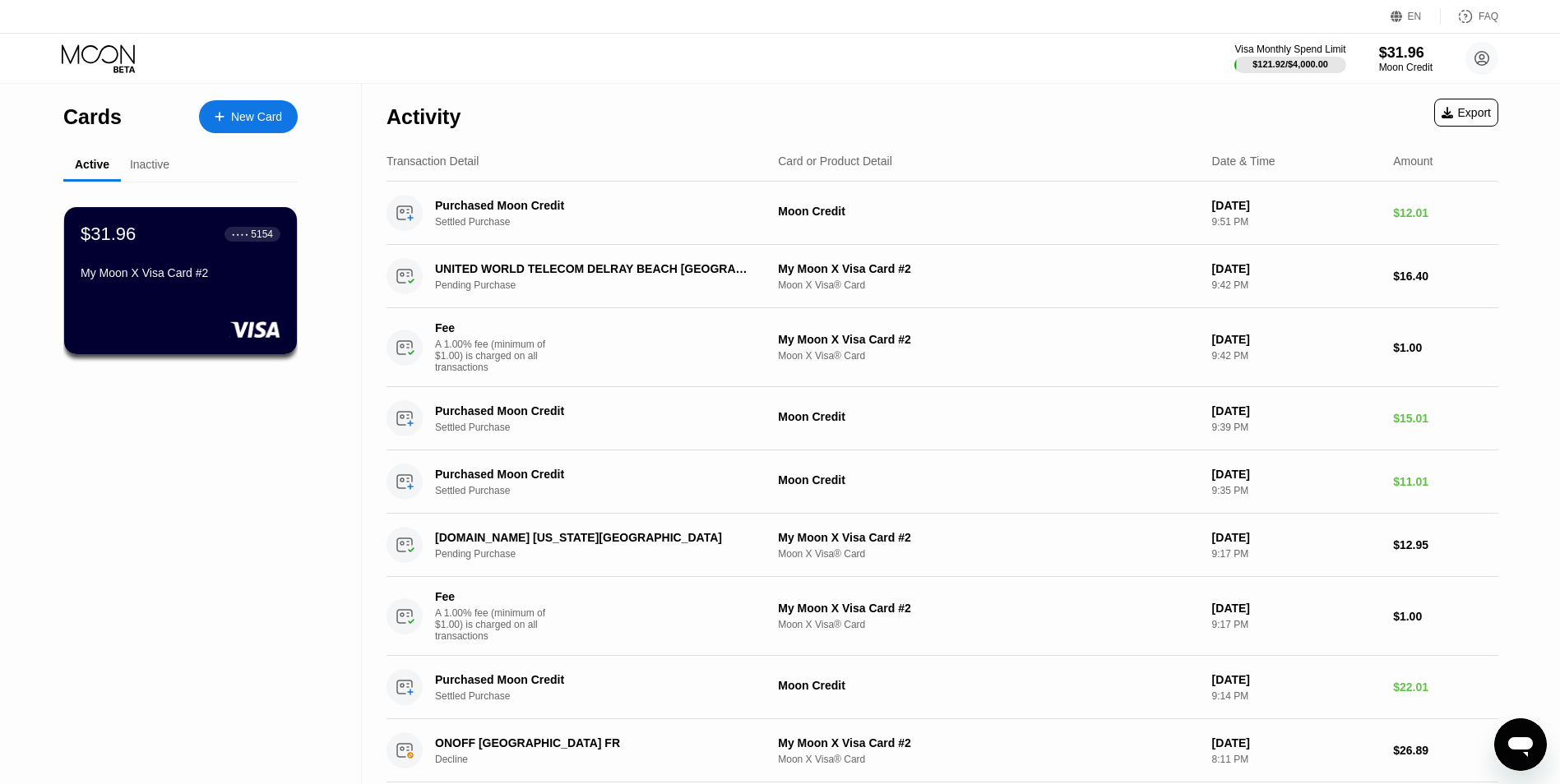
drag, startPoint x: 525, startPoint y: 149, endPoint x: 497, endPoint y: 155, distance: 28.6
click at [525, 149] on div "Transaction Detail Card or Product Detail Date & Time Amount" at bounding box center [942, 162] width 1112 height 40
click at [286, 299] on div "$31.96 ● ● ● ● 5154 My Moon X Visa Card #2" at bounding box center [180, 280] width 233 height 147
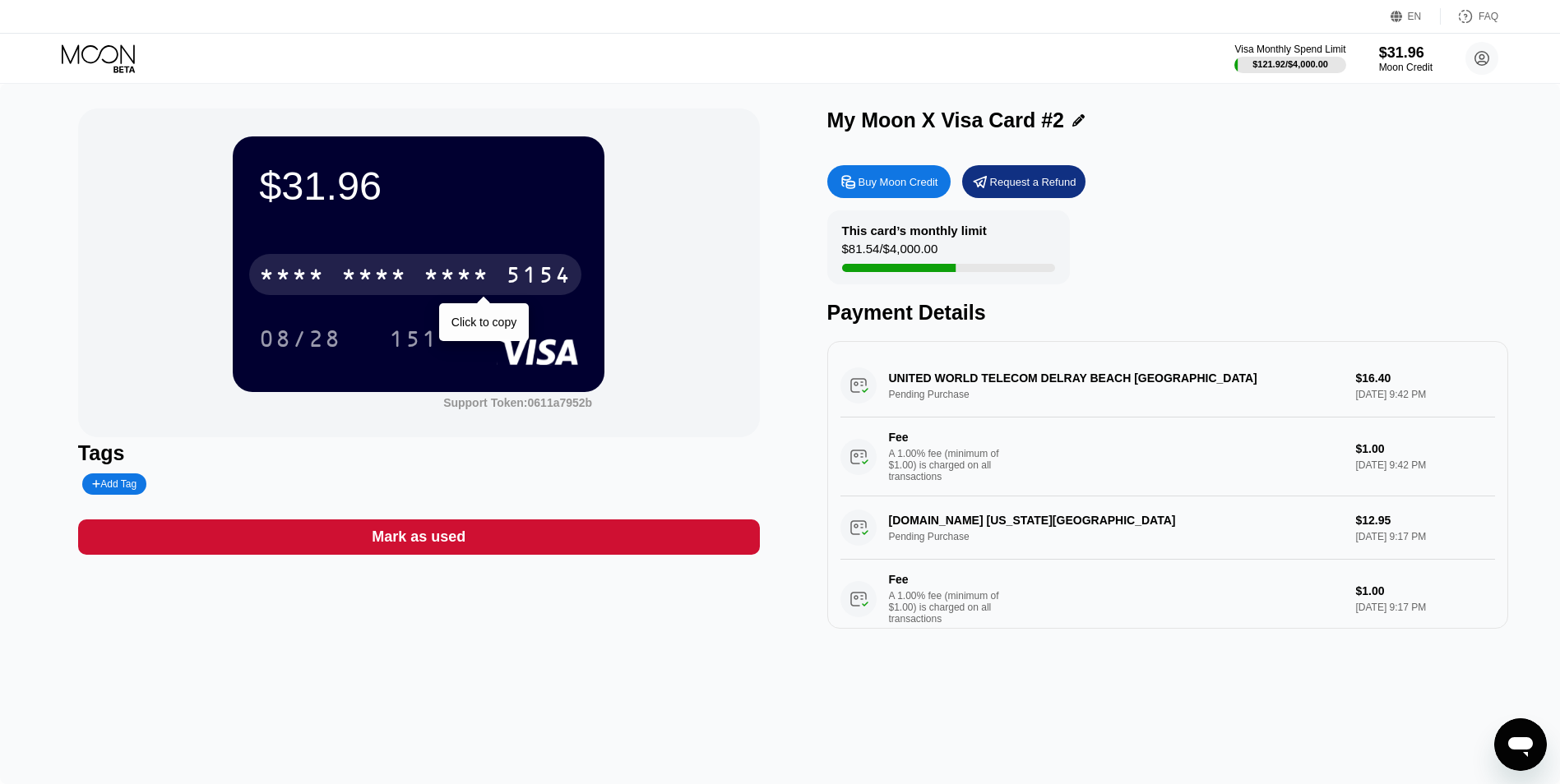
click at [461, 285] on div "* * * *" at bounding box center [456, 277] width 66 height 27
